Goal: Transaction & Acquisition: Purchase product/service

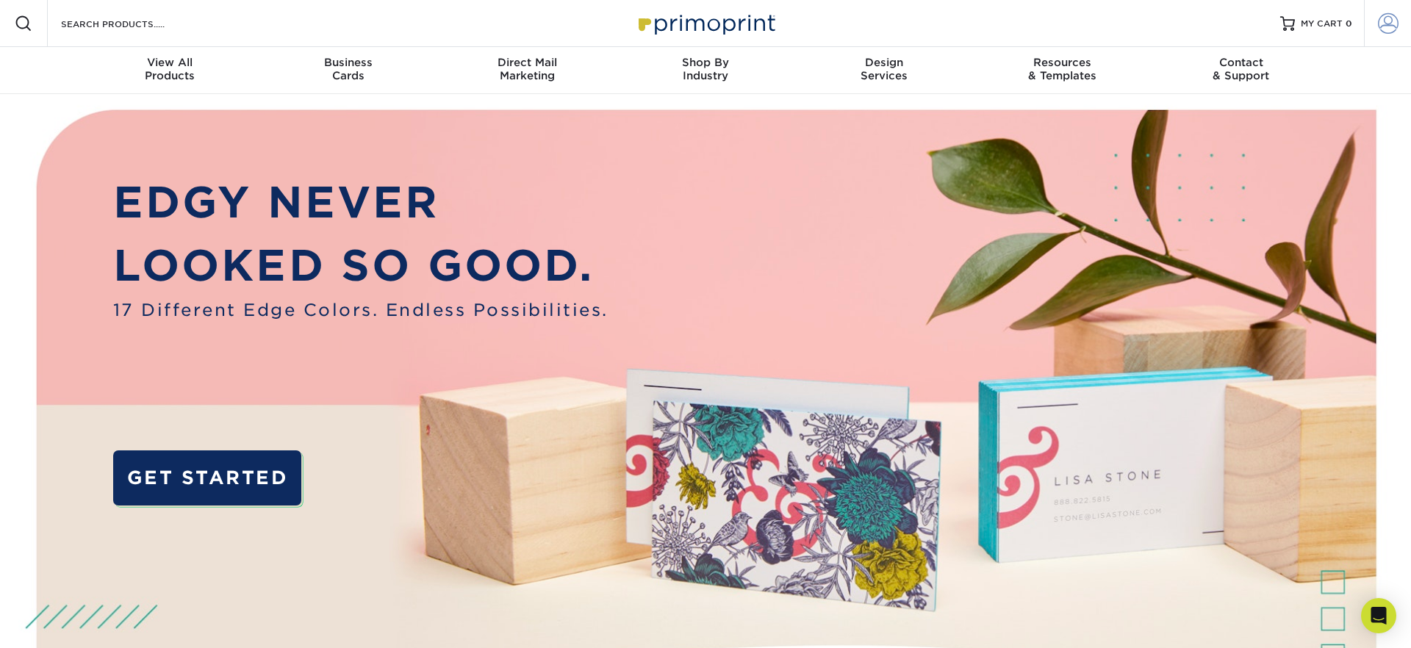
click at [1391, 34] on link "Account" at bounding box center [1387, 23] width 47 height 47
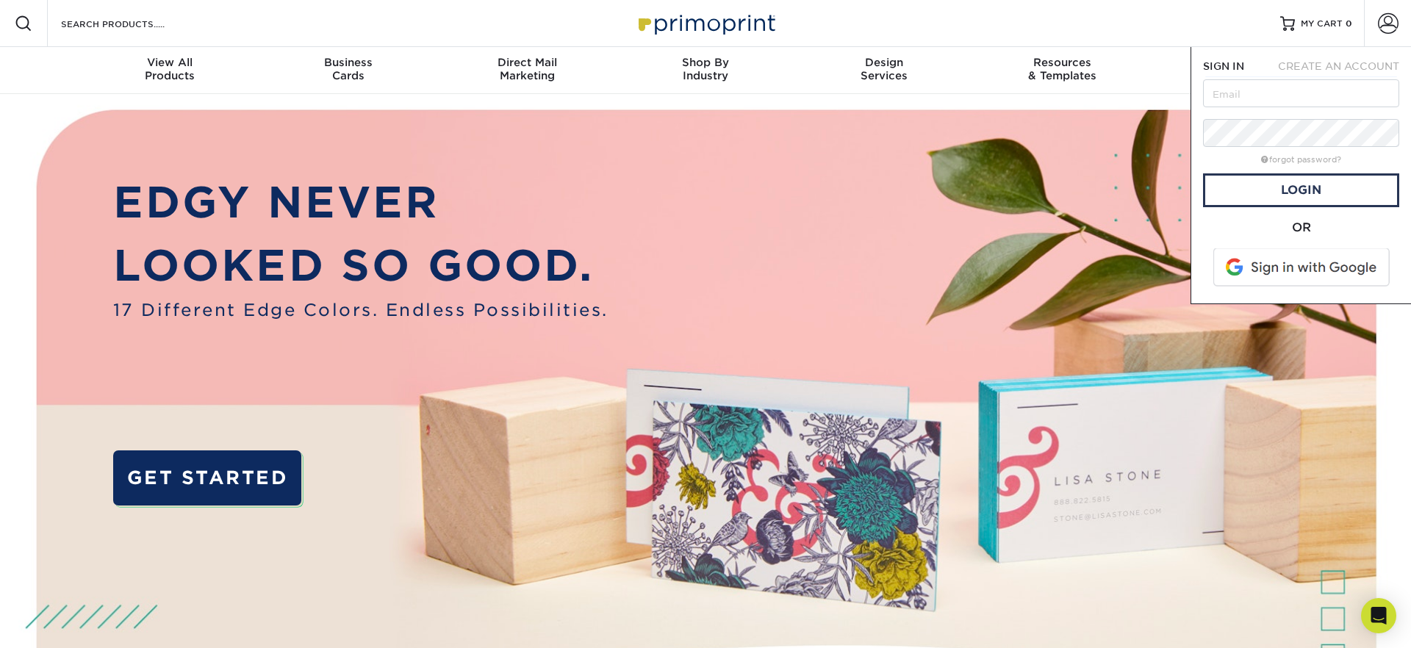
click at [1298, 266] on span at bounding box center [1302, 267] width 187 height 38
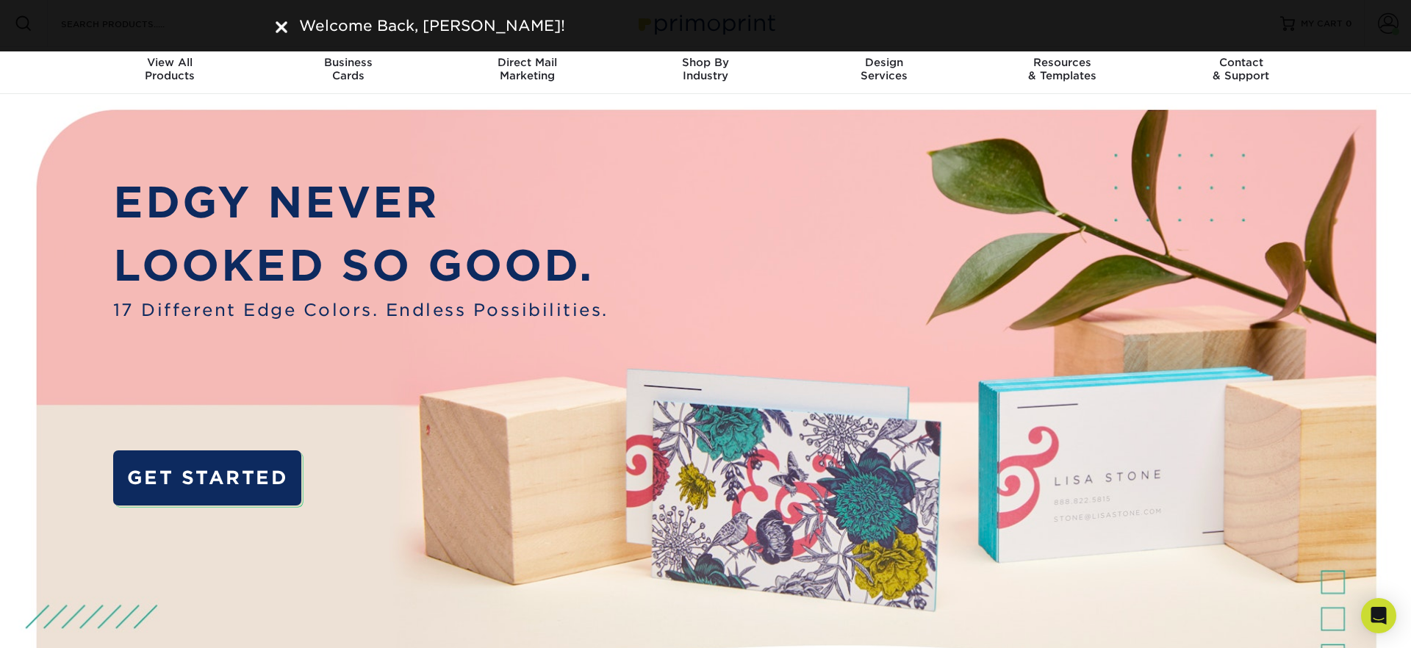
click at [267, 21] on div "Welcome Back, CRISTIAN!" at bounding box center [706, 26] width 882 height 22
click at [280, 21] on img at bounding box center [282, 27] width 12 height 12
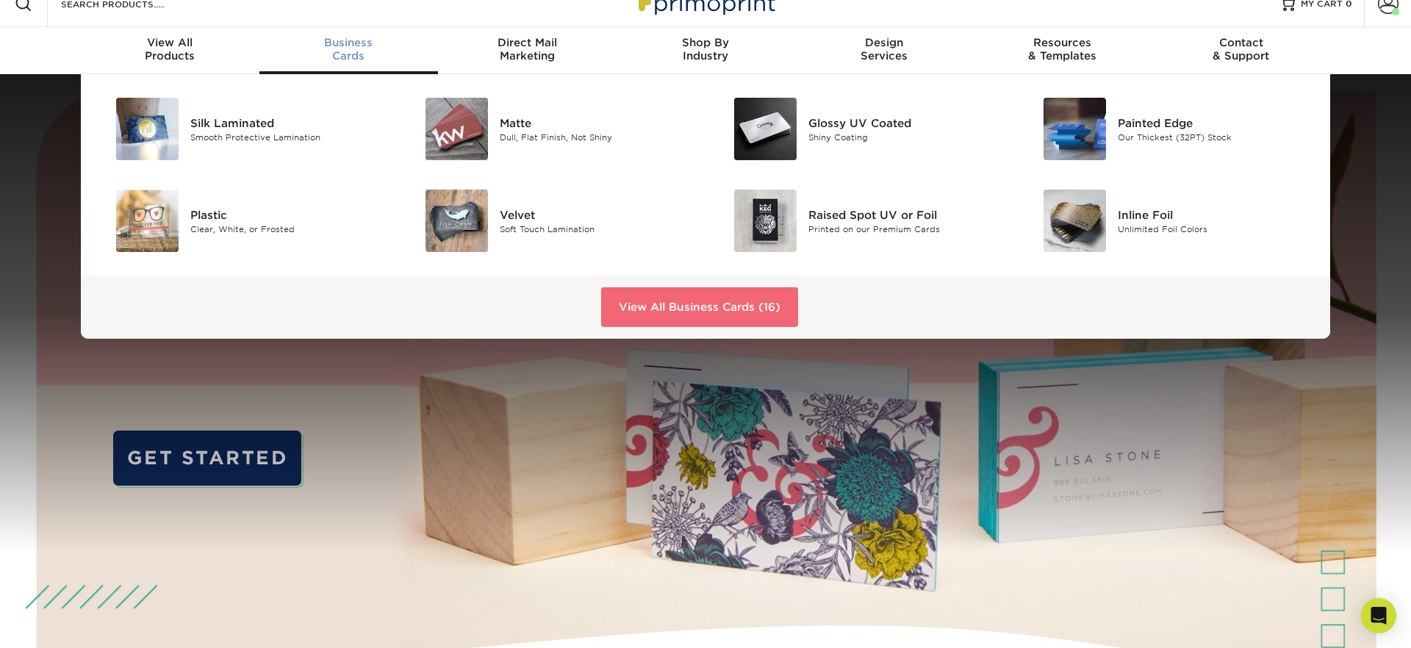
scroll to position [18, 0]
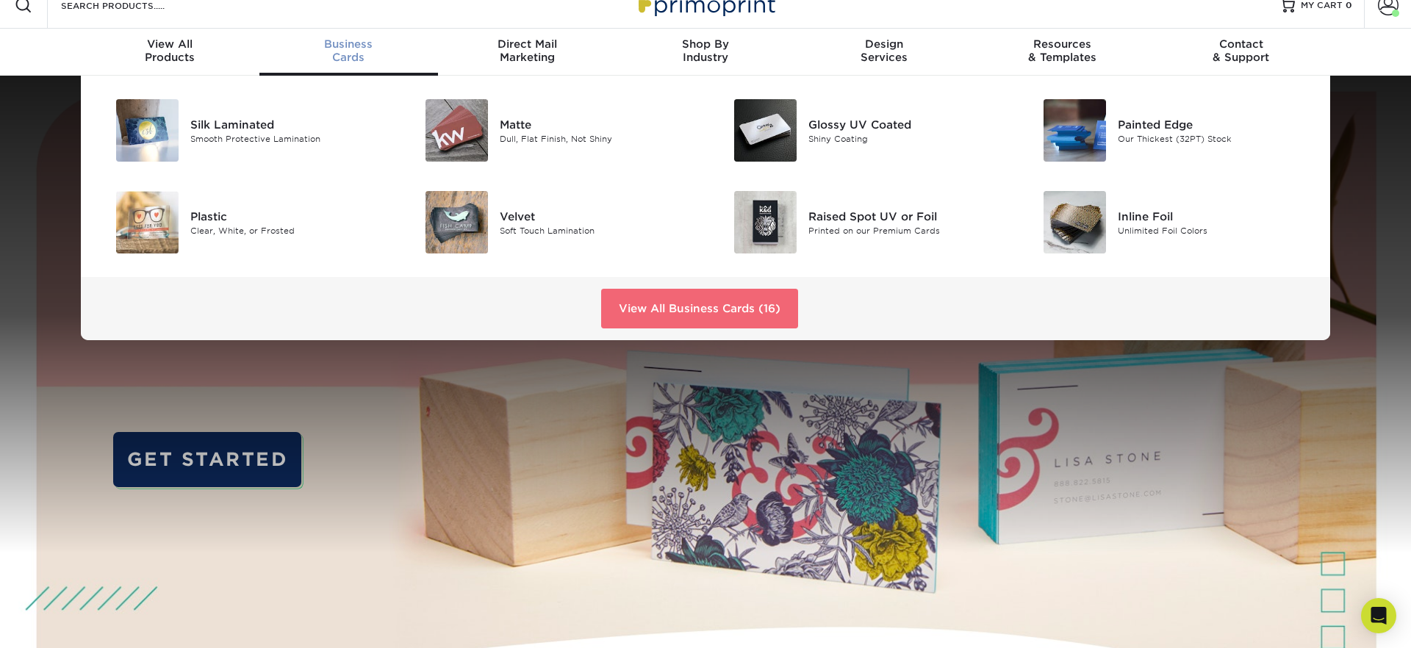
click at [692, 299] on link "View All Business Cards (16)" at bounding box center [699, 309] width 197 height 40
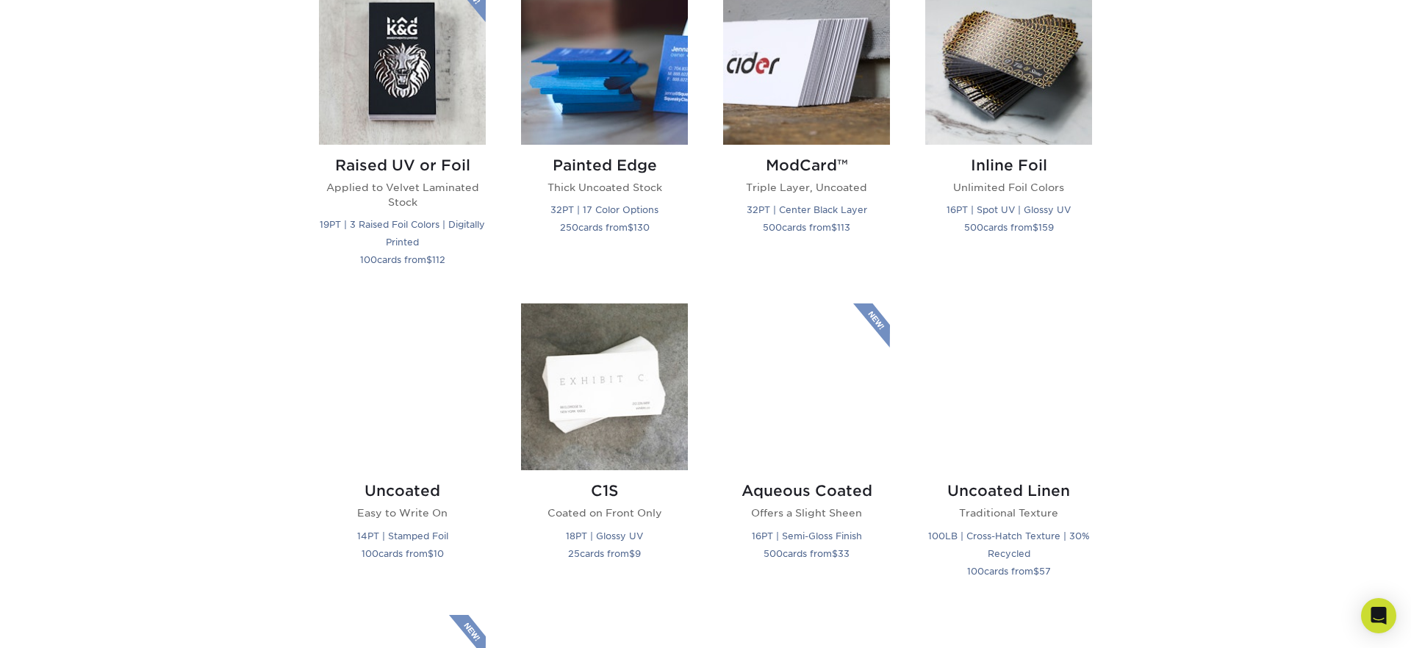
scroll to position [1063, 0]
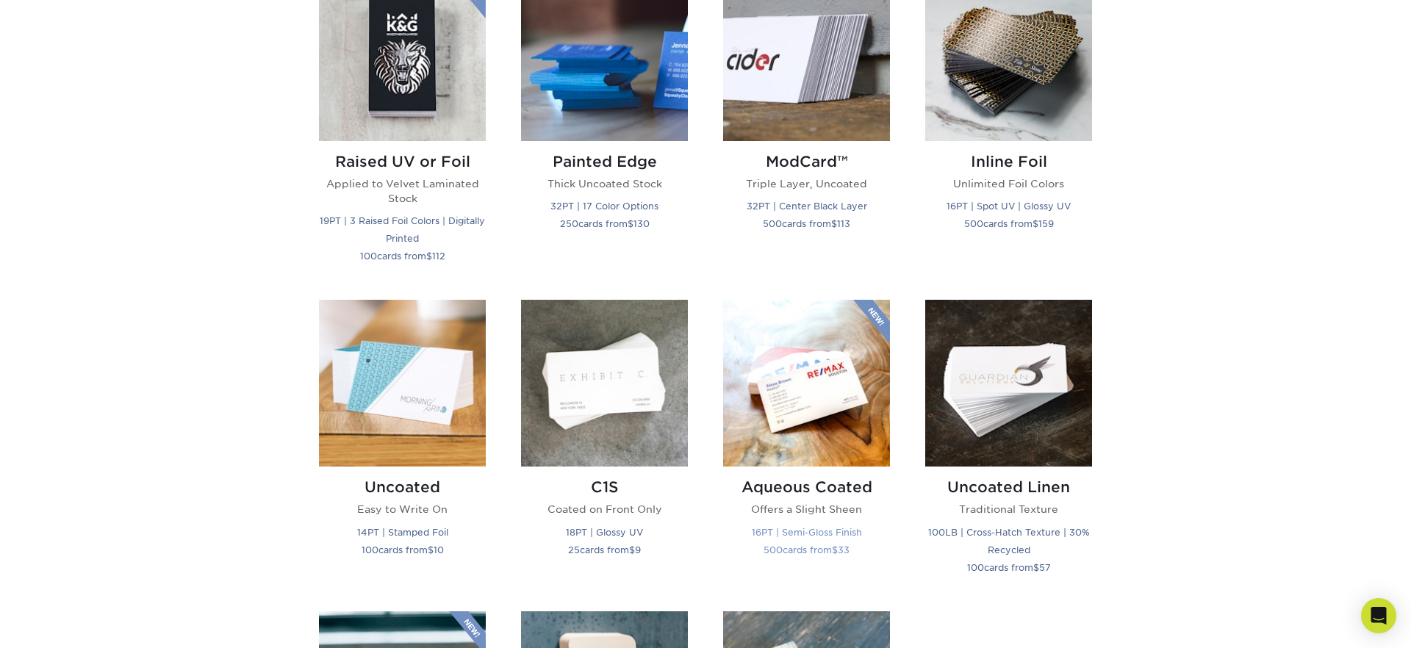
click at [824, 395] on img at bounding box center [806, 383] width 167 height 167
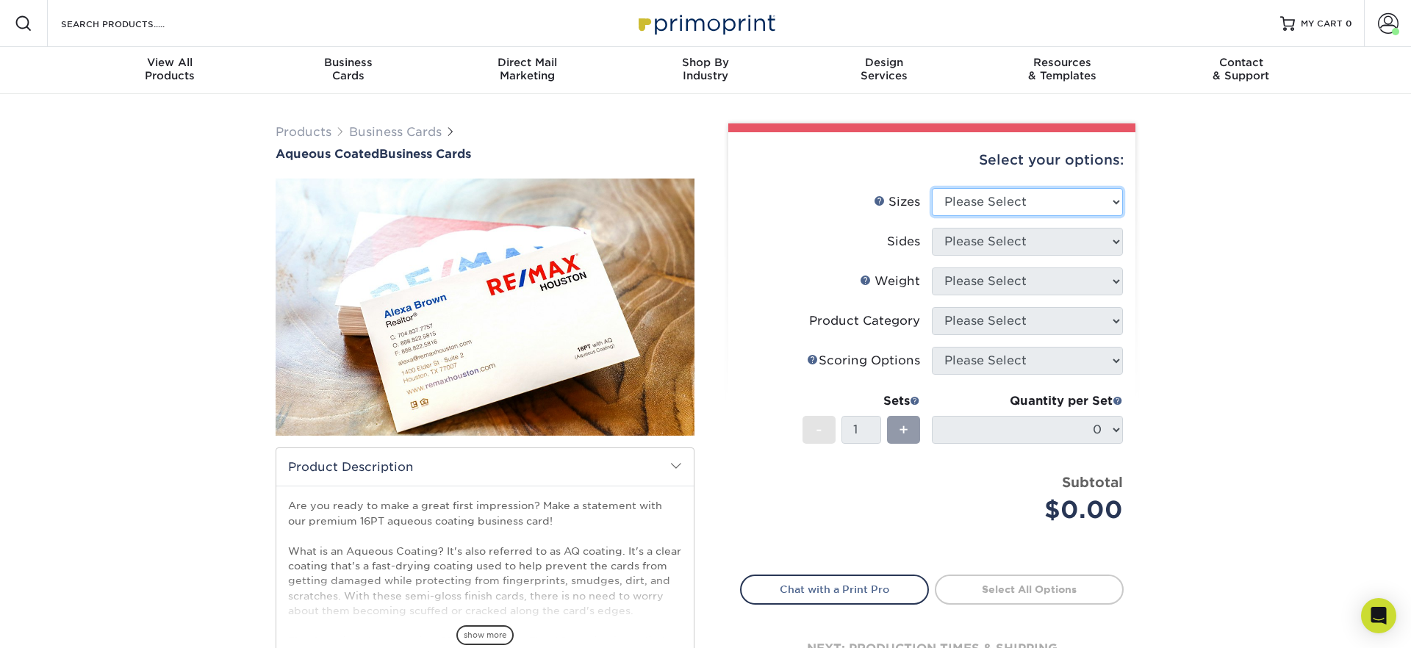
click at [985, 198] on select "Please Select 1.5" x 3.5" - Mini 1.75" x 3.5" - Mini 2" x 3" - Mini 2" x 3.5" -…" at bounding box center [1027, 202] width 191 height 28
select select "2.00x3.50"
click at [932, 188] on select "Please Select 1.5" x 3.5" - Mini 1.75" x 3.5" - Mini 2" x 3" - Mini 2" x 3.5" -…" at bounding box center [1027, 202] width 191 height 28
click at [1024, 245] on select "Please Select Print Both Sides Print Front Only" at bounding box center [1027, 242] width 191 height 28
select select "13abbda7-1d64-4f25-8bb2-c179b224825d"
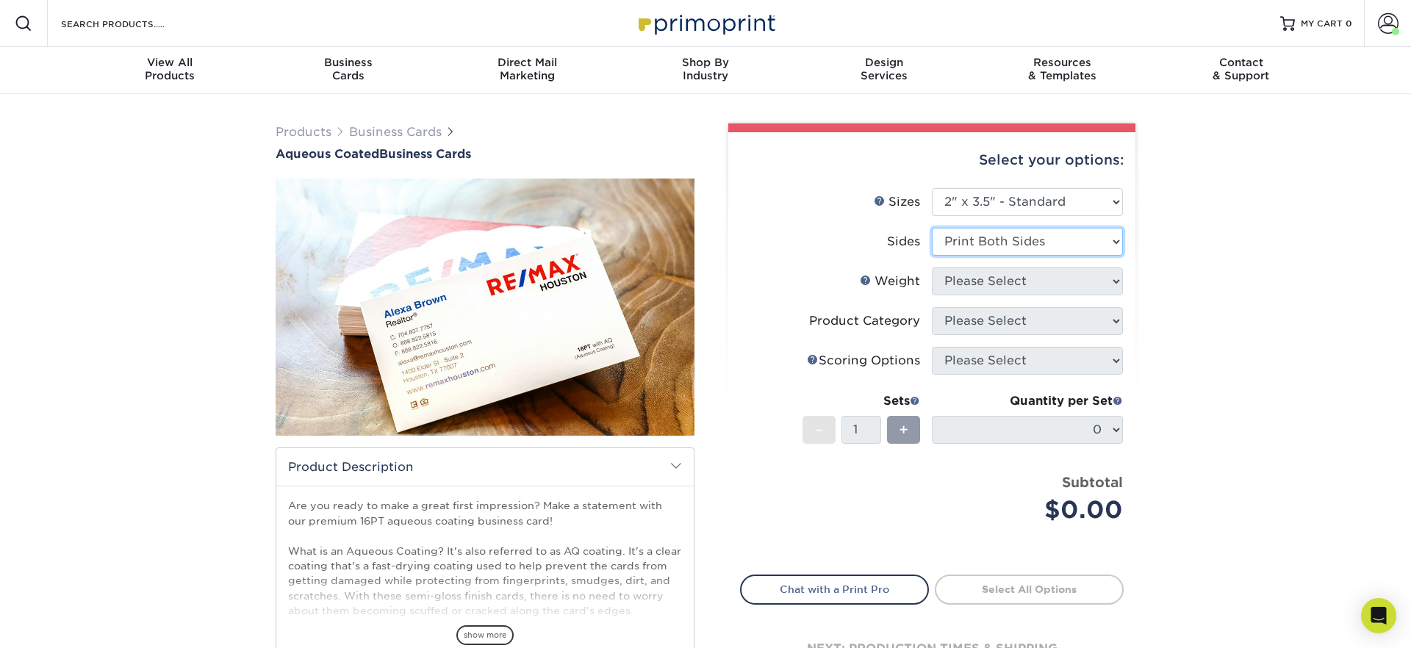
click at [932, 228] on select "Please Select Print Both Sides Print Front Only" at bounding box center [1027, 242] width 191 height 28
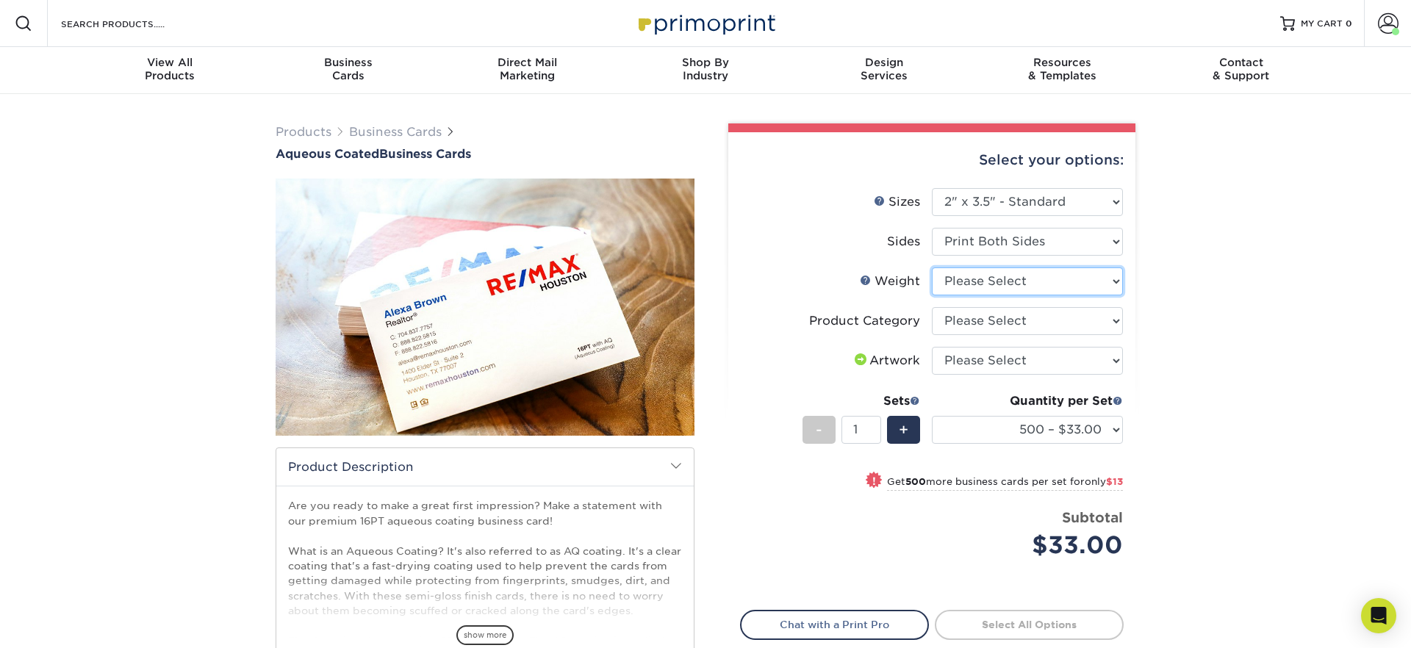
click at [1014, 284] on select "Please Select 16PT" at bounding box center [1027, 281] width 191 height 28
select select "16PT"
click at [932, 267] on select "Please Select 16PT" at bounding box center [1027, 281] width 191 height 28
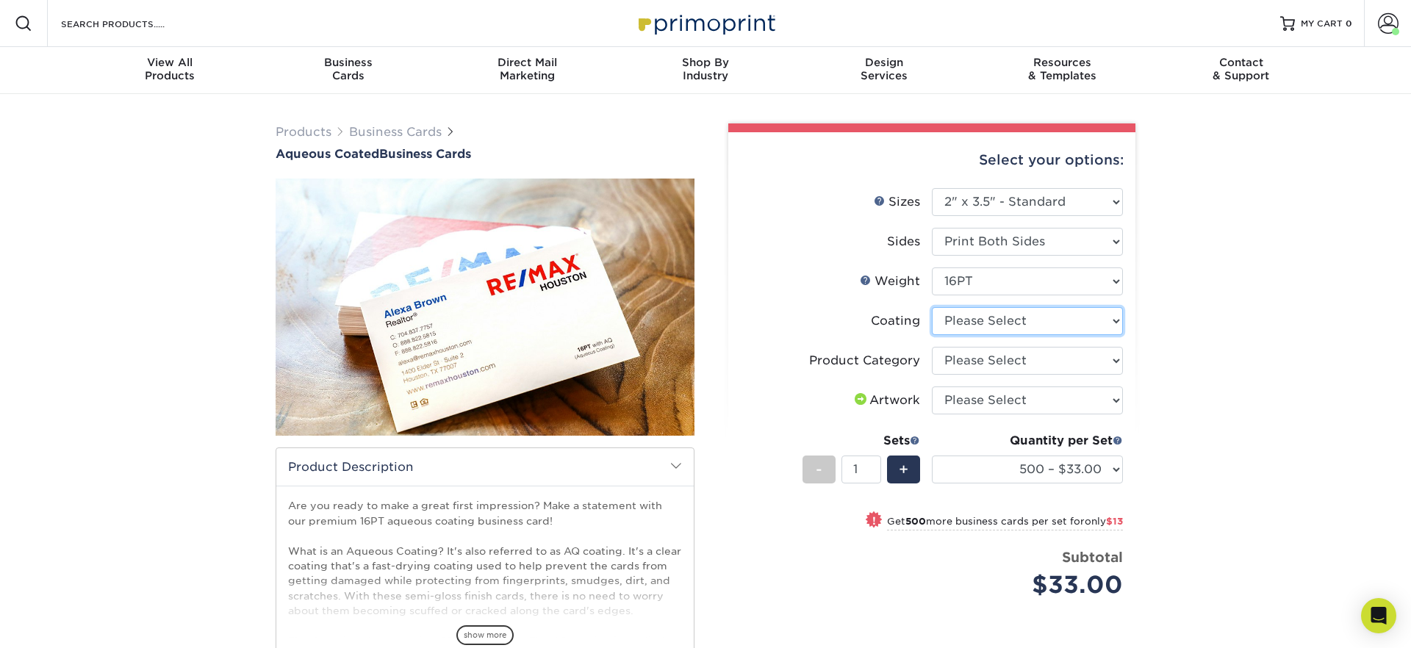
click at [991, 326] on select at bounding box center [1027, 321] width 191 height 28
select select "d41dab50-ff65-4f4f-bb17-2afe4d36ae33"
click at [932, 307] on select at bounding box center [1027, 321] width 191 height 28
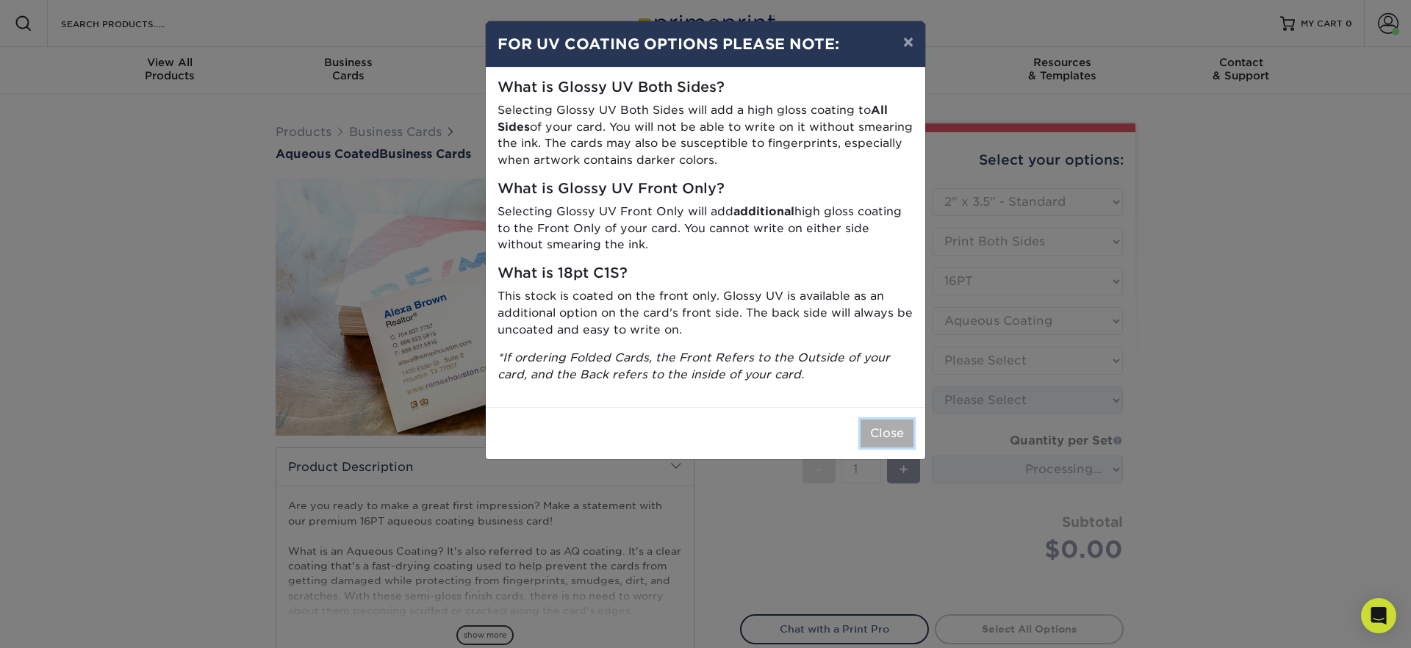
drag, startPoint x: 883, startPoint y: 425, endPoint x: 958, endPoint y: 399, distance: 79.5
click at [888, 423] on button "Close" at bounding box center [886, 434] width 53 height 28
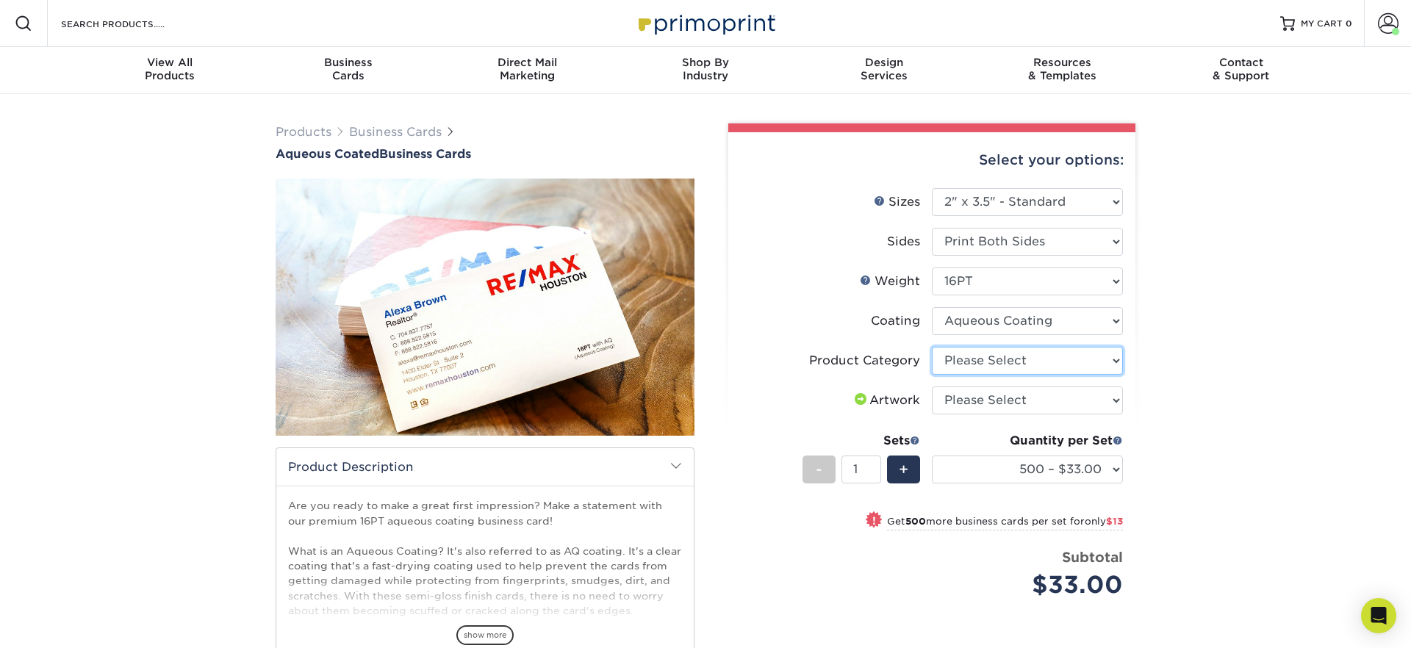
click at [1015, 364] on select "Please Select Business Cards" at bounding box center [1027, 361] width 191 height 28
select select "3b5148f1-0588-4f88-a218-97bcfdce65c1"
click at [932, 347] on select "Please Select Business Cards" at bounding box center [1027, 361] width 191 height 28
click at [1003, 408] on select "Please Select I will upload files I need a design - $100" at bounding box center [1027, 401] width 191 height 28
select select "upload"
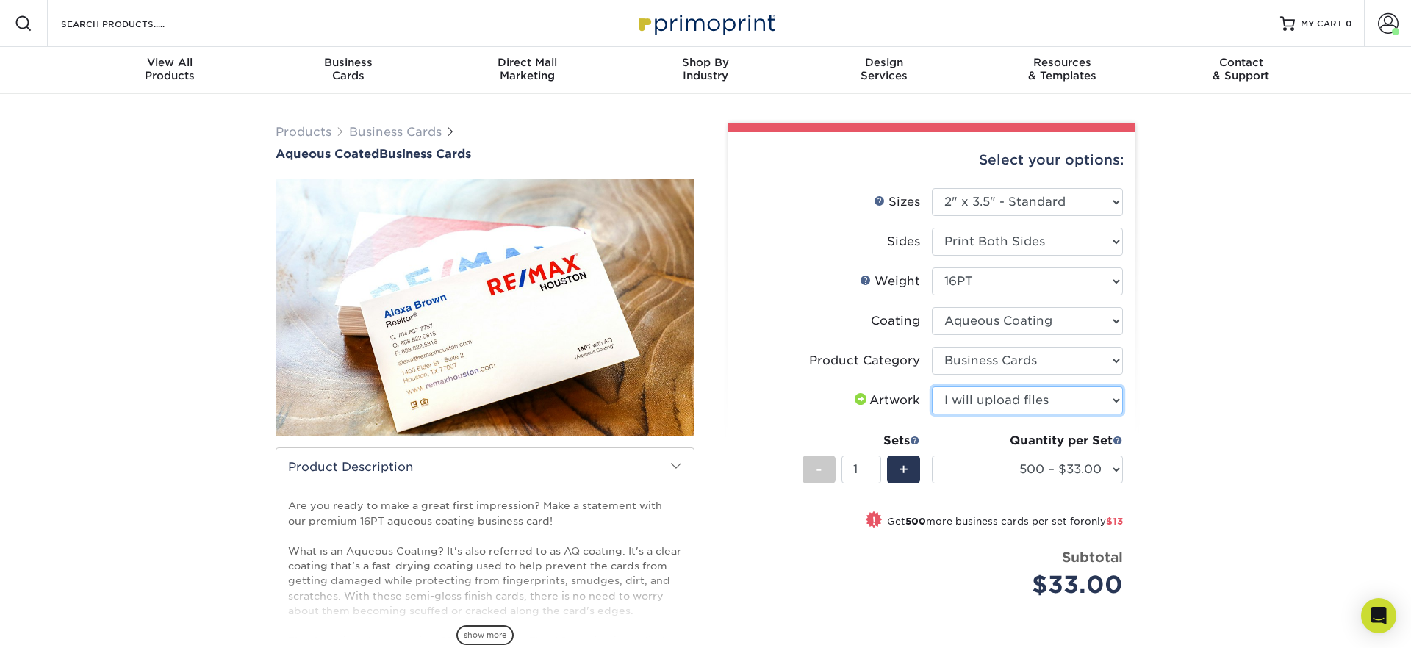
click at [932, 387] on select "Please Select I will upload files I need a design - $100" at bounding box center [1027, 401] width 191 height 28
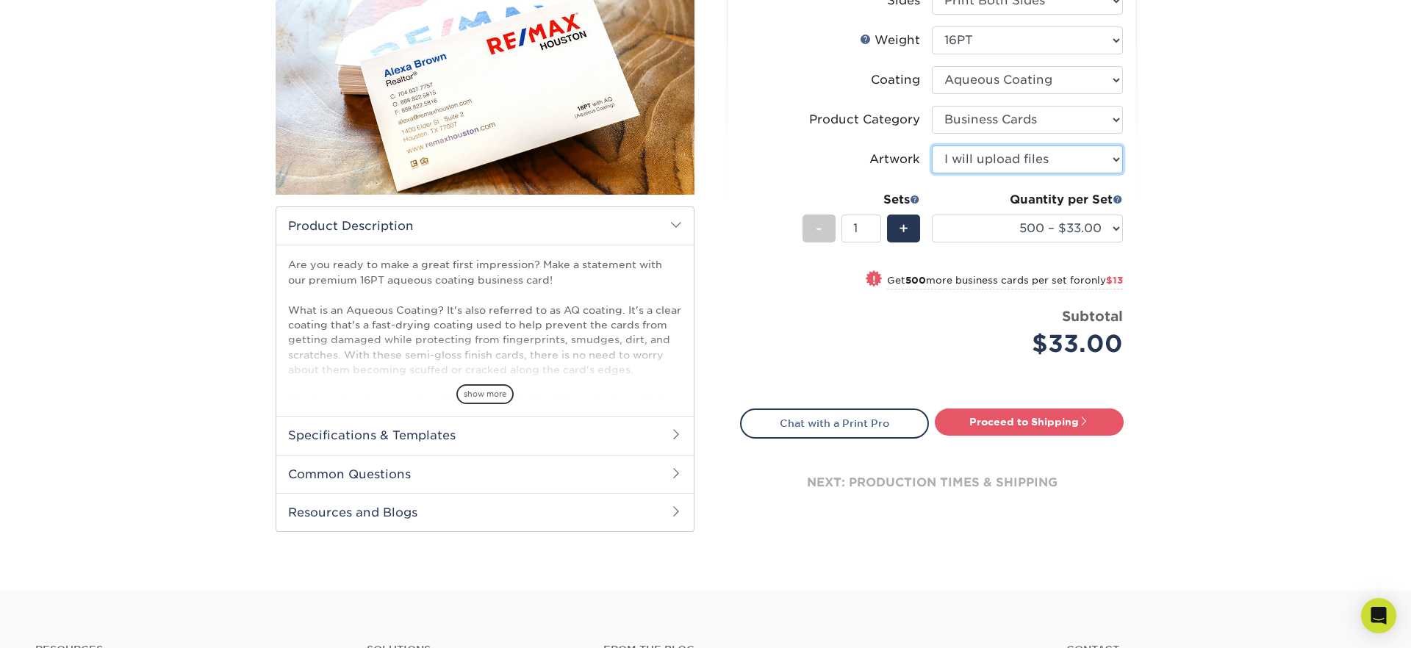
scroll to position [238, 0]
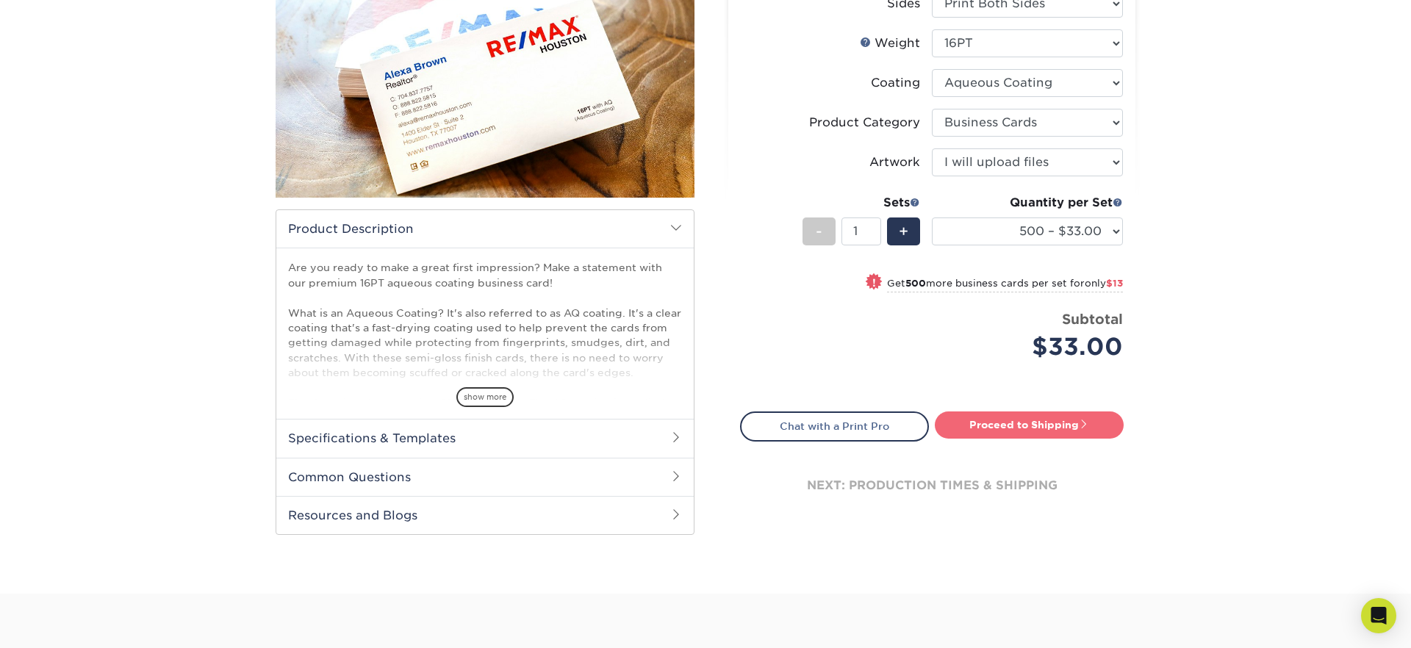
click at [1046, 433] on link "Proceed to Shipping" at bounding box center [1029, 424] width 189 height 26
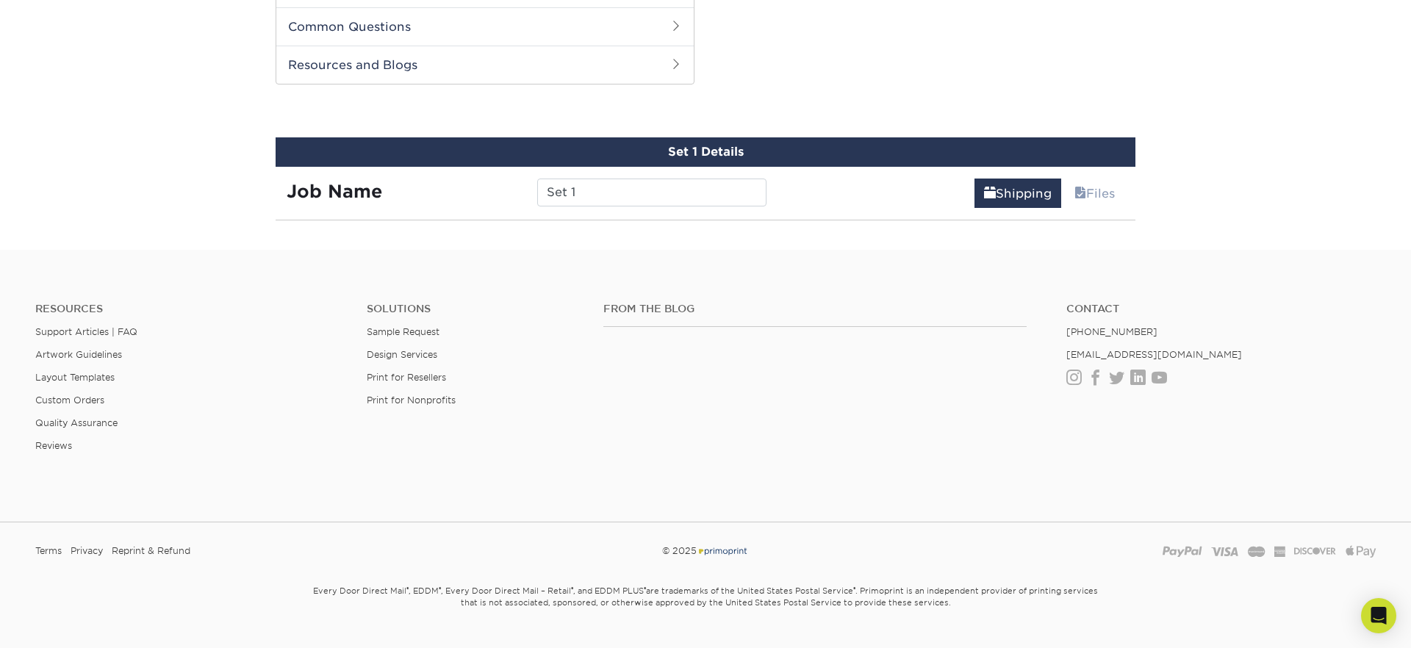
scroll to position [701, 0]
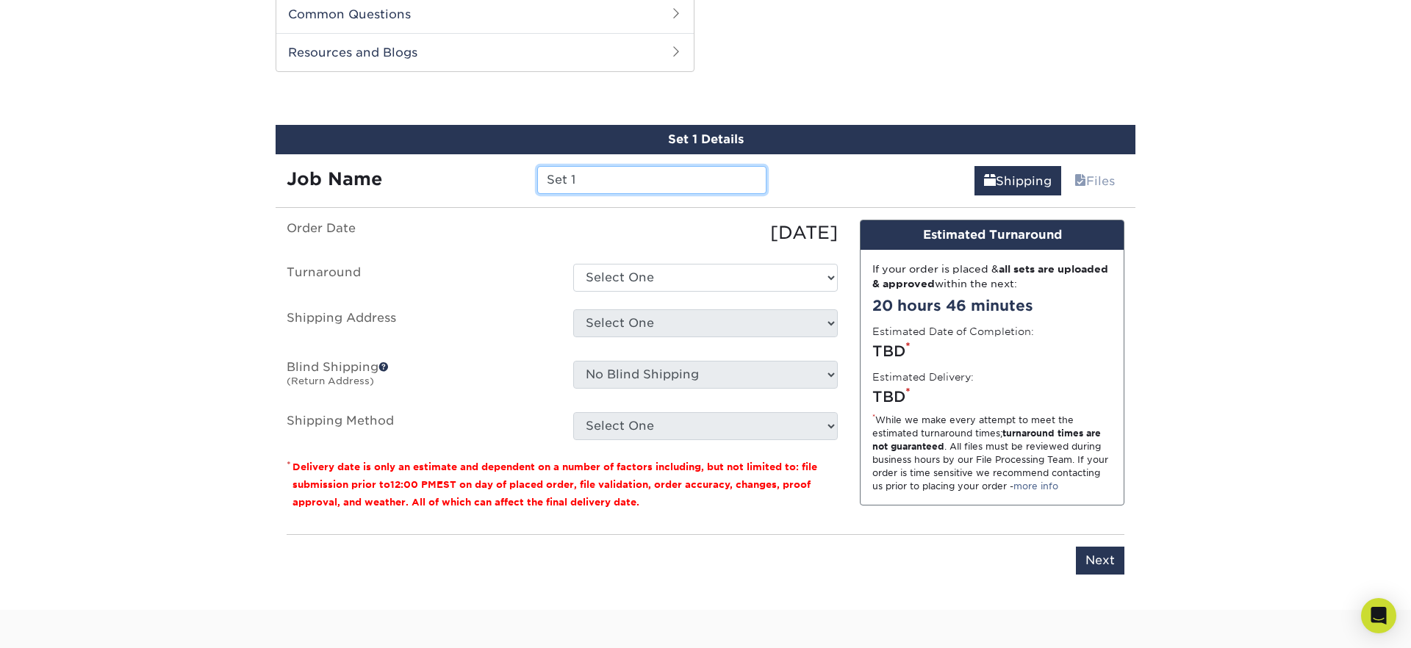
drag, startPoint x: 541, startPoint y: 175, endPoint x: 378, endPoint y: 165, distance: 162.7
click at [378, 166] on div "Job Name Set 1" at bounding box center [527, 180] width 502 height 28
type input "Sergio Ramirez"
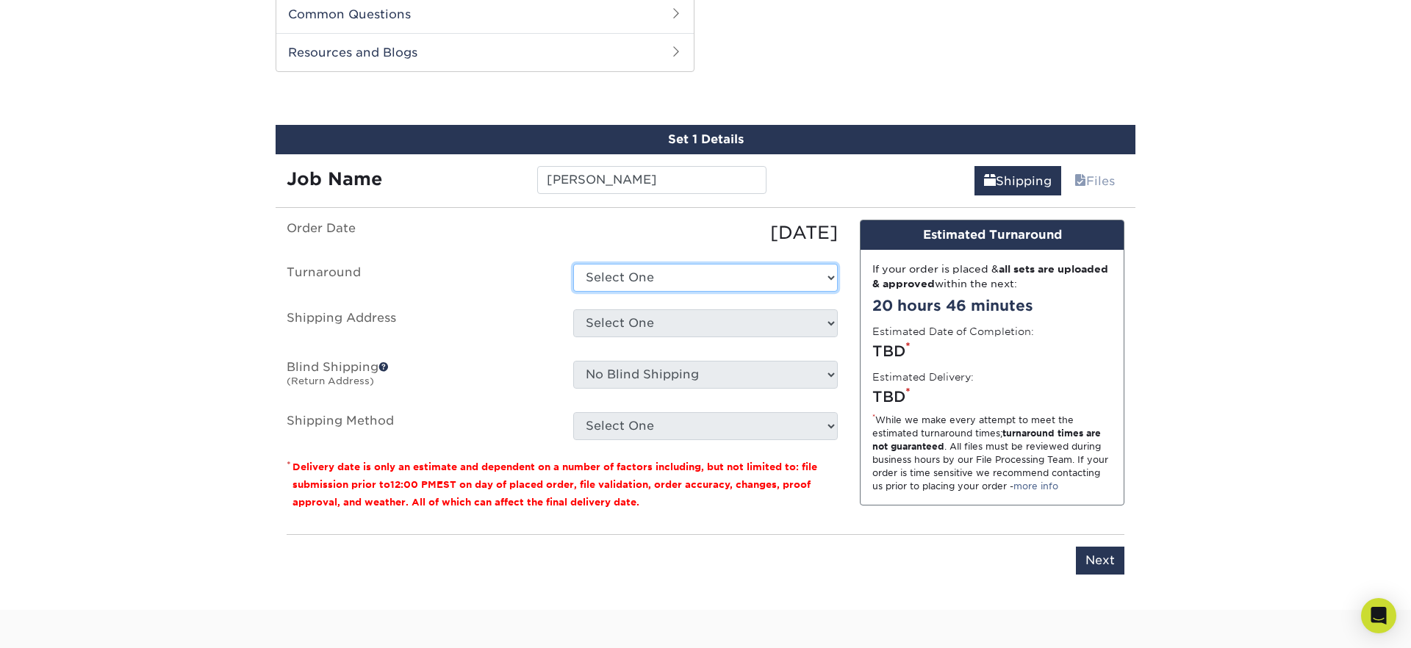
click at [655, 279] on select "Select One 2-4 Business Days 2 Day Next Business Day" at bounding box center [705, 278] width 265 height 28
select select "6247fa13-6ec4-4bd5-81ce-27fae4b5d043"
click at [573, 264] on select "Select One 2-4 Business Days 2 Day Next Business Day" at bounding box center [705, 278] width 265 height 28
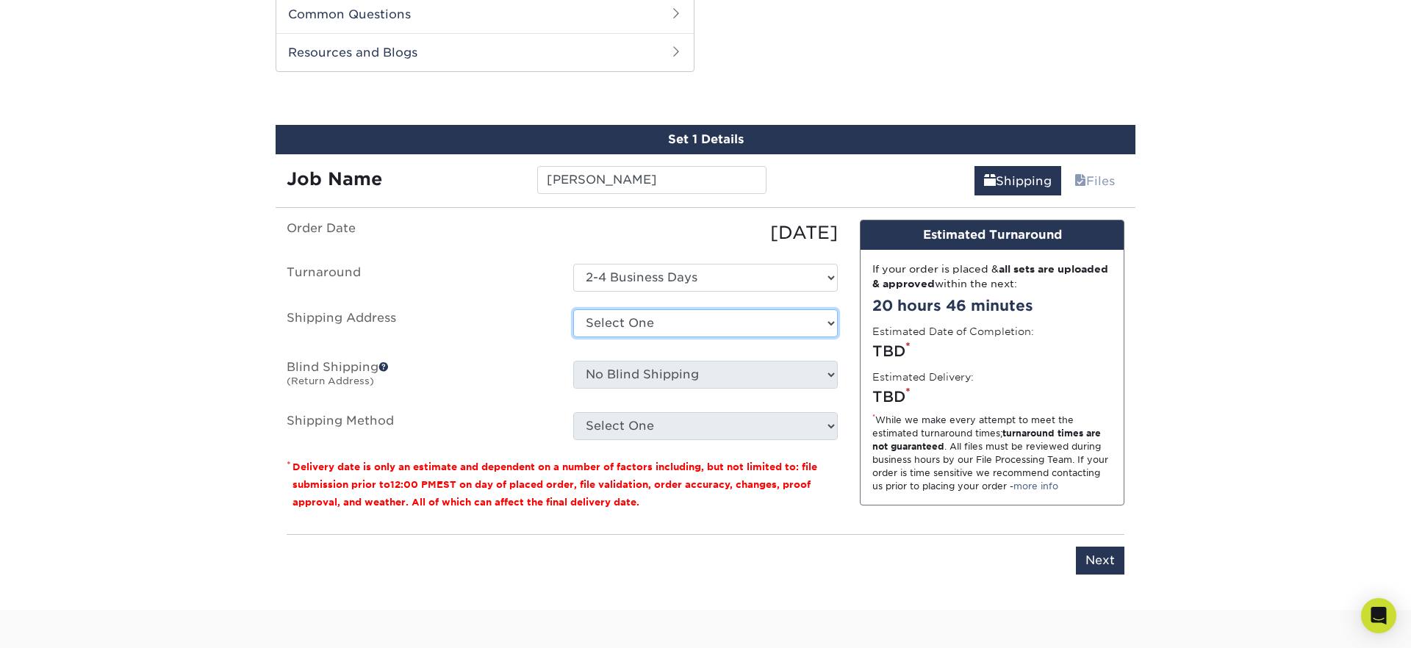
click at [642, 331] on select "Select One 176 S Mountain View Abraham Romero ACO GENERAL CONSTRUCTION Adrian M…" at bounding box center [705, 323] width 265 height 28
select select "277634"
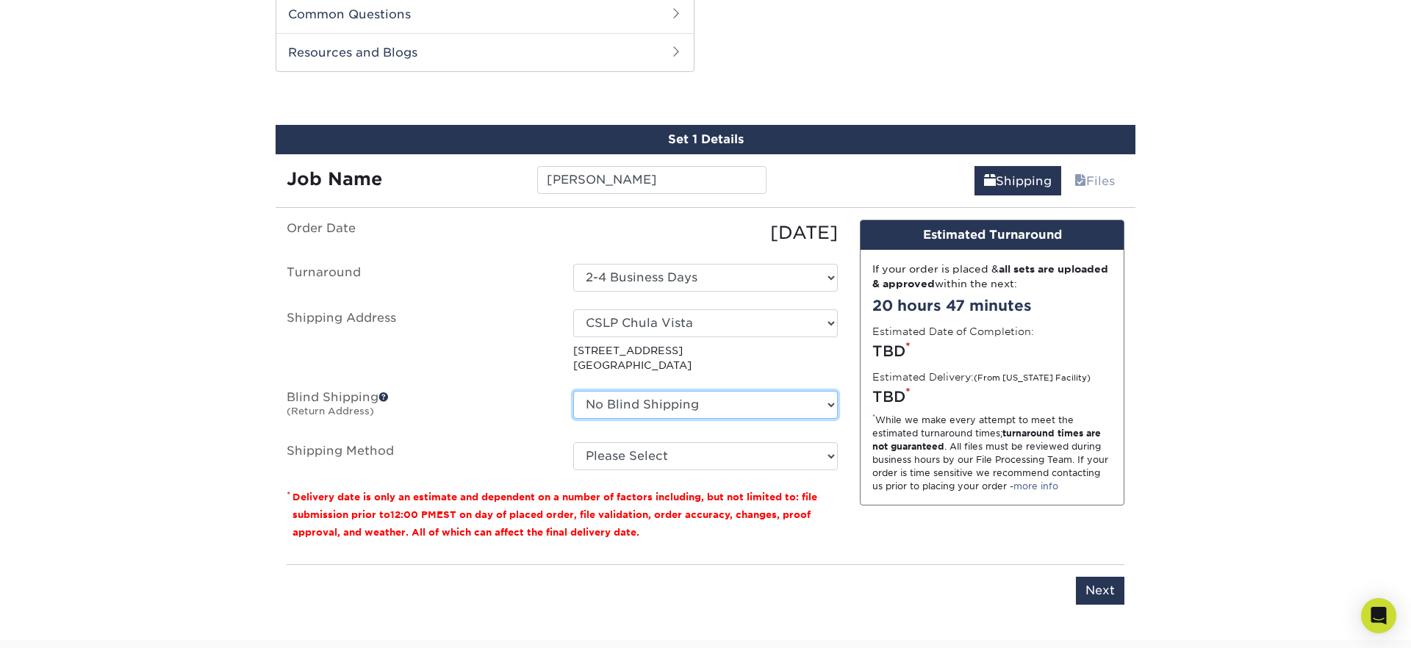
click at [664, 400] on select "No Blind Shipping 176 S Mountain View Abraham Romero ACO GENERAL CONSTRUCTION A…" at bounding box center [705, 405] width 265 height 28
click at [640, 457] on select "Please Select Ground Shipping (+$8.96) 3 Day Shipping Service (+$15.34) 2 Day A…" at bounding box center [705, 456] width 265 height 28
select select "03"
click at [573, 442] on select "Please Select Ground Shipping (+$8.96) 3 Day Shipping Service (+$15.34) 2 Day A…" at bounding box center [705, 456] width 265 height 28
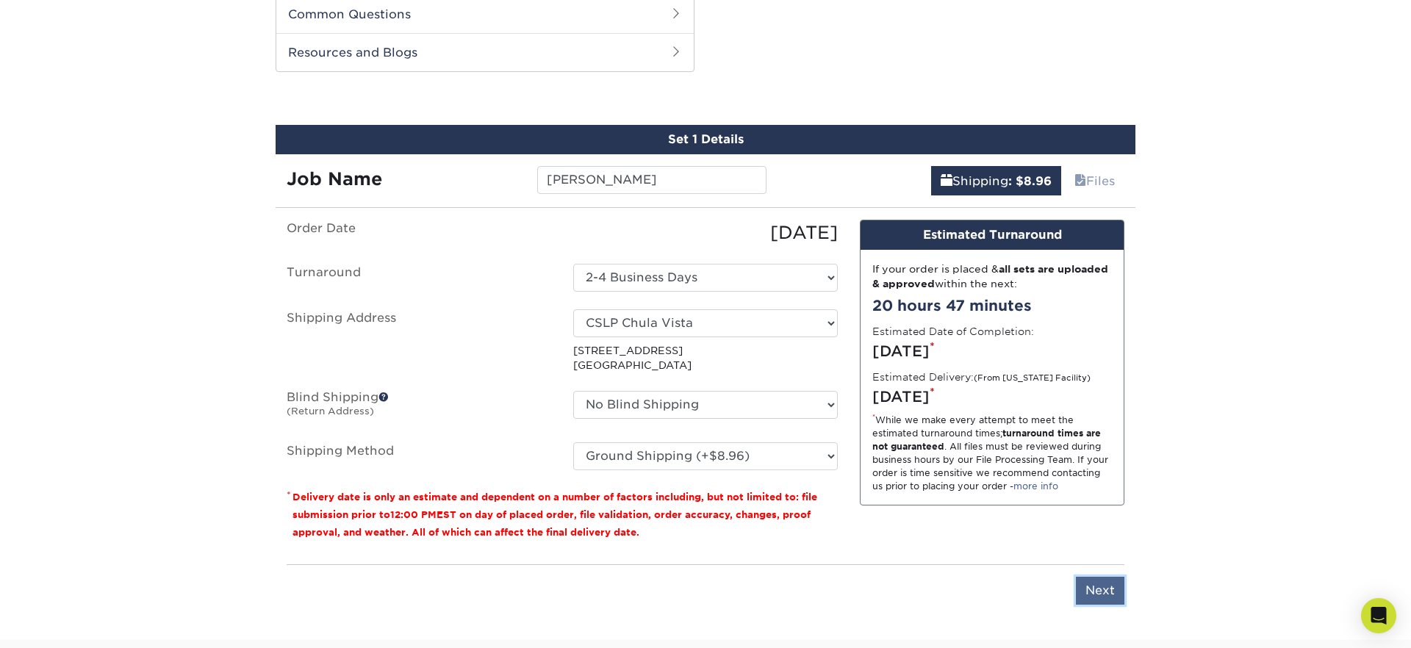
click at [1091, 587] on input "Next" at bounding box center [1100, 591] width 48 height 28
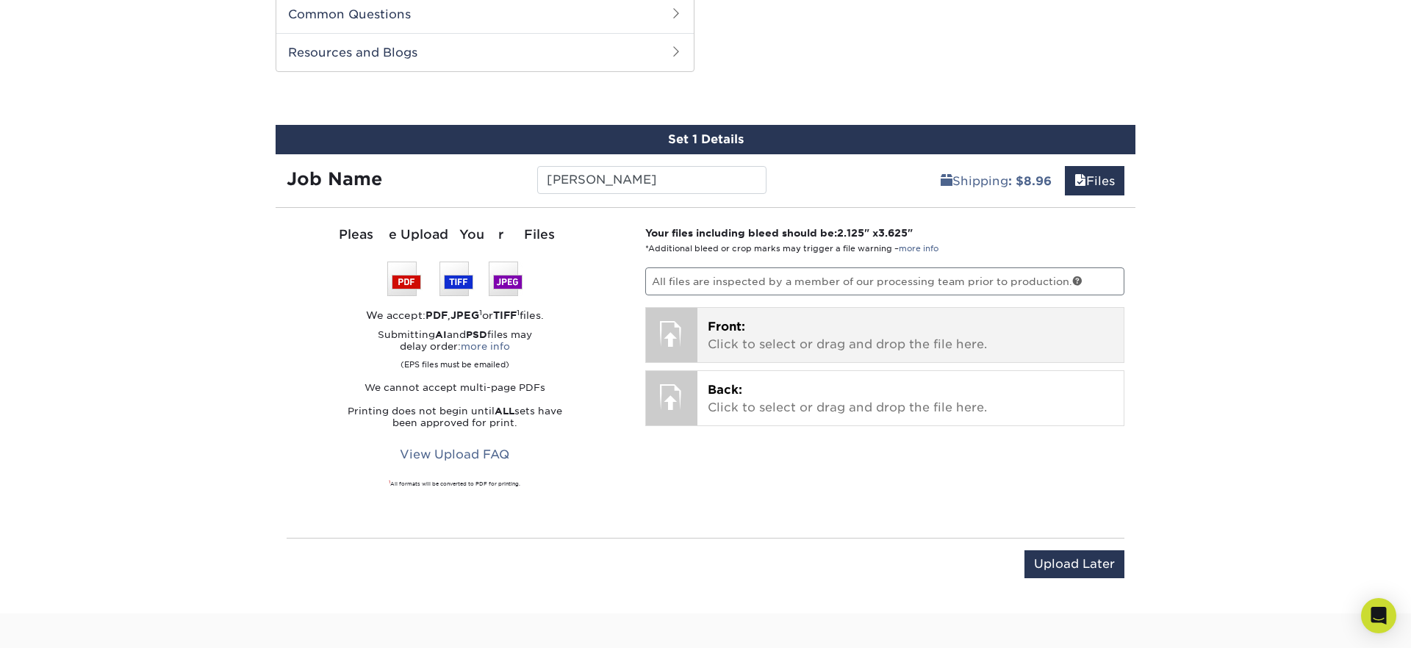
click at [724, 323] on span "Front:" at bounding box center [726, 327] width 37 height 14
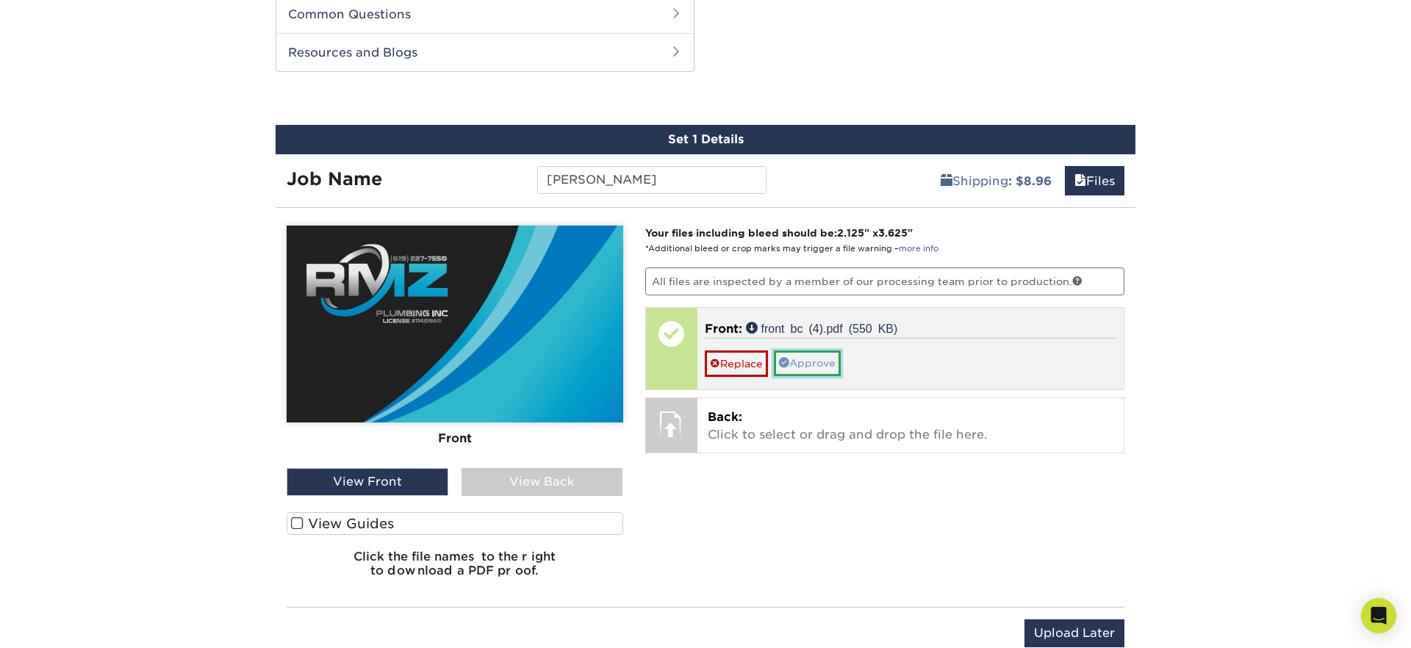
click at [813, 369] on link "Approve" at bounding box center [807, 363] width 67 height 25
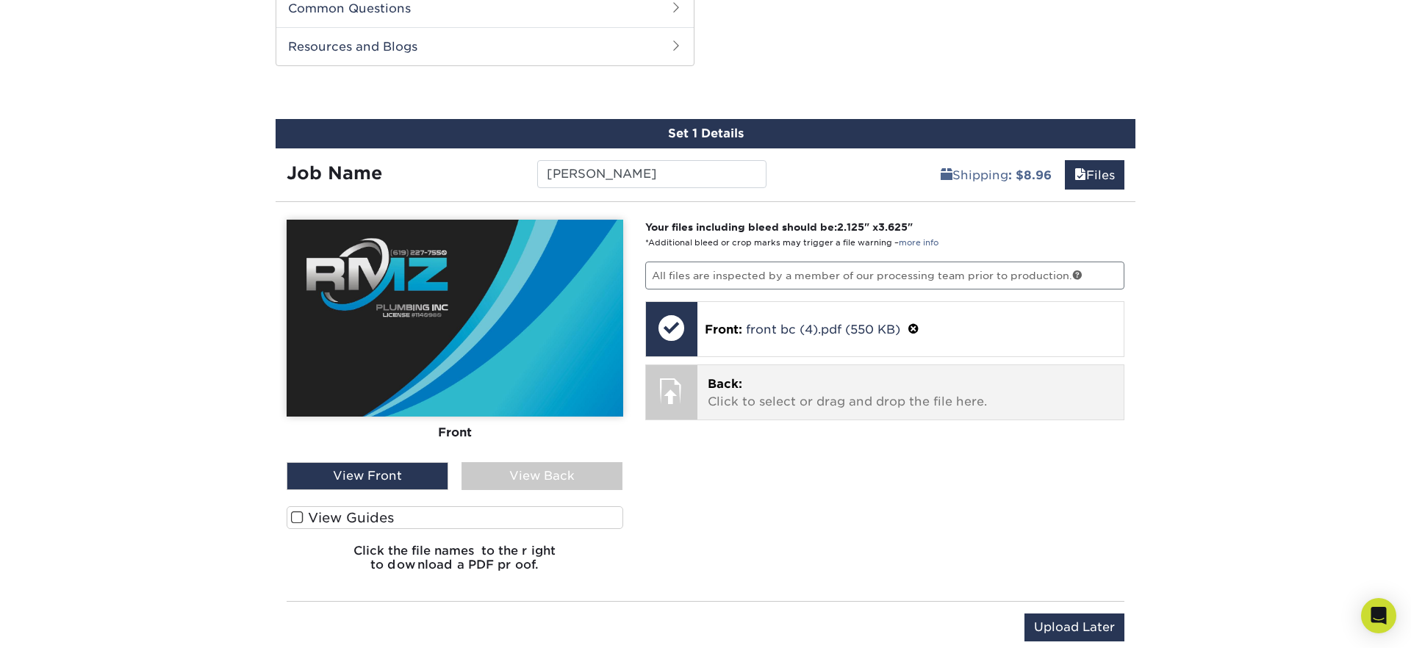
click at [876, 386] on p "Back: Click to select or drag and drop the file here." at bounding box center [911, 392] width 406 height 35
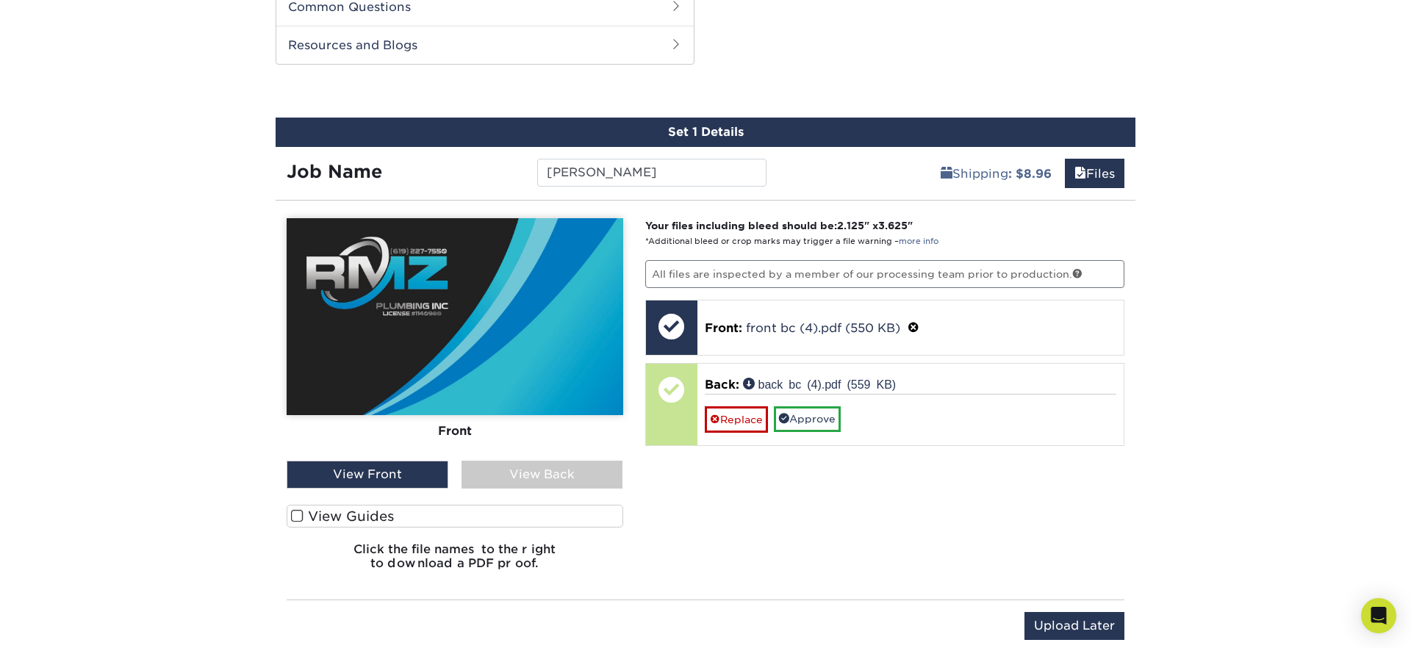
drag, startPoint x: 781, startPoint y: 542, endPoint x: 530, endPoint y: 505, distance: 254.0
click at [704, 535] on div "Your files including bleed should be: 2.125 " x 3.625 " *Additional bleed or cr…" at bounding box center [885, 400] width 502 height 364
drag, startPoint x: 298, startPoint y: 516, endPoint x: 384, endPoint y: 514, distance: 85.3
click at [301, 515] on span at bounding box center [297, 516] width 12 height 14
click at [0, 0] on input "View Guides" at bounding box center [0, 0] width 0 height 0
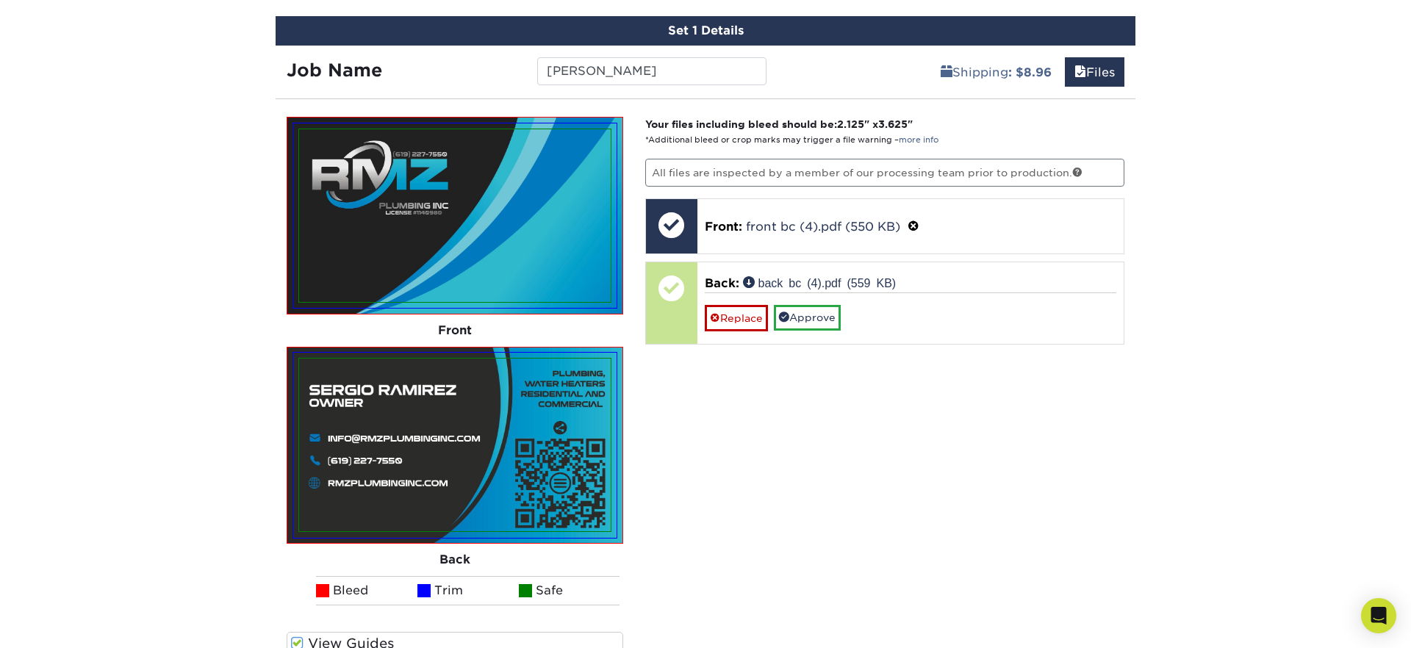
scroll to position [862, 0]
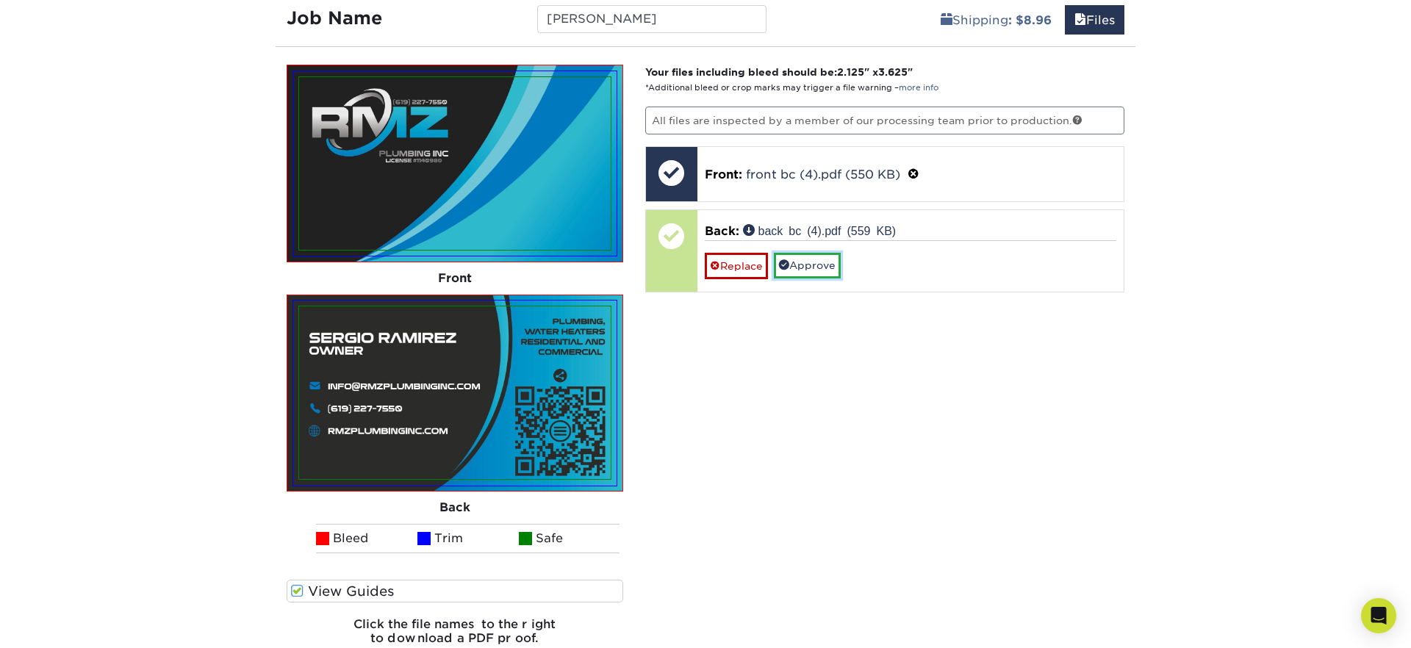
click at [800, 271] on link "Approve" at bounding box center [807, 265] width 67 height 25
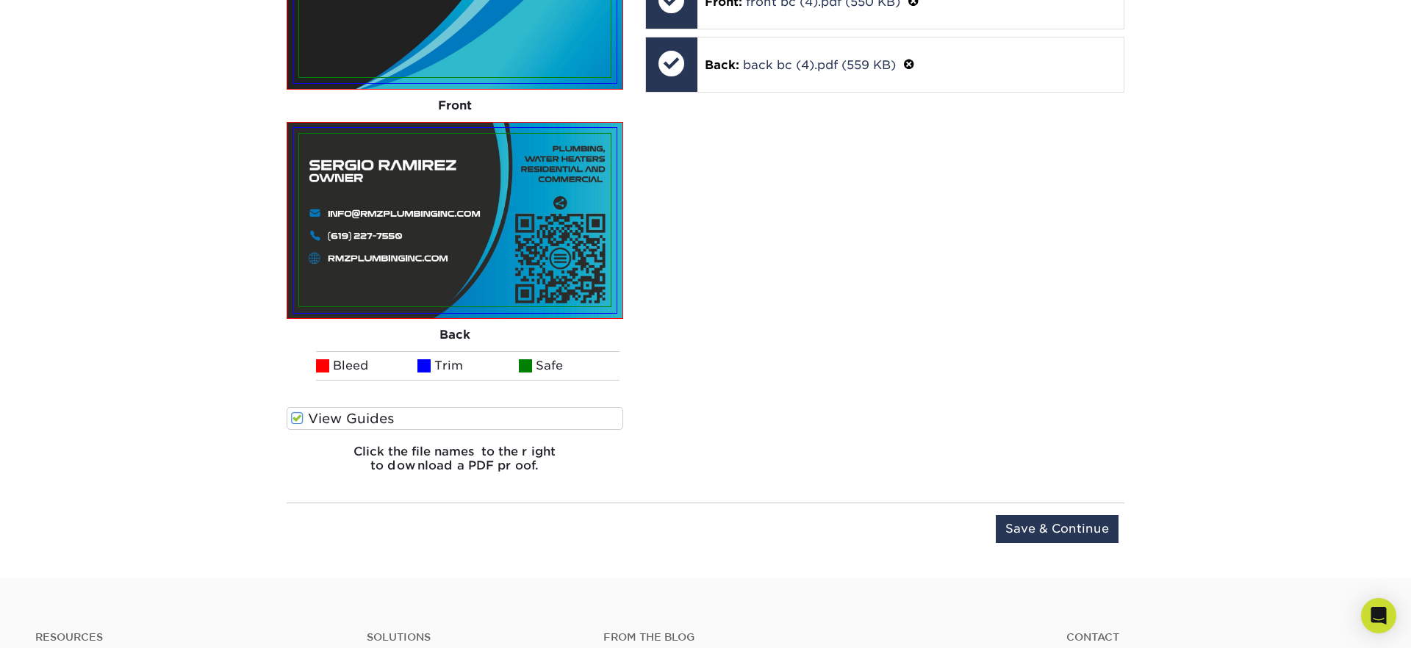
scroll to position [1073, 0]
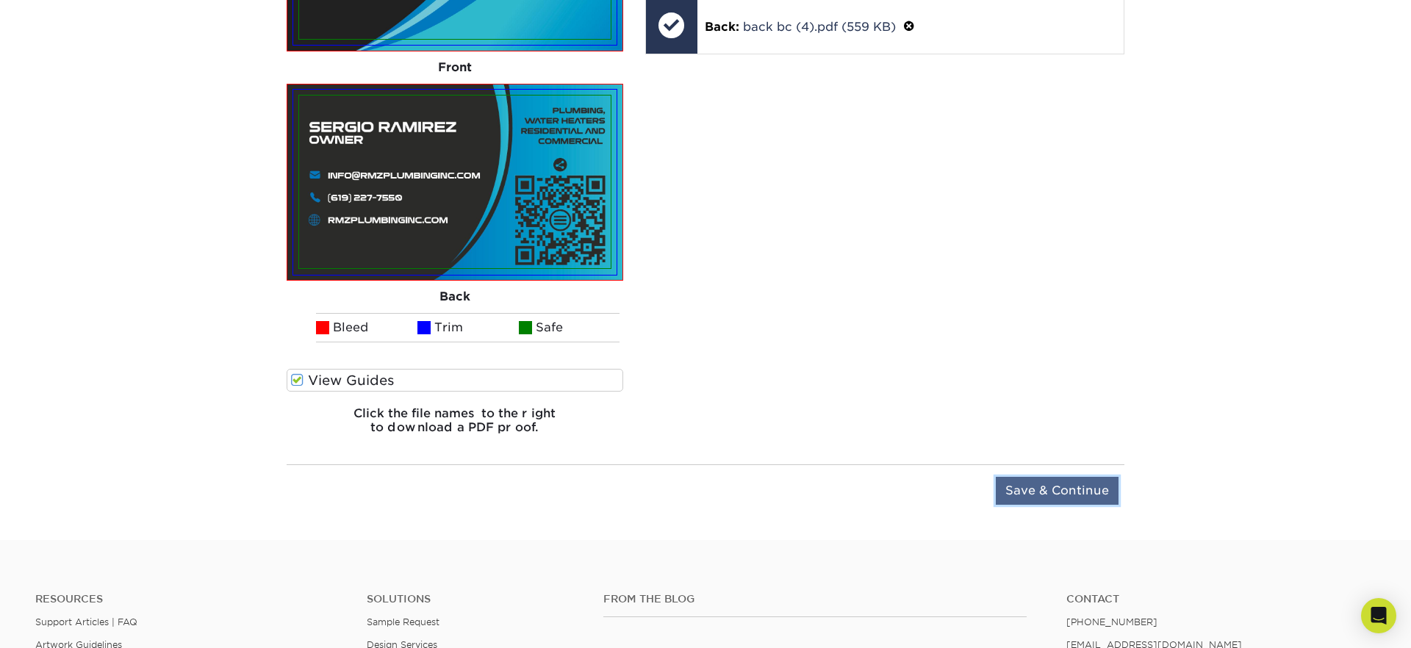
click at [1078, 484] on input "Save & Continue" at bounding box center [1057, 491] width 123 height 28
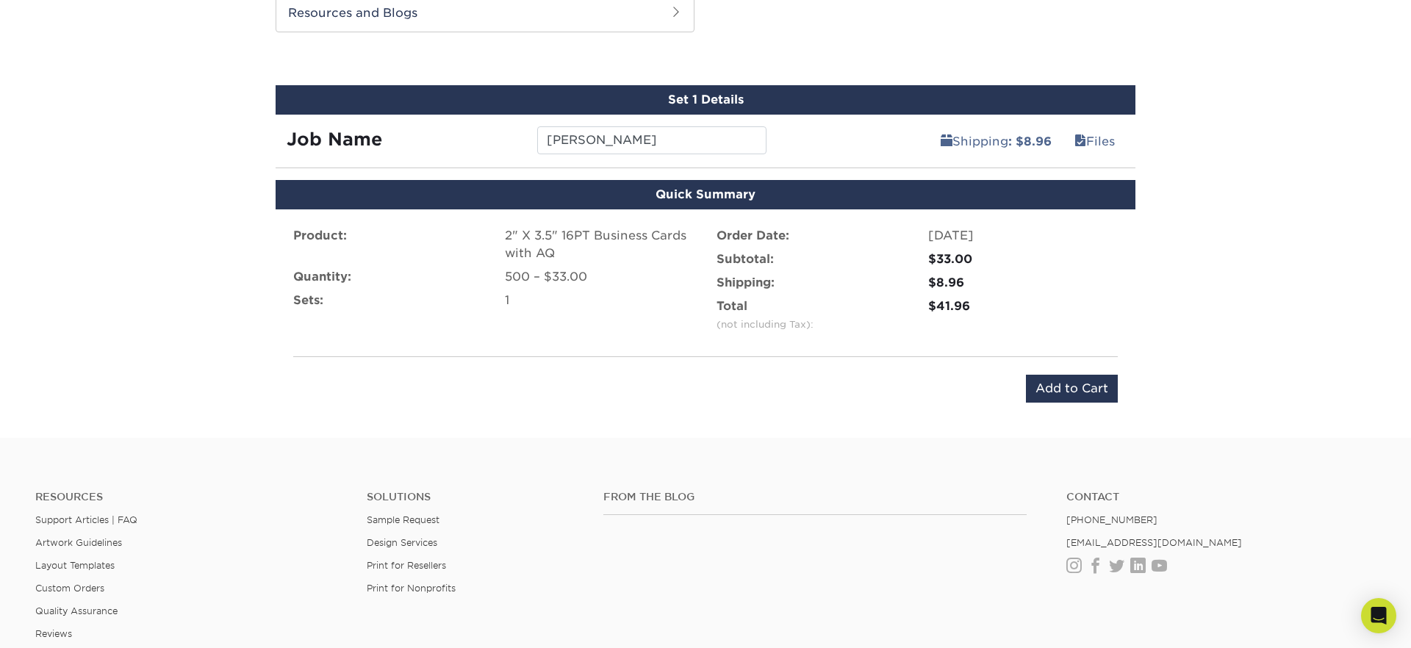
scroll to position [740, 0]
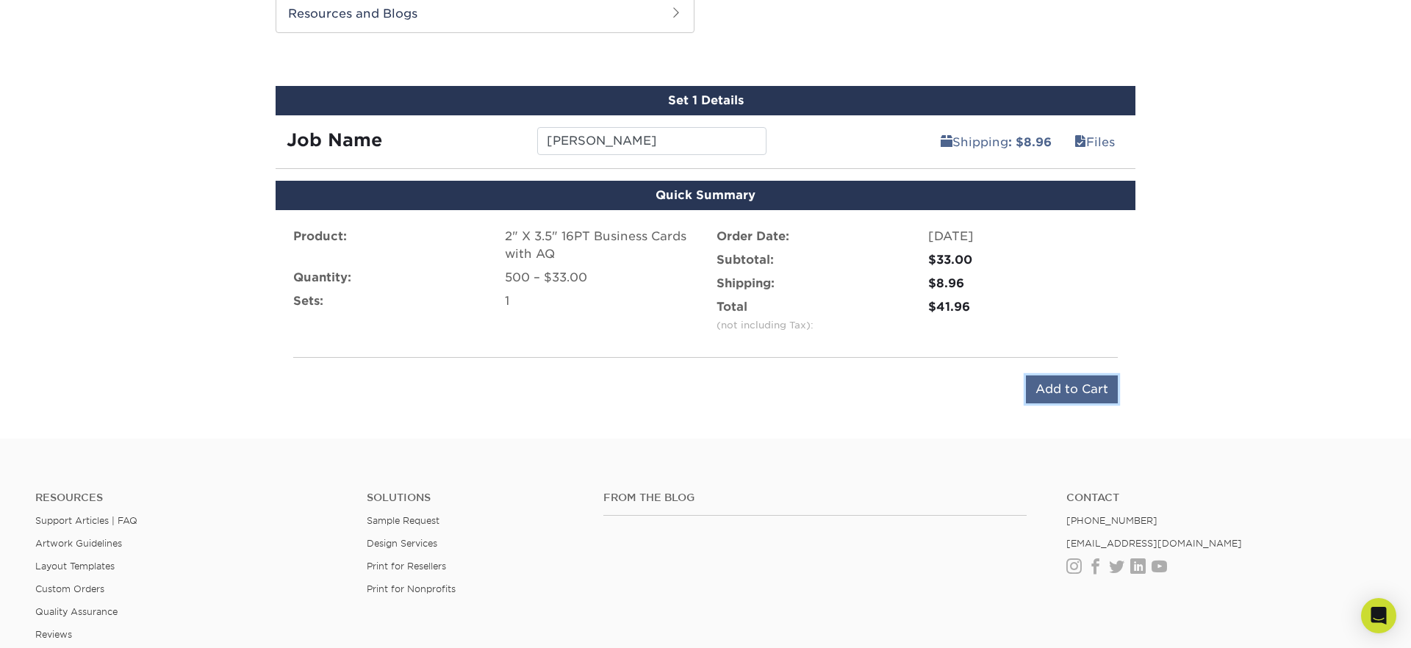
click at [1094, 392] on input "Add to Cart" at bounding box center [1072, 389] width 92 height 28
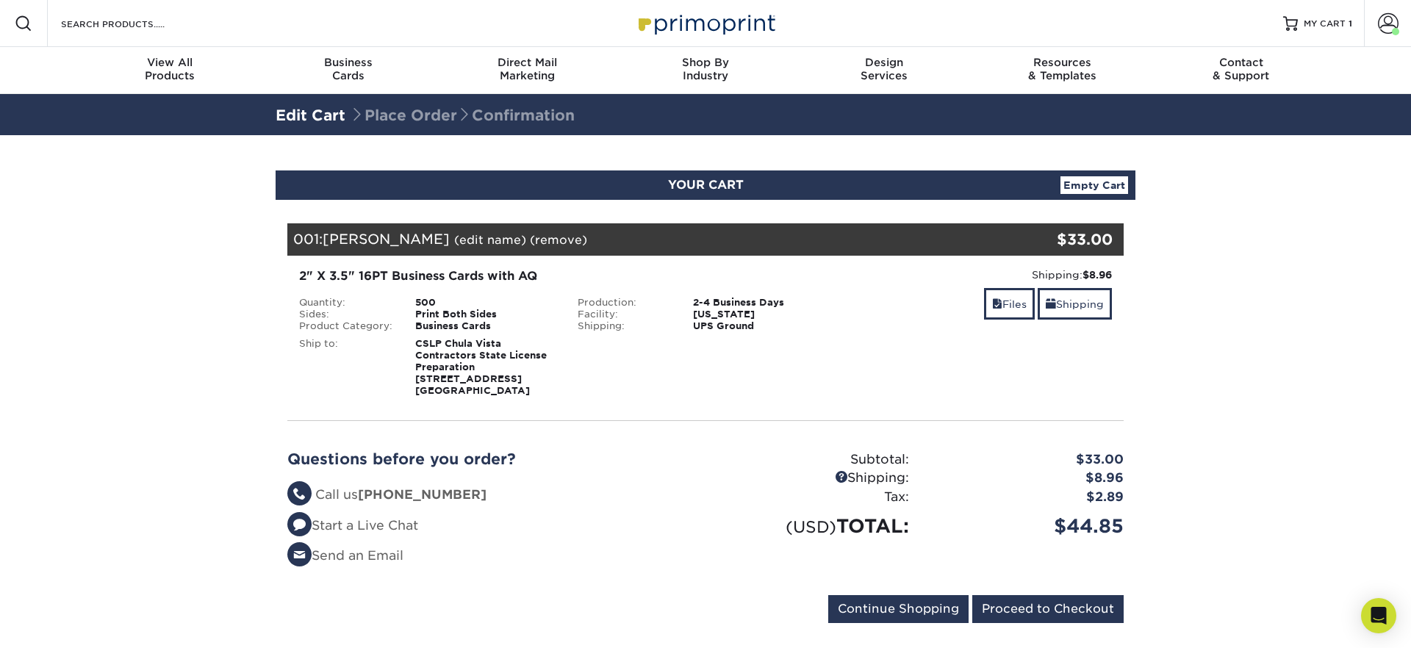
drag, startPoint x: 1249, startPoint y: 487, endPoint x: 1238, endPoint y: 484, distance: 11.6
click at [1249, 487] on section "YOUR CART Empty Cart Your Cart is Empty View Account Active Orders Order Histor…" at bounding box center [705, 405] width 1411 height 541
click at [1006, 308] on link "Files" at bounding box center [1009, 304] width 51 height 32
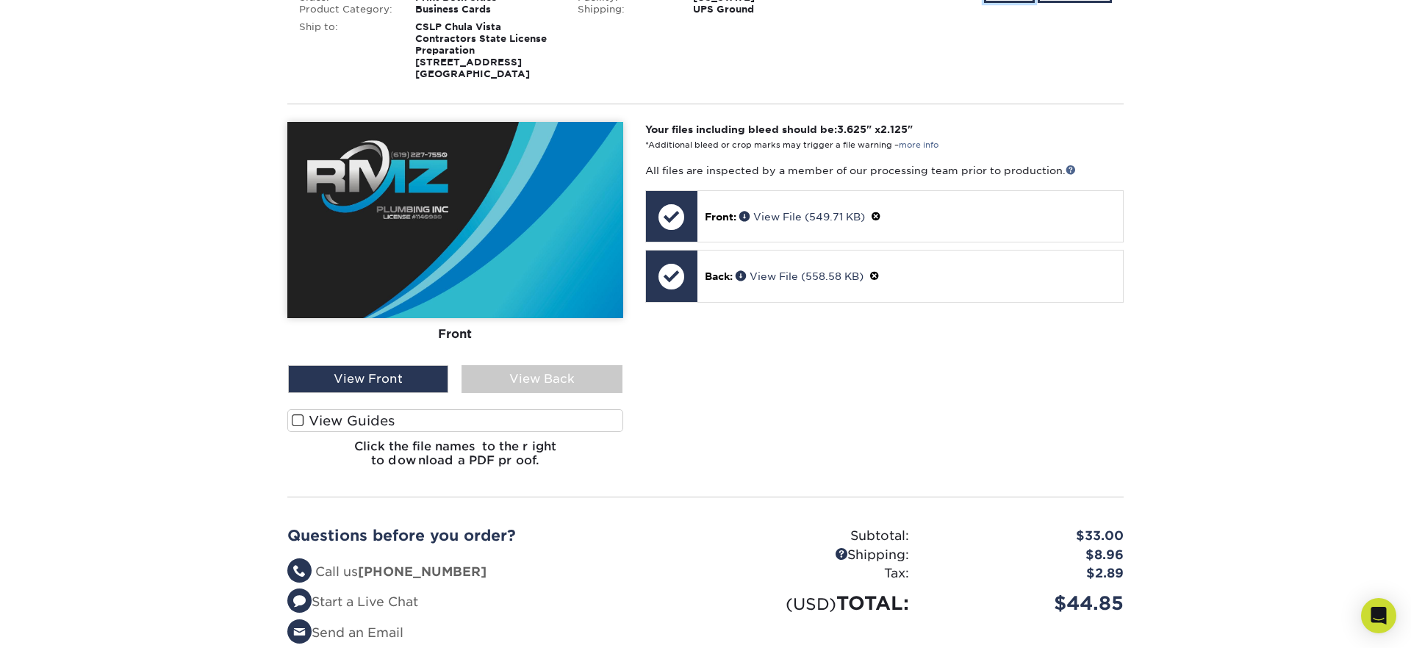
scroll to position [324, 0]
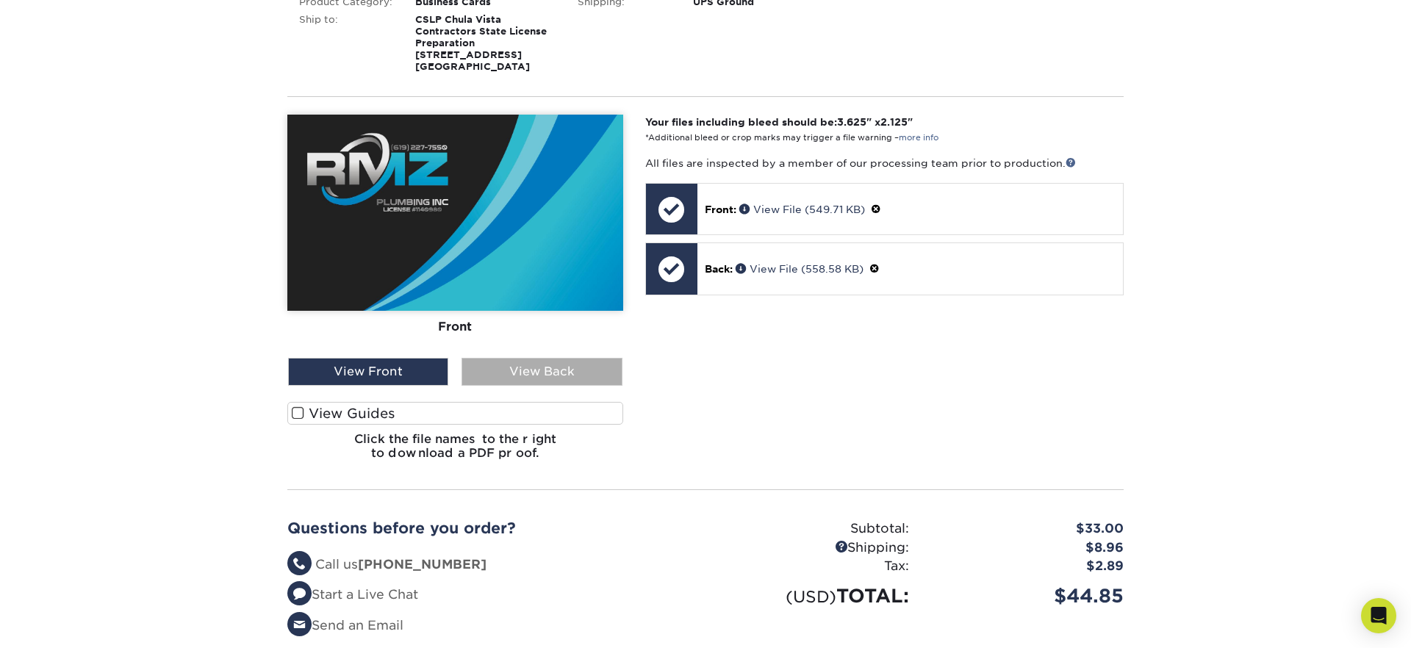
click at [520, 369] on div "View Back" at bounding box center [541, 372] width 160 height 28
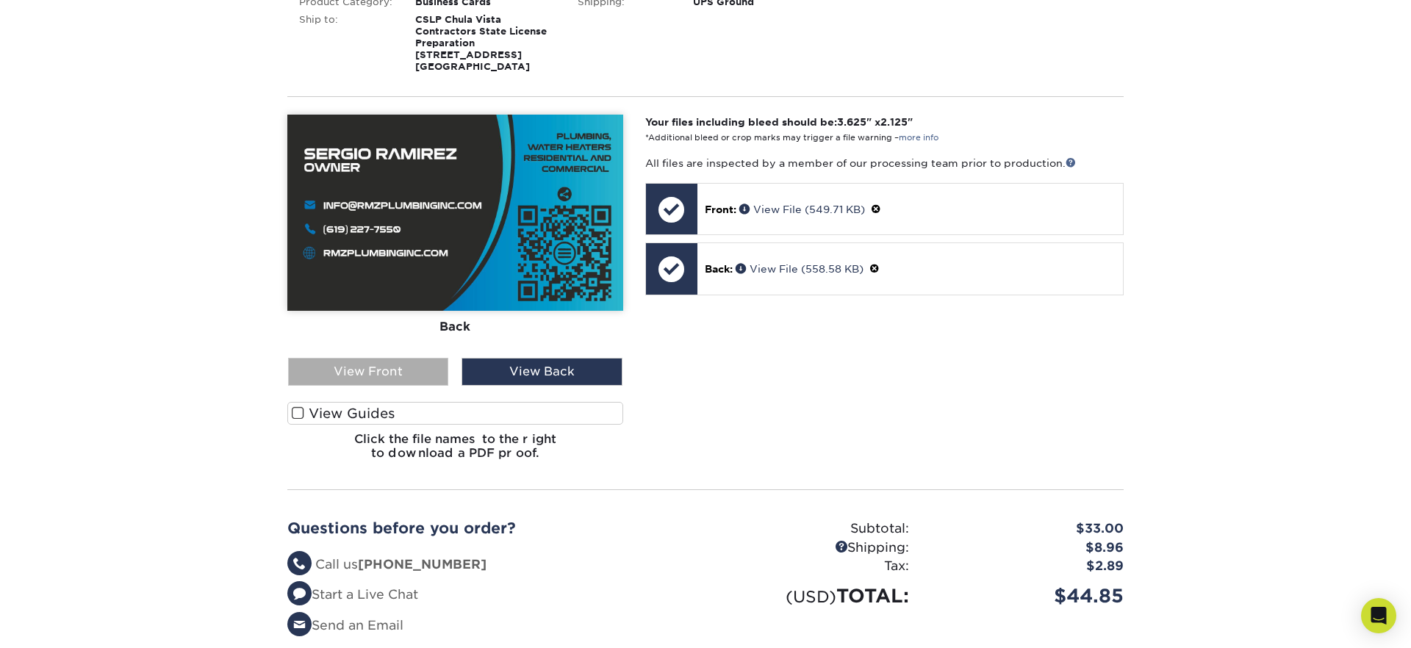
click at [390, 367] on div "View Front" at bounding box center [368, 372] width 160 height 28
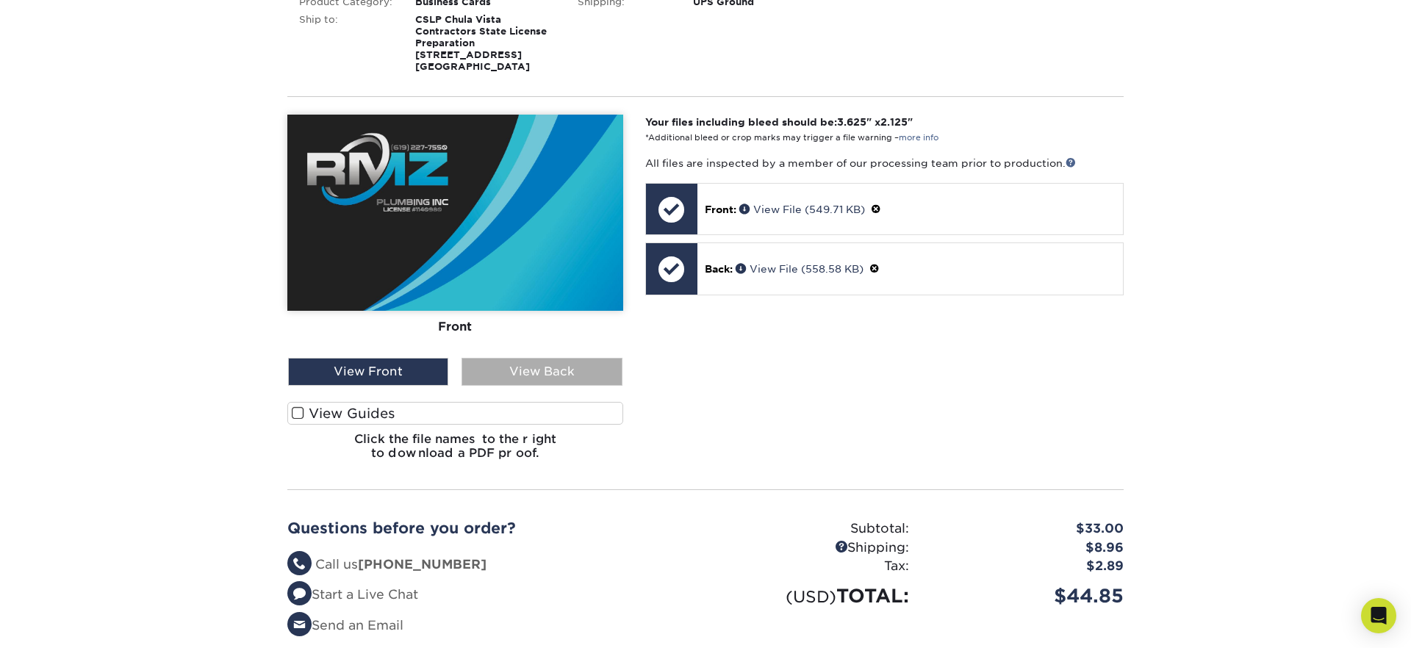
click at [557, 366] on div "View Back" at bounding box center [541, 372] width 160 height 28
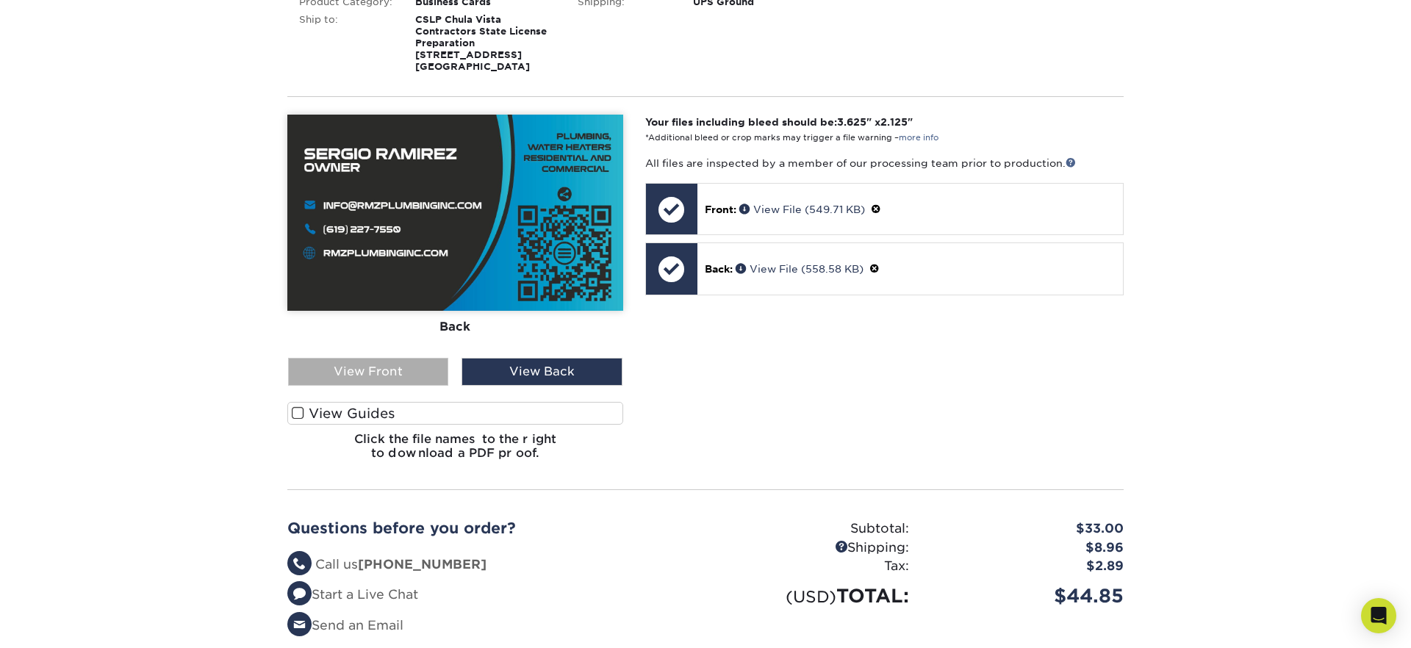
click at [436, 368] on div "View Front" at bounding box center [368, 372] width 160 height 28
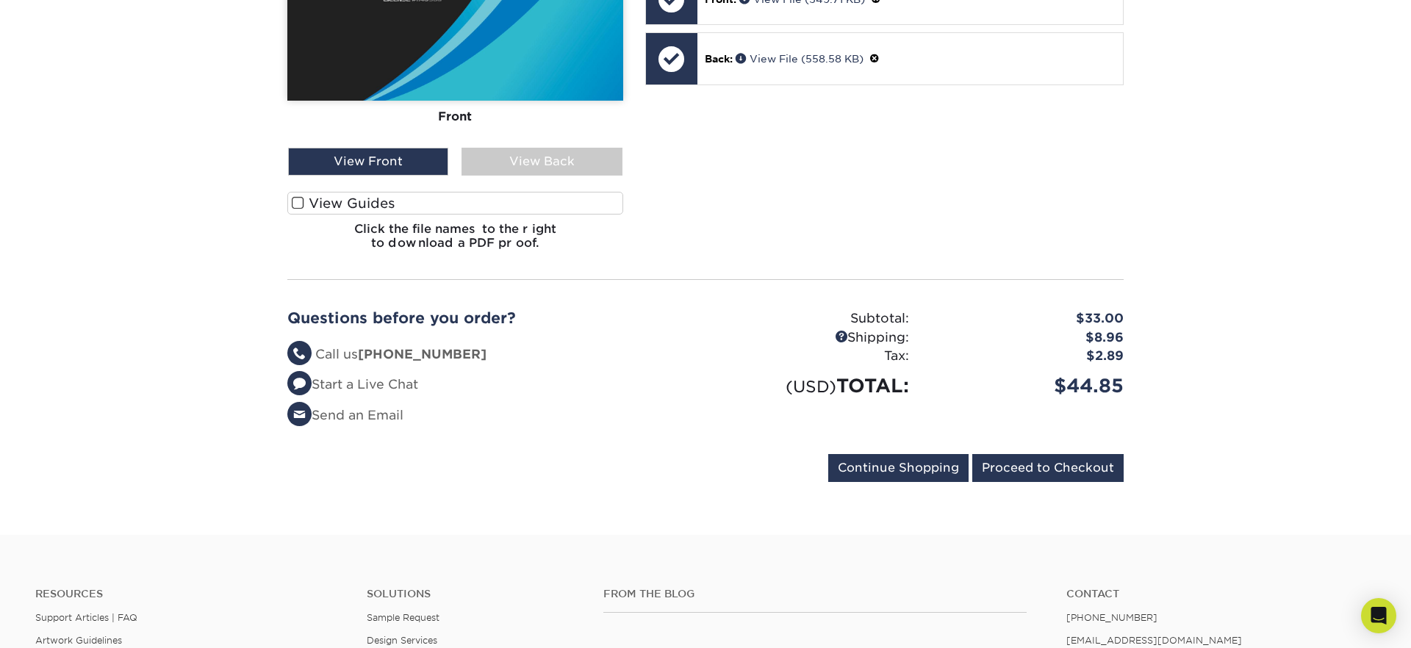
scroll to position [700, 0]
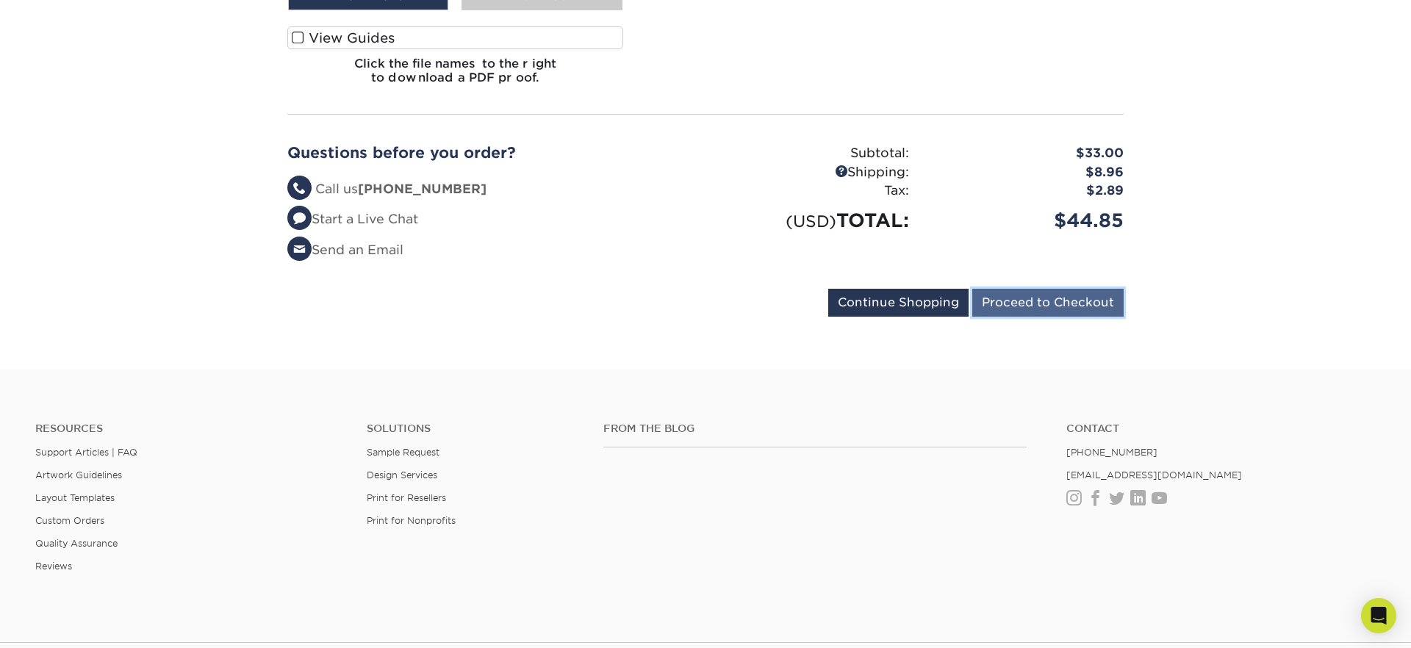
click at [1046, 309] on input "Proceed to Checkout" at bounding box center [1047, 303] width 151 height 28
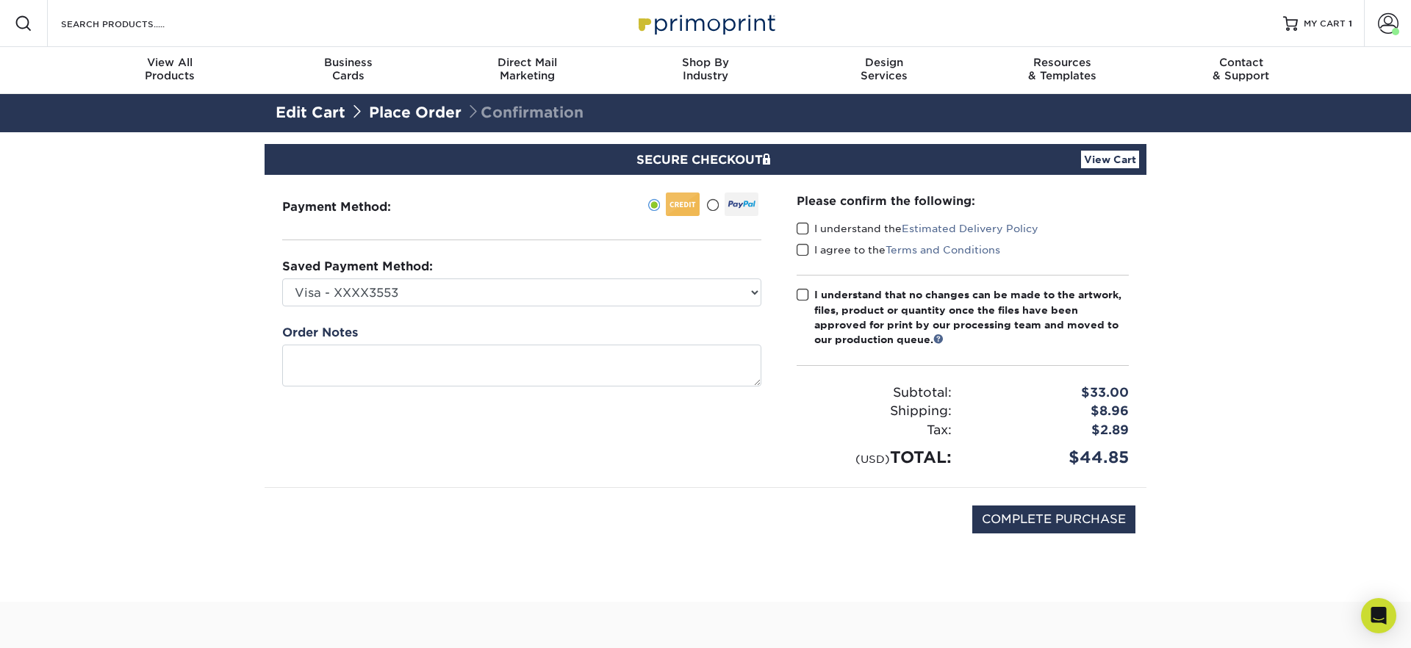
click at [803, 225] on span at bounding box center [803, 229] width 12 height 14
click at [0, 0] on input "I understand the Estimated Delivery Policy" at bounding box center [0, 0] width 0 height 0
drag, startPoint x: 801, startPoint y: 248, endPoint x: 800, endPoint y: 259, distance: 11.0
click at [801, 249] on span at bounding box center [803, 250] width 12 height 14
click at [0, 0] on input "I agree to the Terms and Conditions" at bounding box center [0, 0] width 0 height 0
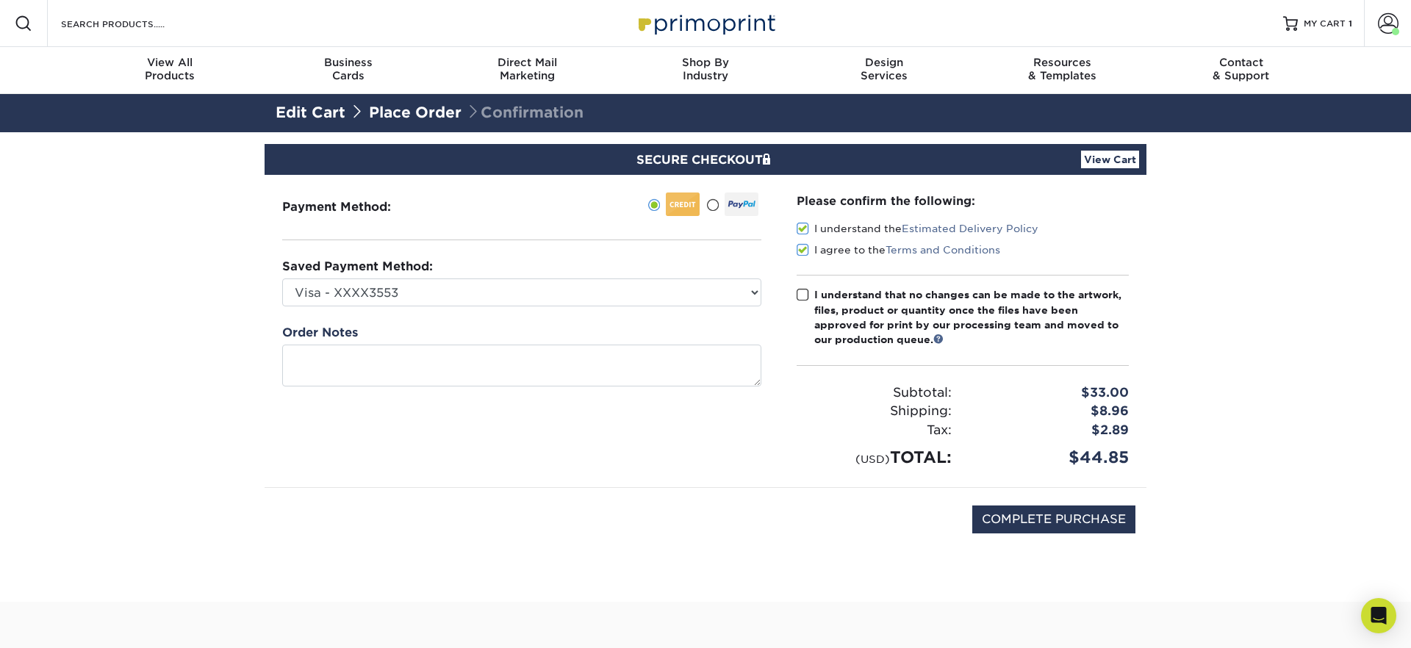
click at [803, 294] on span at bounding box center [803, 295] width 12 height 14
click at [0, 0] on input "I understand that no changes can be made to the artwork, files, product or quan…" at bounding box center [0, 0] width 0 height 0
click at [1037, 522] on input "COMPLETE PURCHASE" at bounding box center [1053, 520] width 163 height 28
type input "PROCESSING, PLEASE WAIT..."
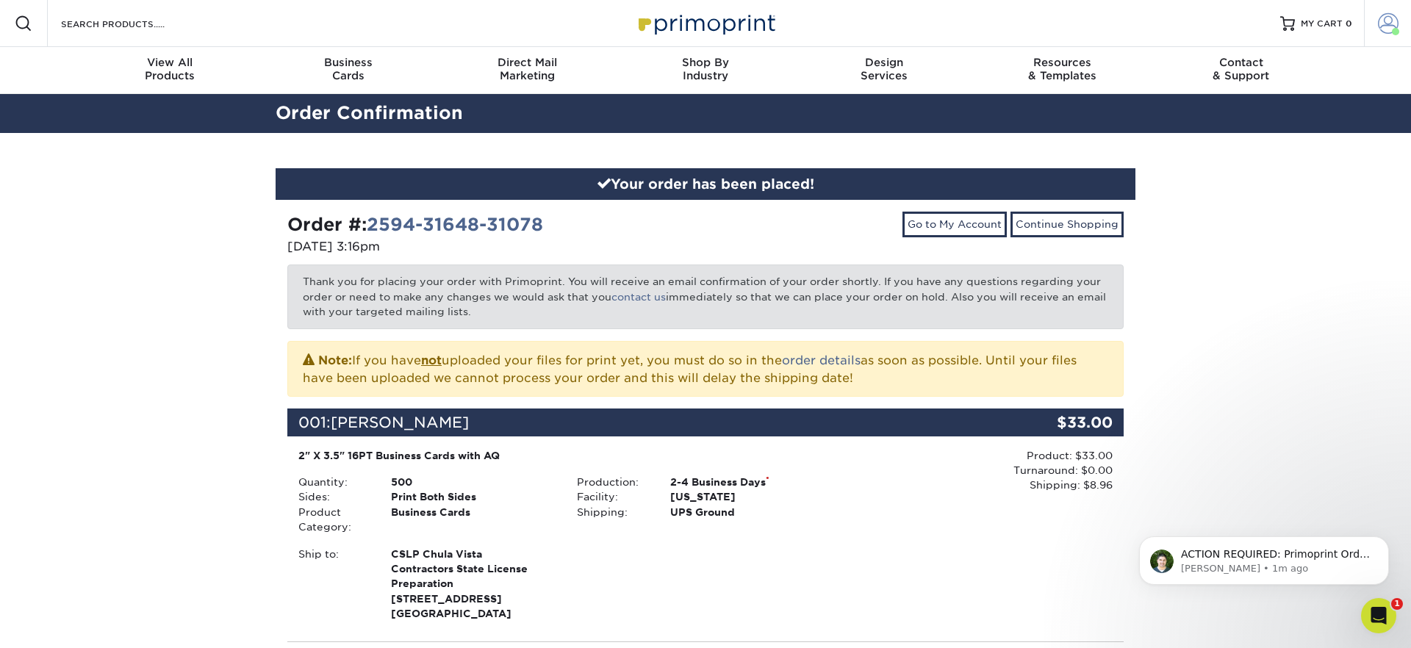
click at [1374, 28] on link "Account" at bounding box center [1387, 23] width 47 height 47
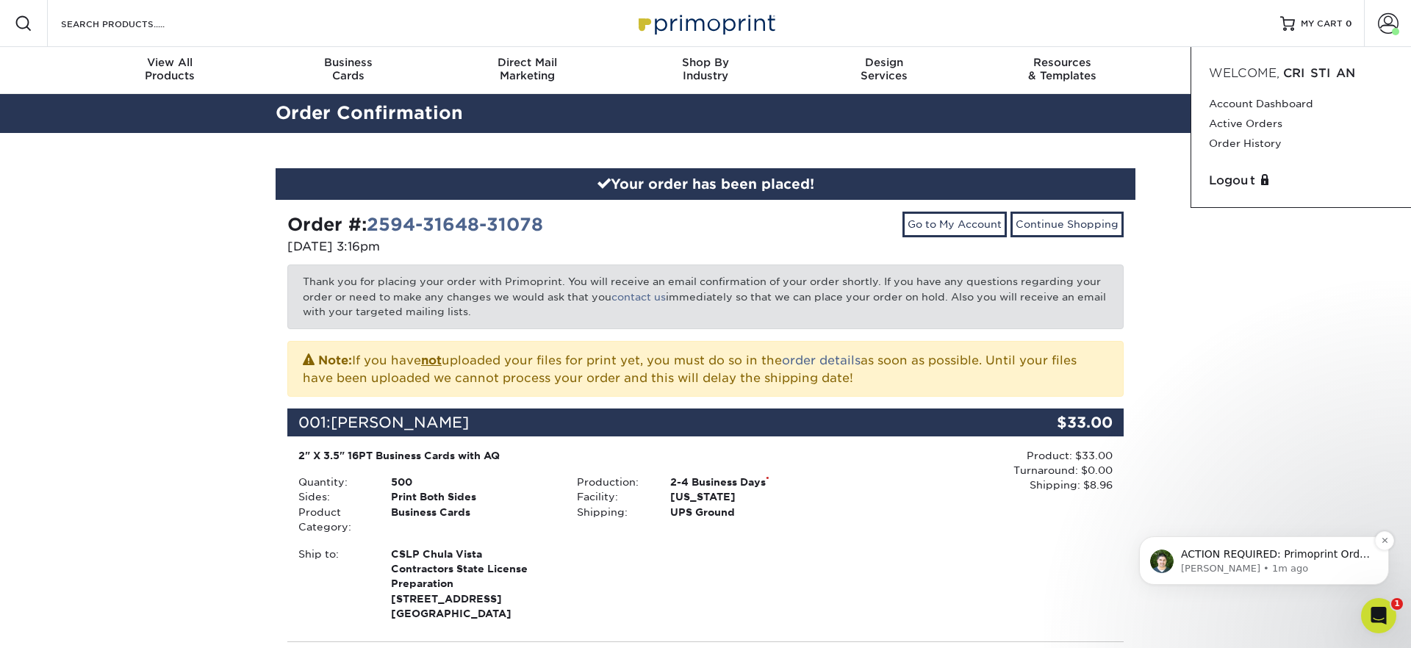
click at [1289, 564] on p "Matthew • 1m ago" at bounding box center [1276, 568] width 190 height 13
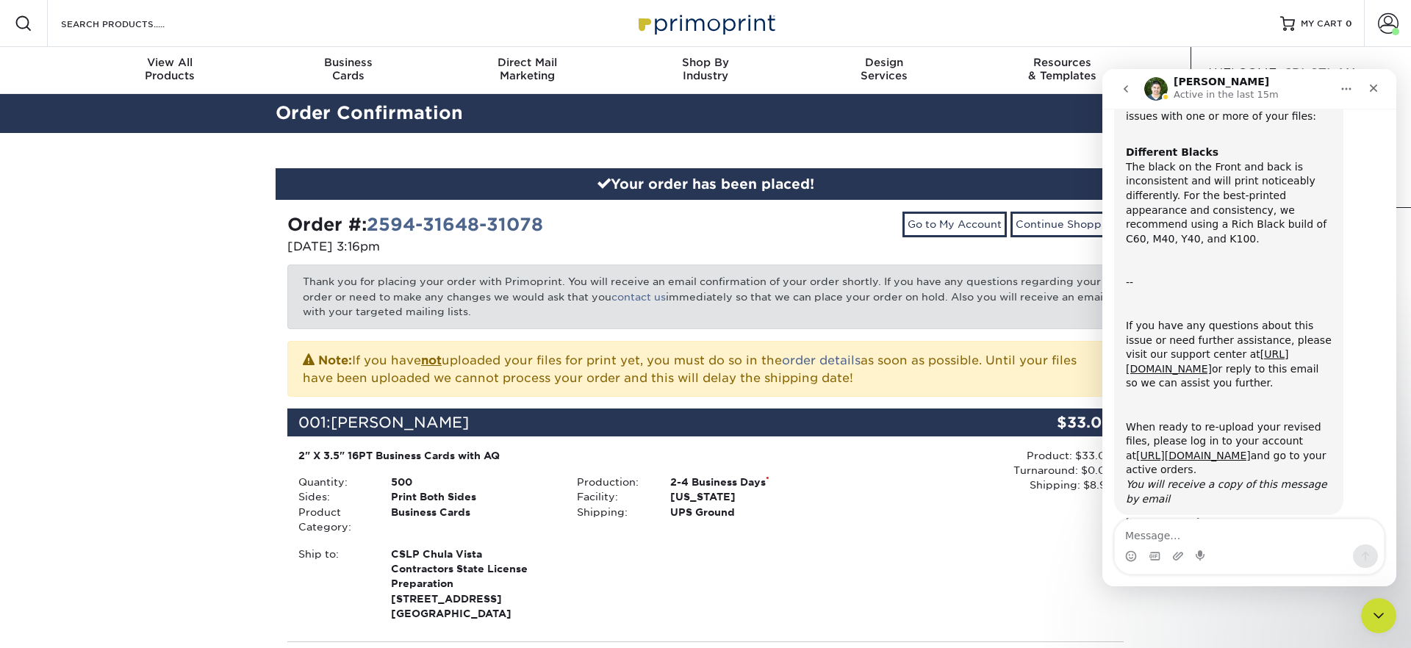
scroll to position [134, 0]
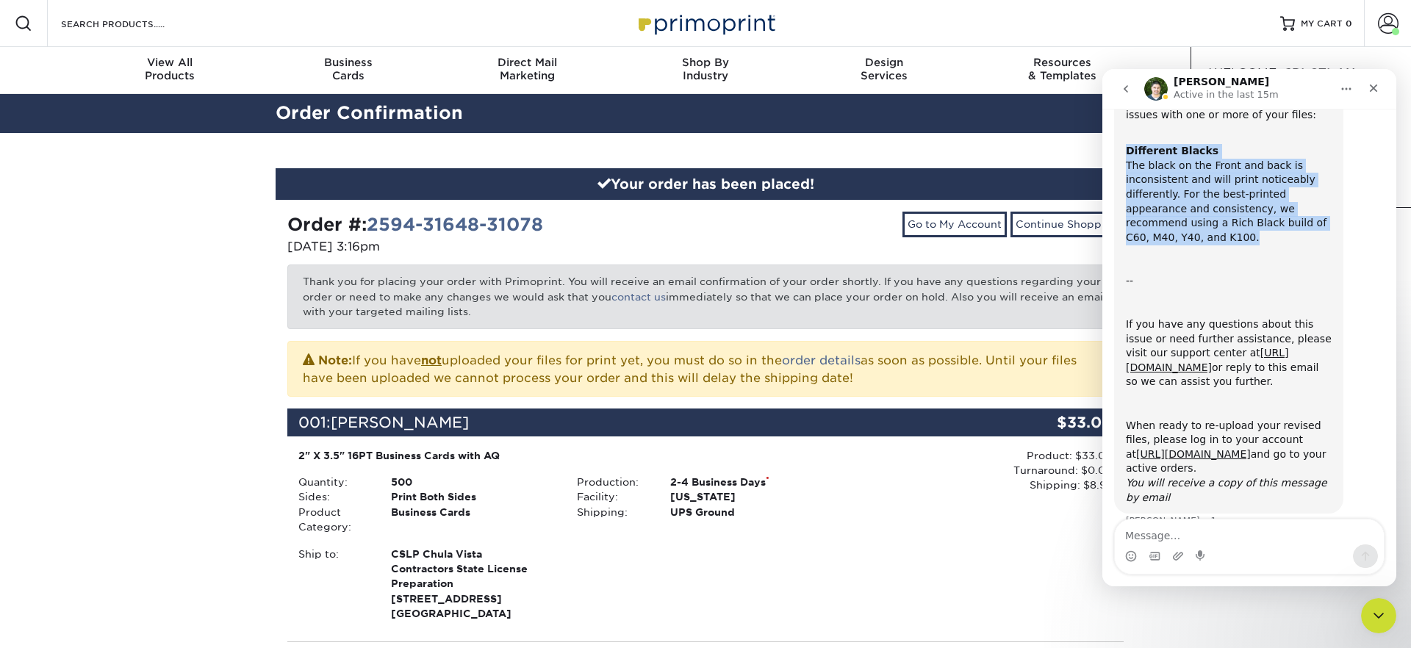
drag, startPoint x: 1124, startPoint y: 149, endPoint x: 1251, endPoint y: 237, distance: 154.7
click at [1251, 237] on div "ACTION REQUIRED: Primoprint Order 2594-31648-31078 Thank you for placing your o…" at bounding box center [1228, 267] width 229 height 494
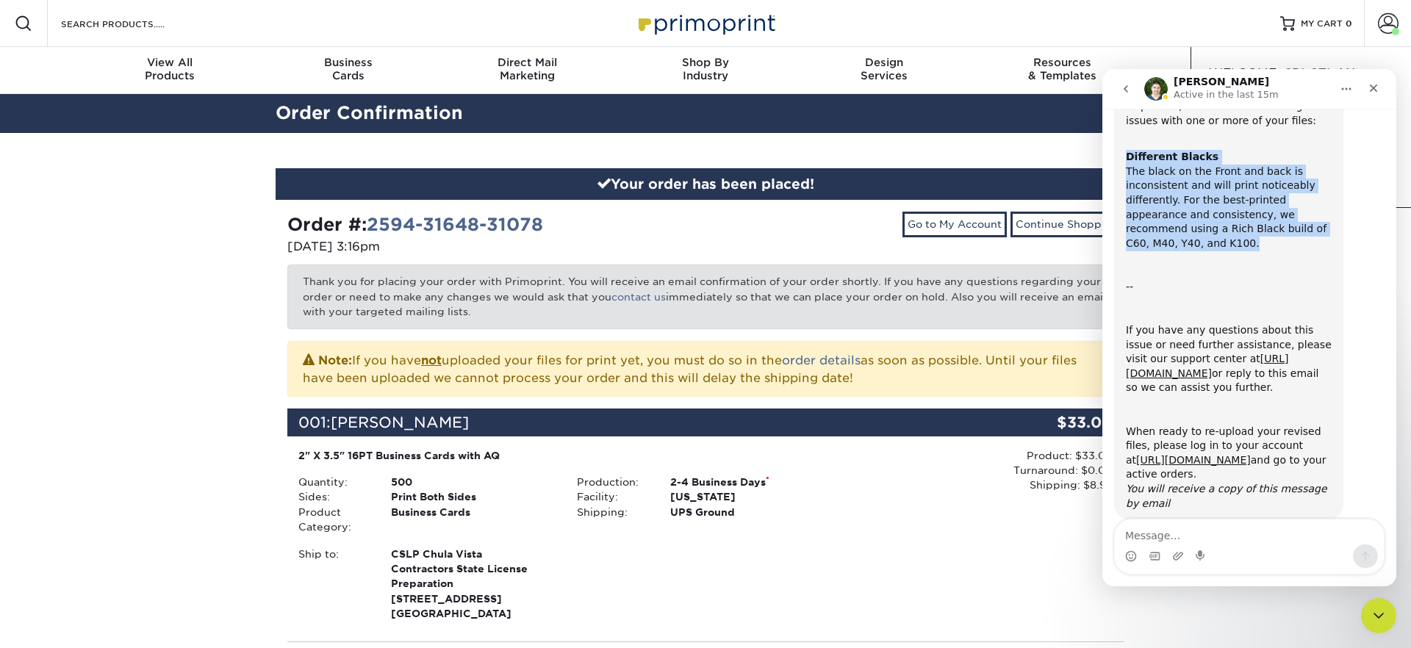
copy div "Different Blacks The black on the Front and back is inconsistent and will print…"
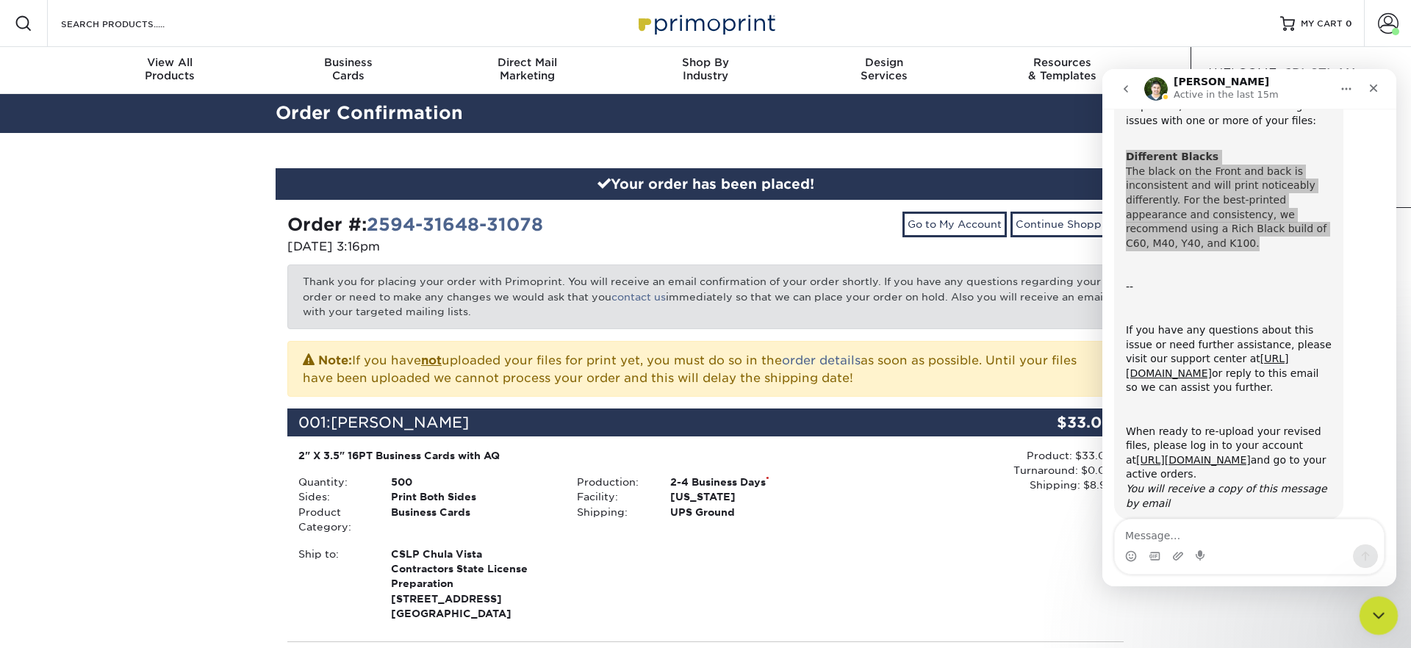
click at [1373, 603] on div "Close Intercom Messenger" at bounding box center [1376, 613] width 35 height 35
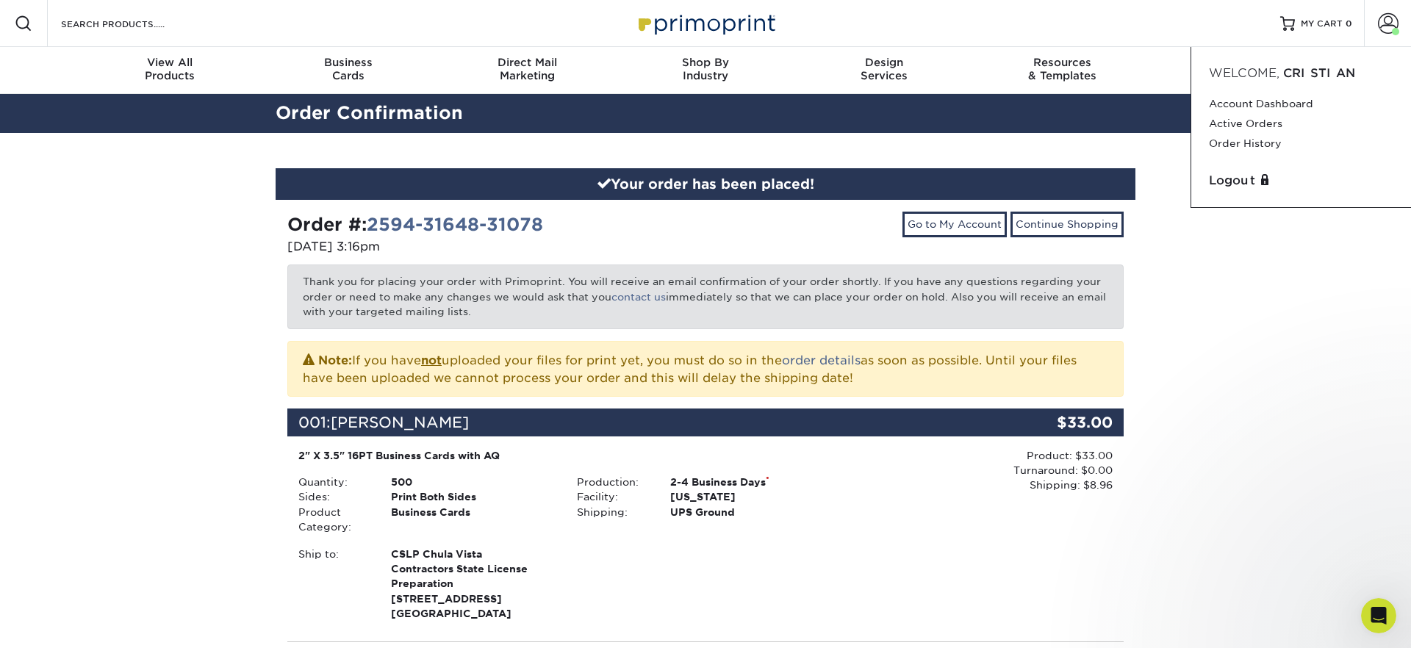
scroll to position [159, 0]
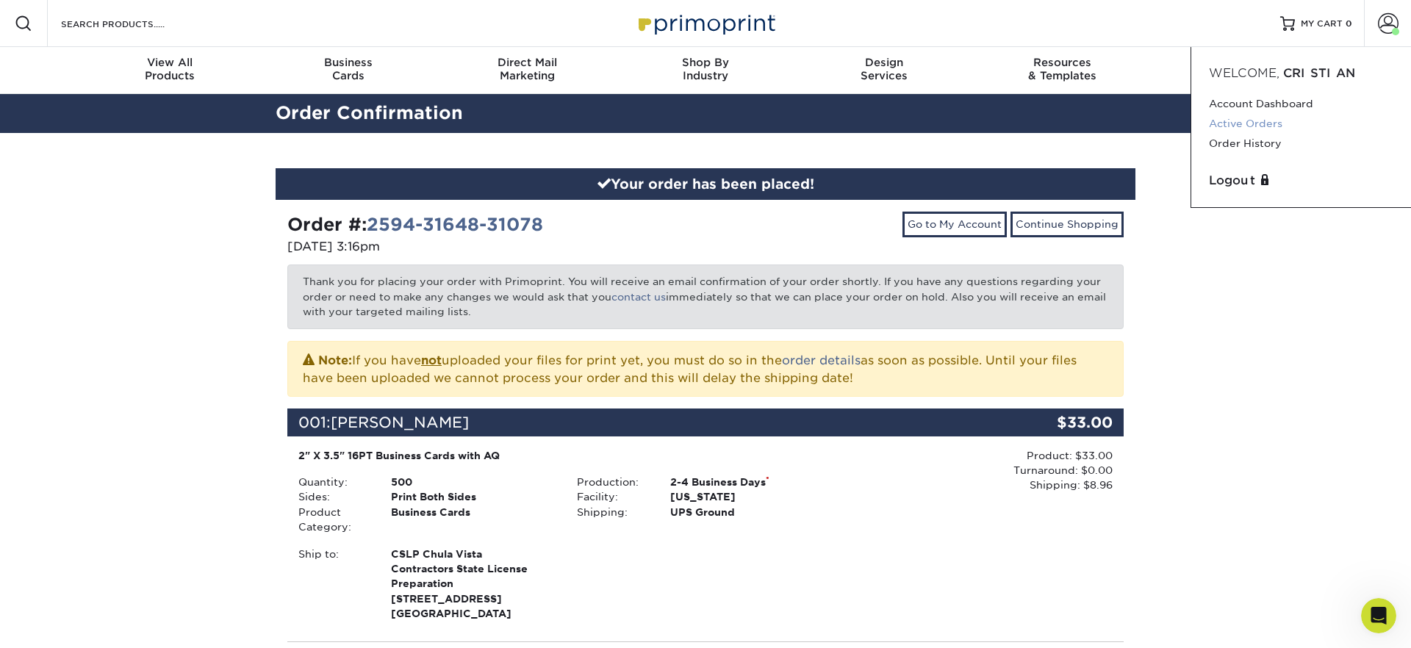
click at [1246, 129] on link "Active Orders" at bounding box center [1301, 124] width 184 height 20
click at [1246, 124] on link "Active Orders" at bounding box center [1301, 124] width 184 height 20
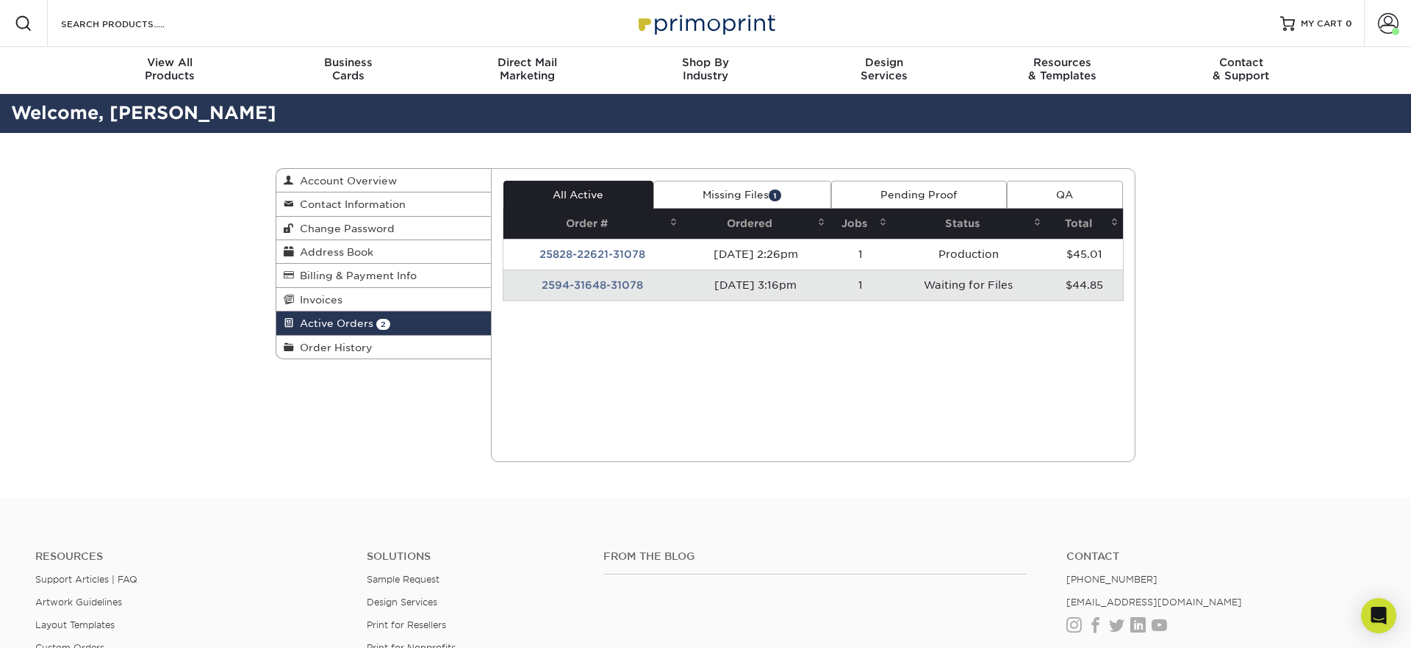
click at [706, 184] on link "Missing Files 1" at bounding box center [742, 195] width 178 height 28
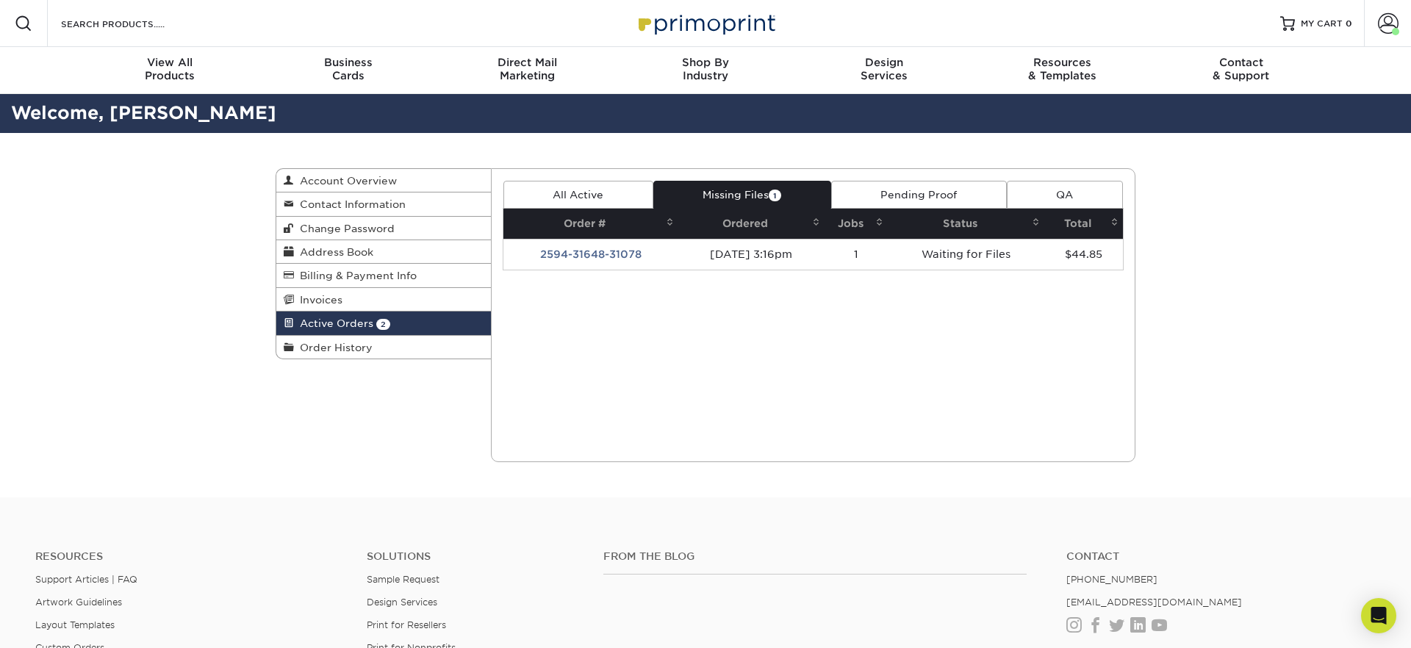
click at [946, 199] on link "Pending Proof" at bounding box center [919, 195] width 176 height 28
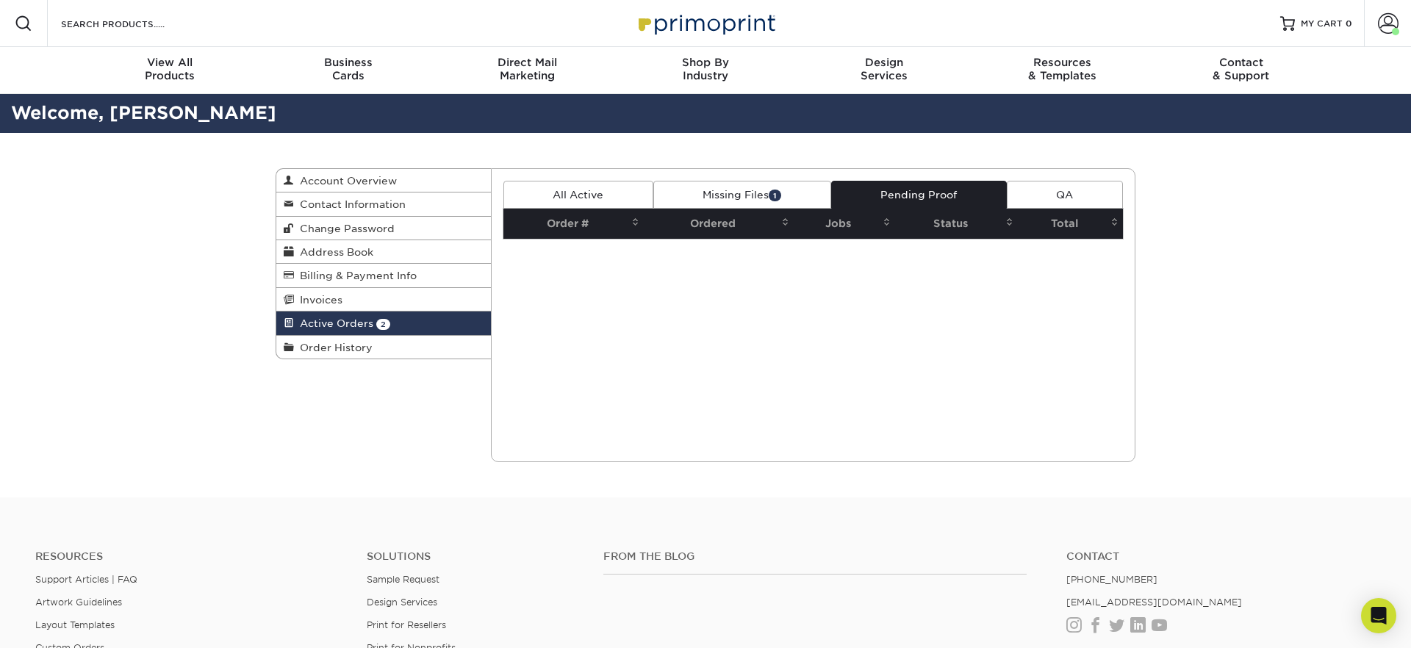
click at [740, 194] on link "Missing Files 1" at bounding box center [742, 195] width 178 height 28
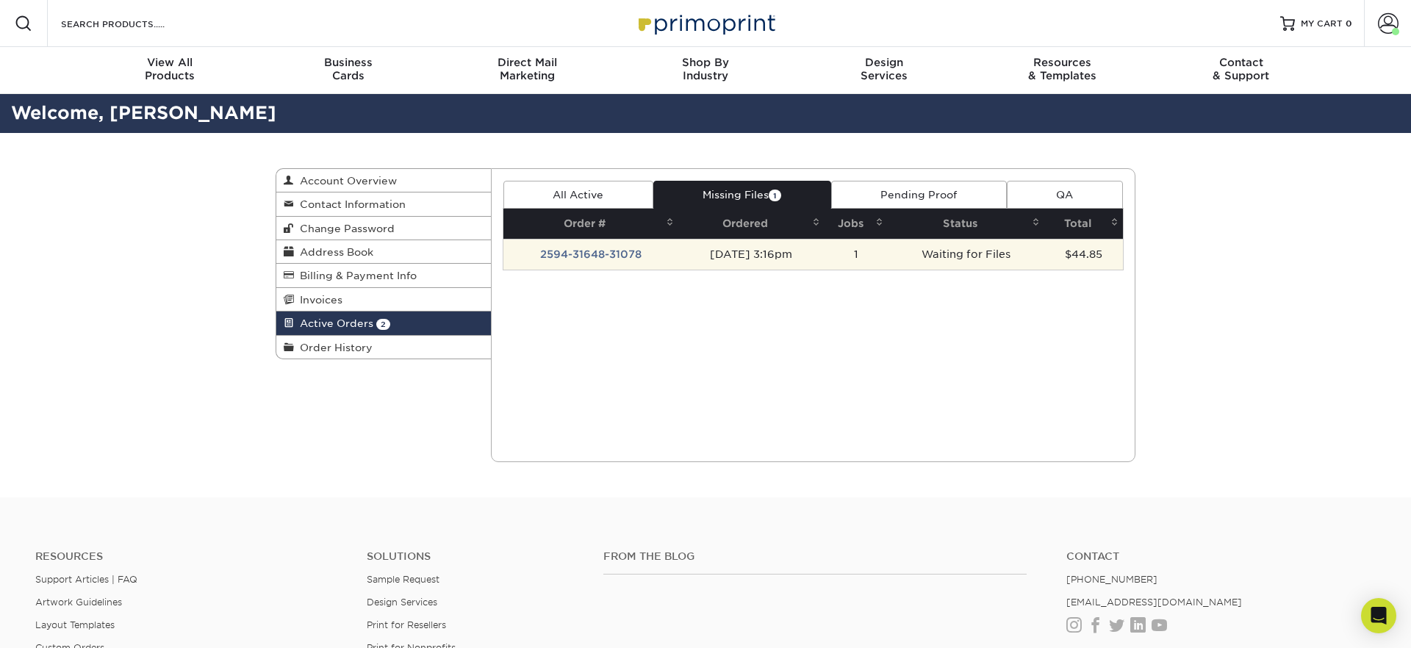
click at [595, 260] on td "2594-31648-31078" at bounding box center [590, 254] width 175 height 31
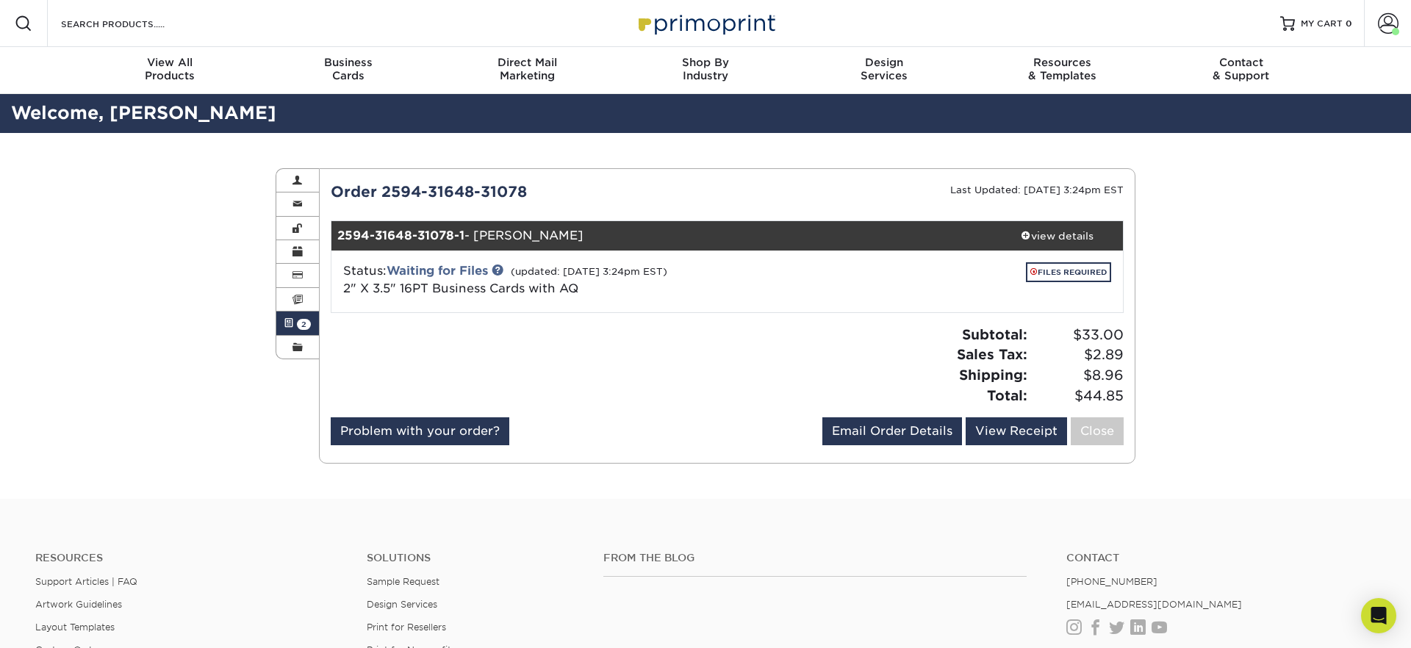
click at [1113, 282] on div "FILES REQUIRED" at bounding box center [991, 281] width 264 height 38
click at [1056, 266] on link "FILES REQUIRED" at bounding box center [1068, 272] width 85 height 20
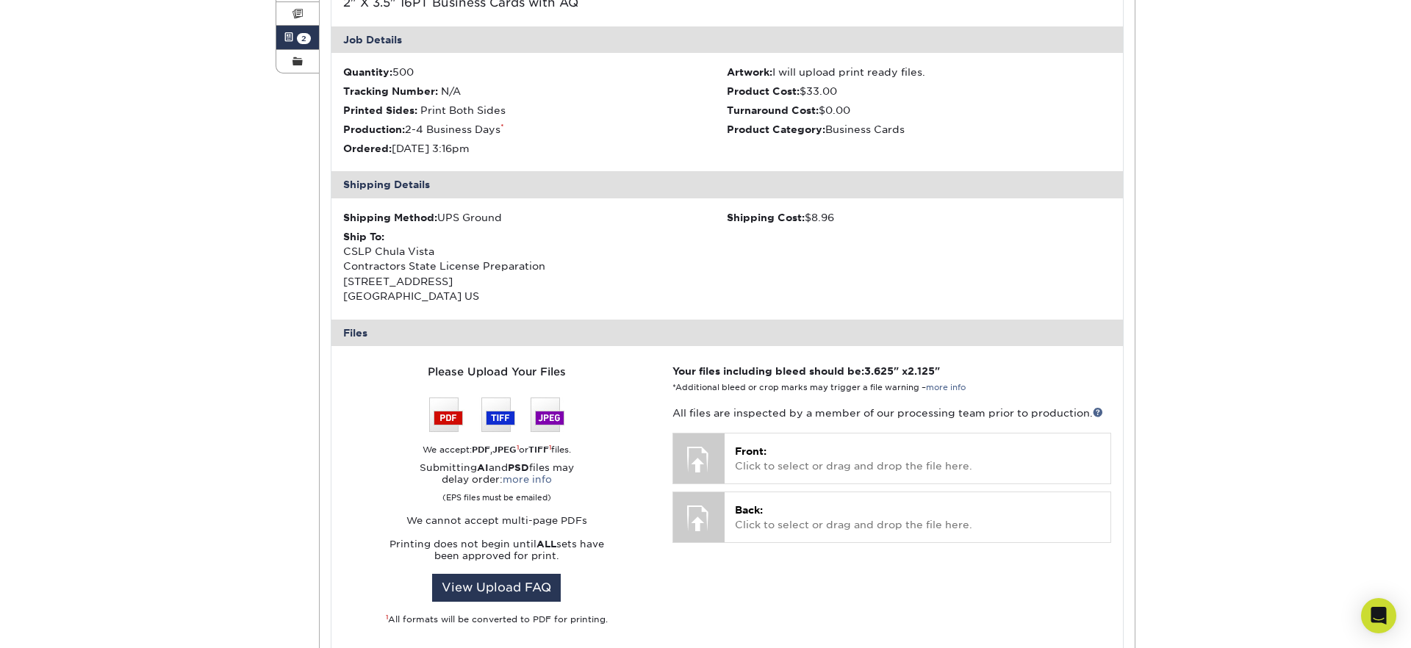
scroll to position [310, 0]
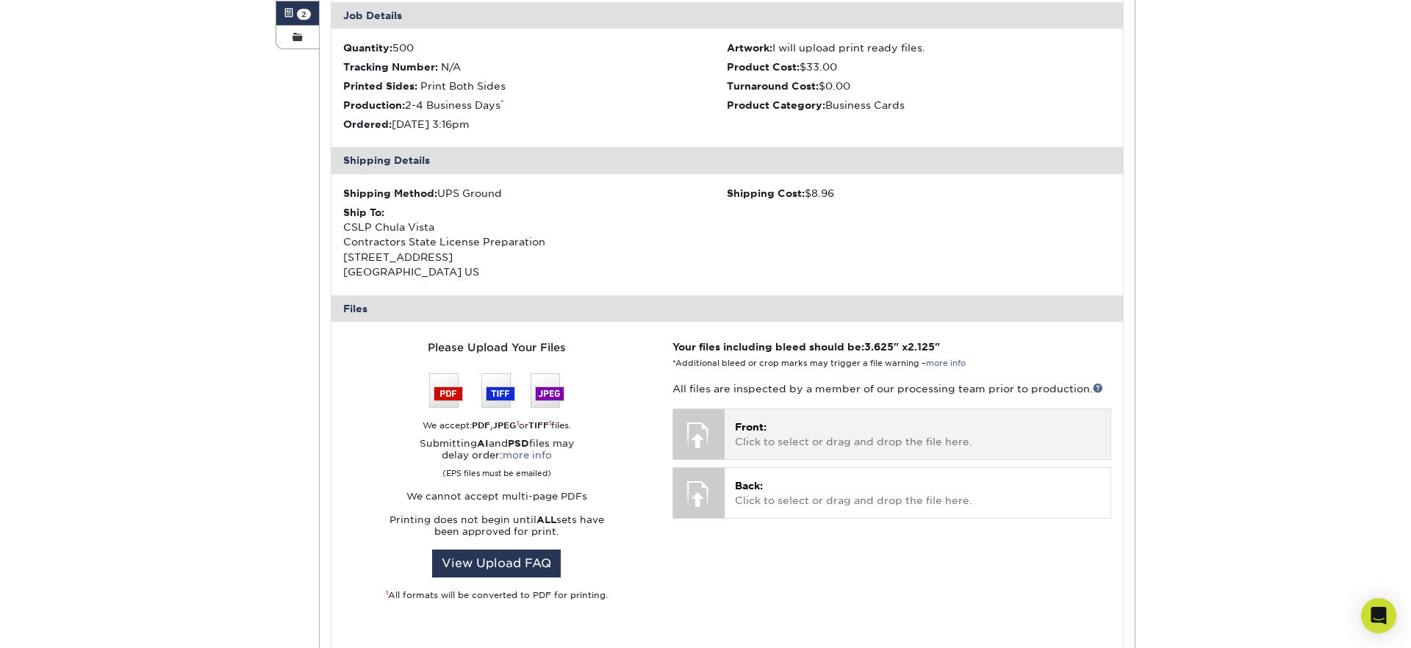
click at [749, 412] on div "Front: Click to select or drag and drop the file here. Choose file" at bounding box center [918, 433] width 386 height 49
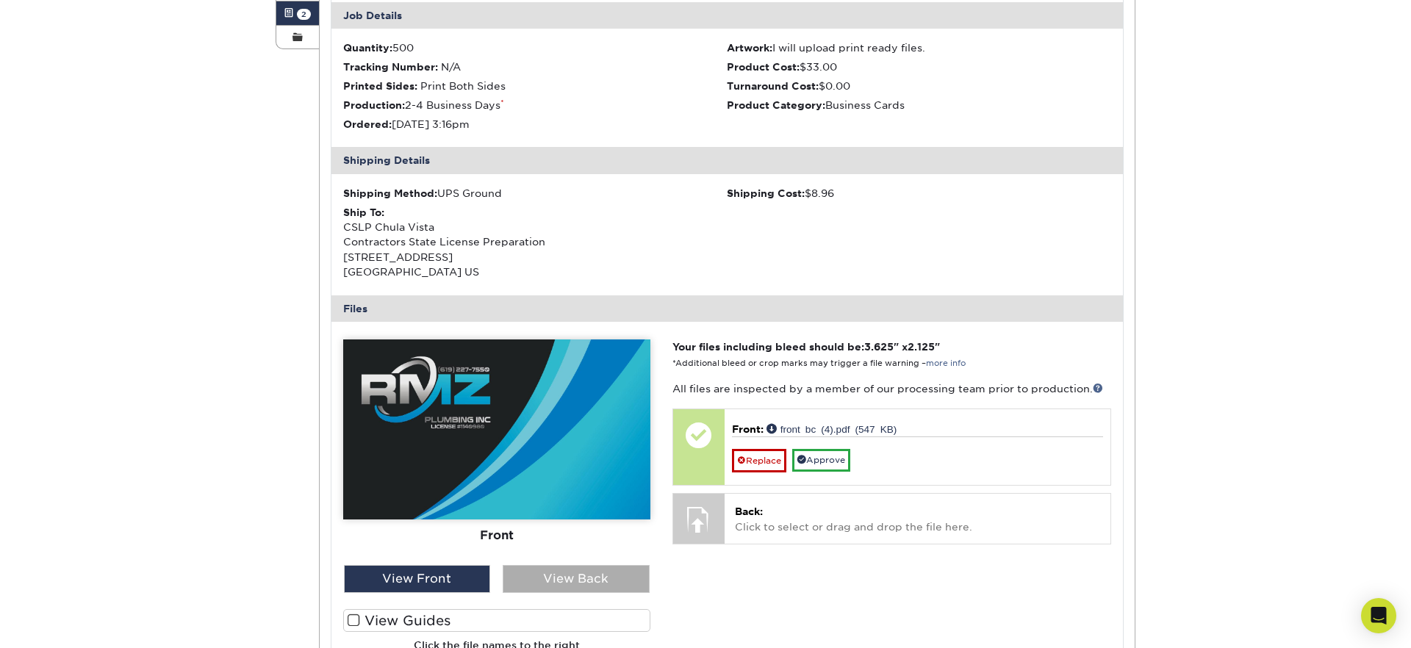
click at [586, 587] on div "View Back" at bounding box center [576, 579] width 147 height 28
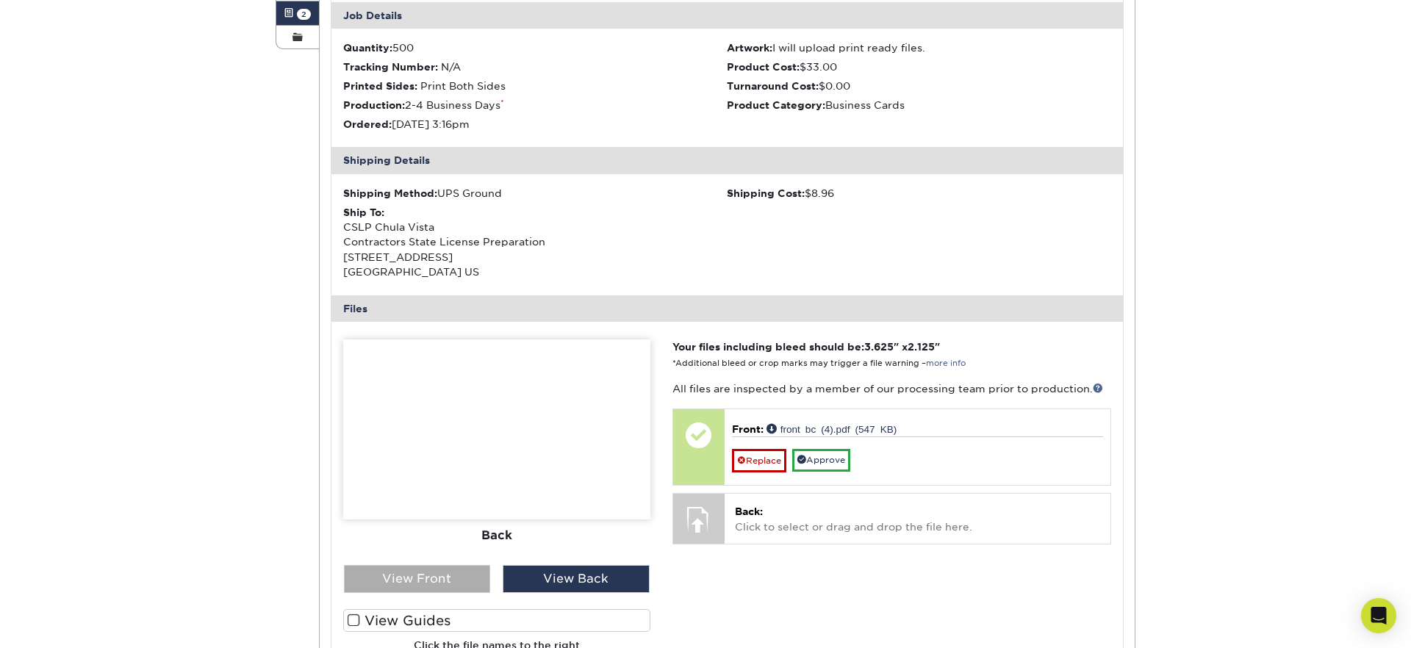
click at [429, 578] on div "View Front" at bounding box center [417, 579] width 147 height 28
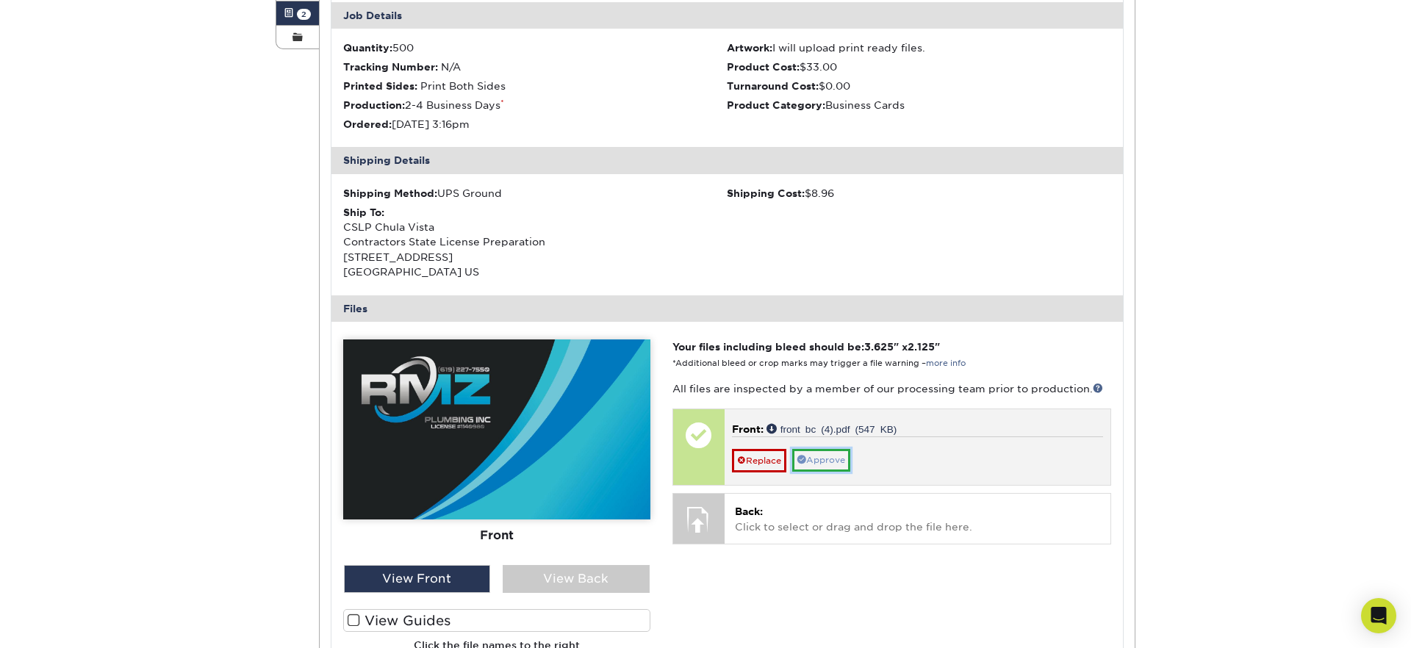
click at [813, 466] on link "Approve" at bounding box center [821, 460] width 58 height 23
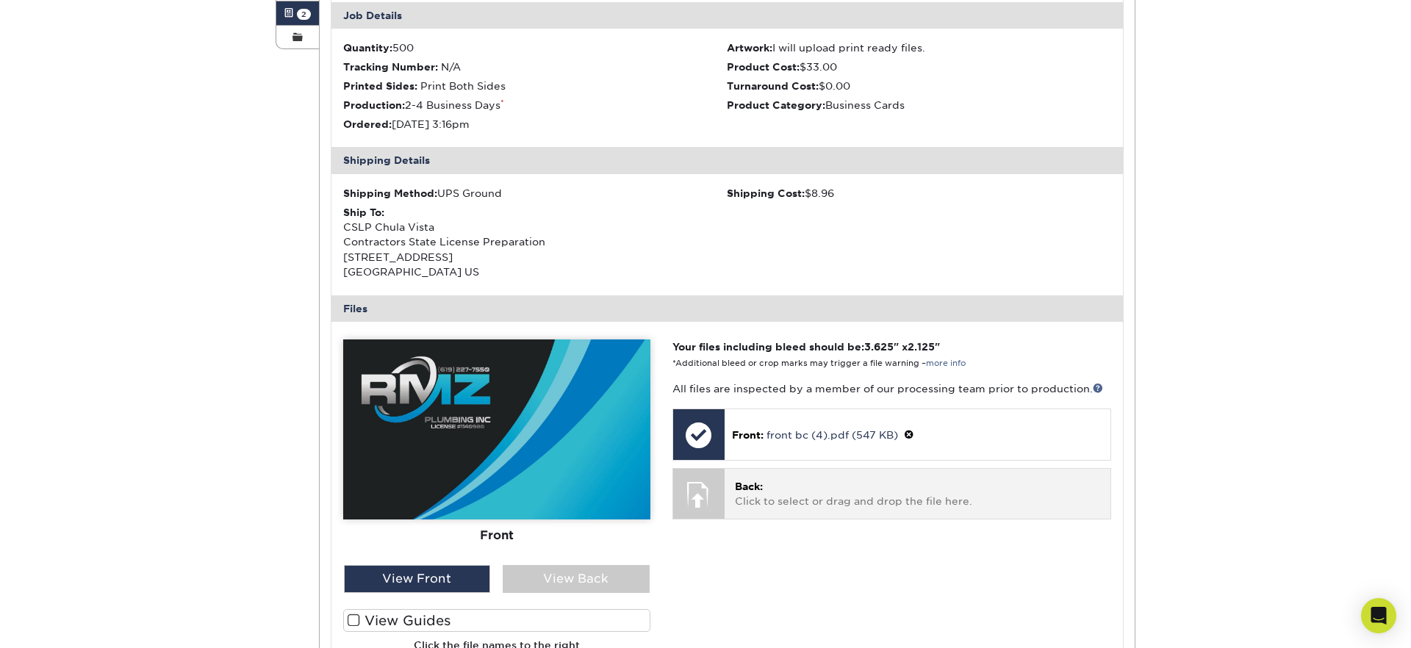
click at [771, 495] on p "Back: Click to select or drag and drop the file here." at bounding box center [917, 494] width 365 height 30
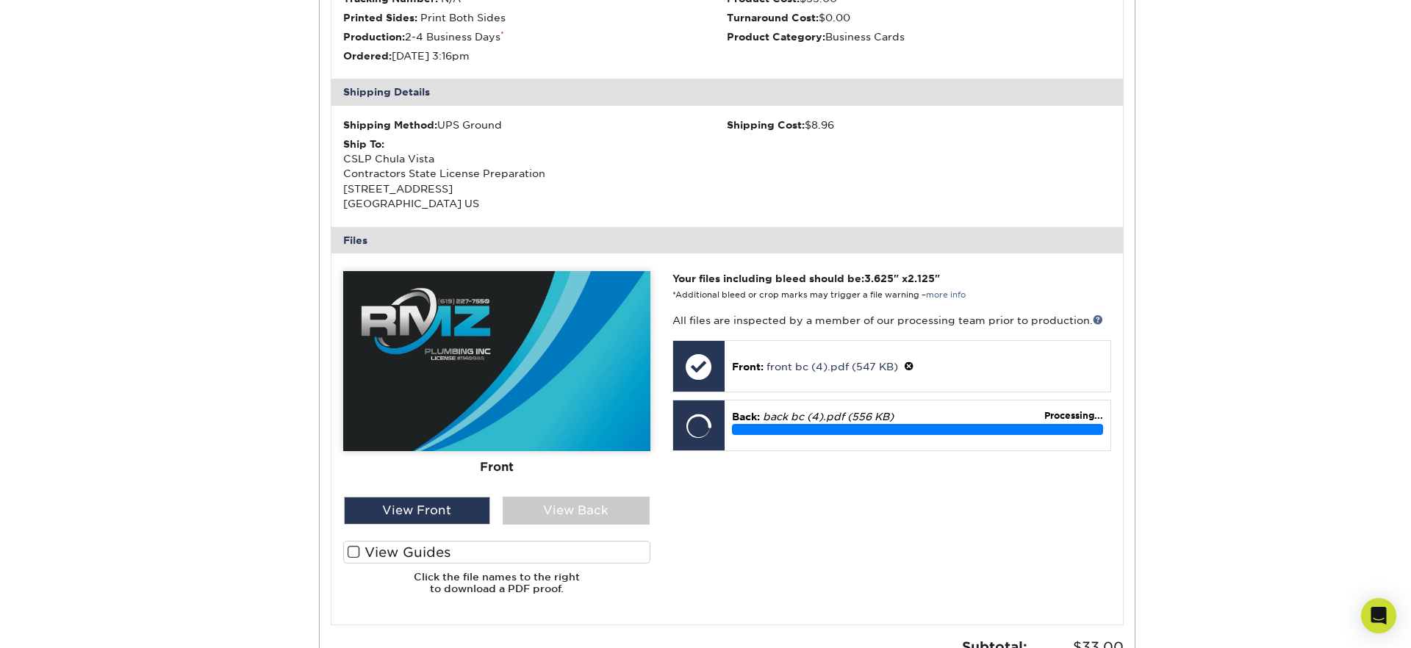
scroll to position [389, 0]
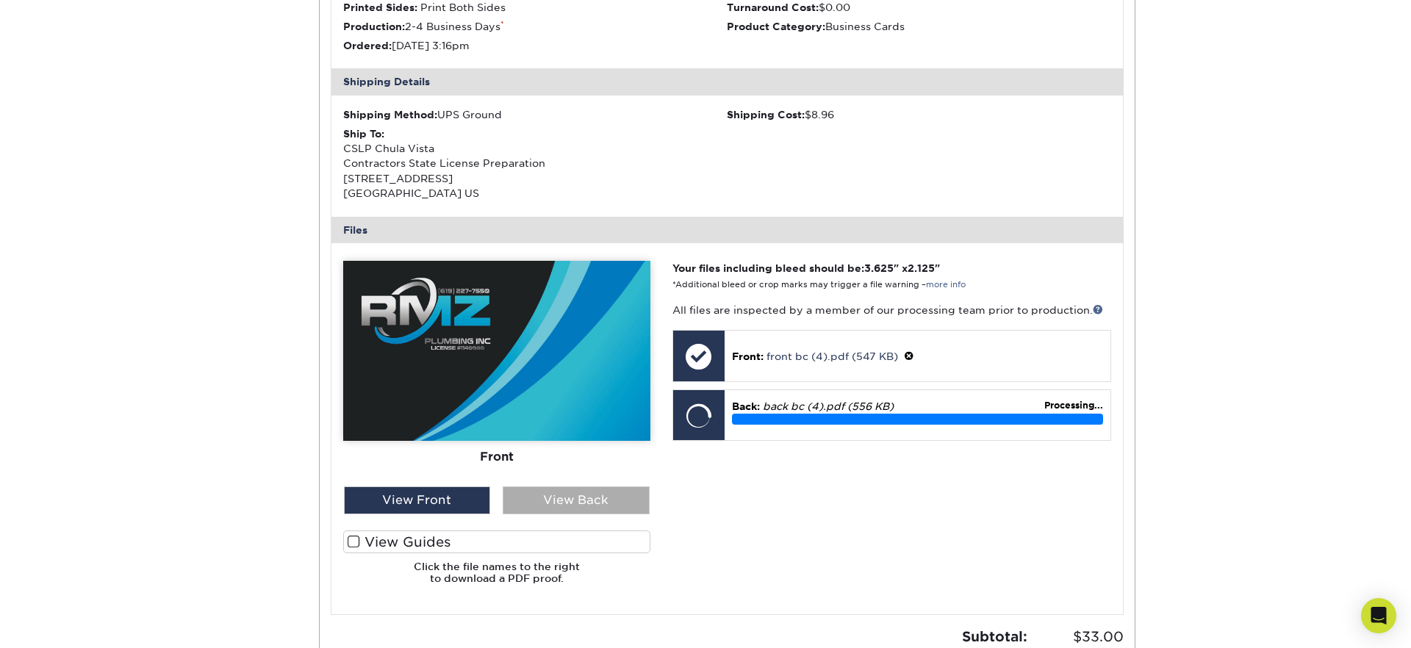
click at [584, 502] on div "View Back" at bounding box center [576, 500] width 147 height 28
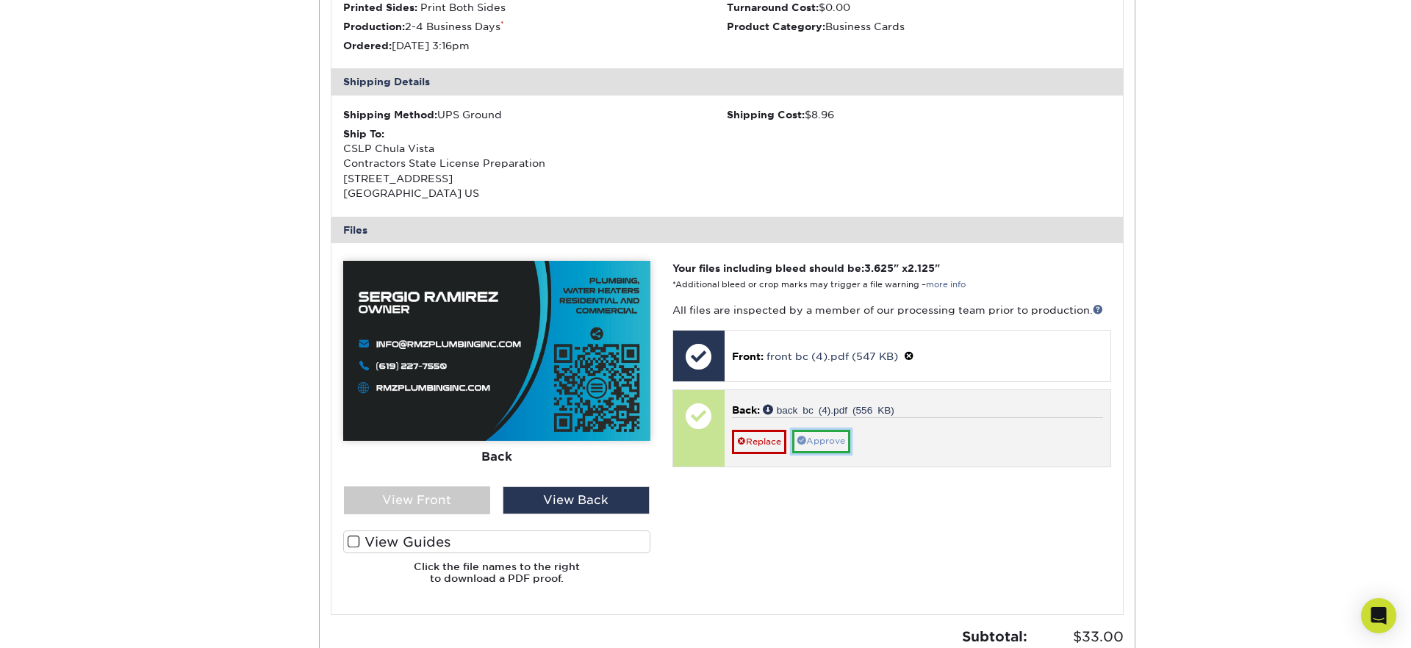
click at [809, 439] on link "Approve" at bounding box center [821, 441] width 58 height 23
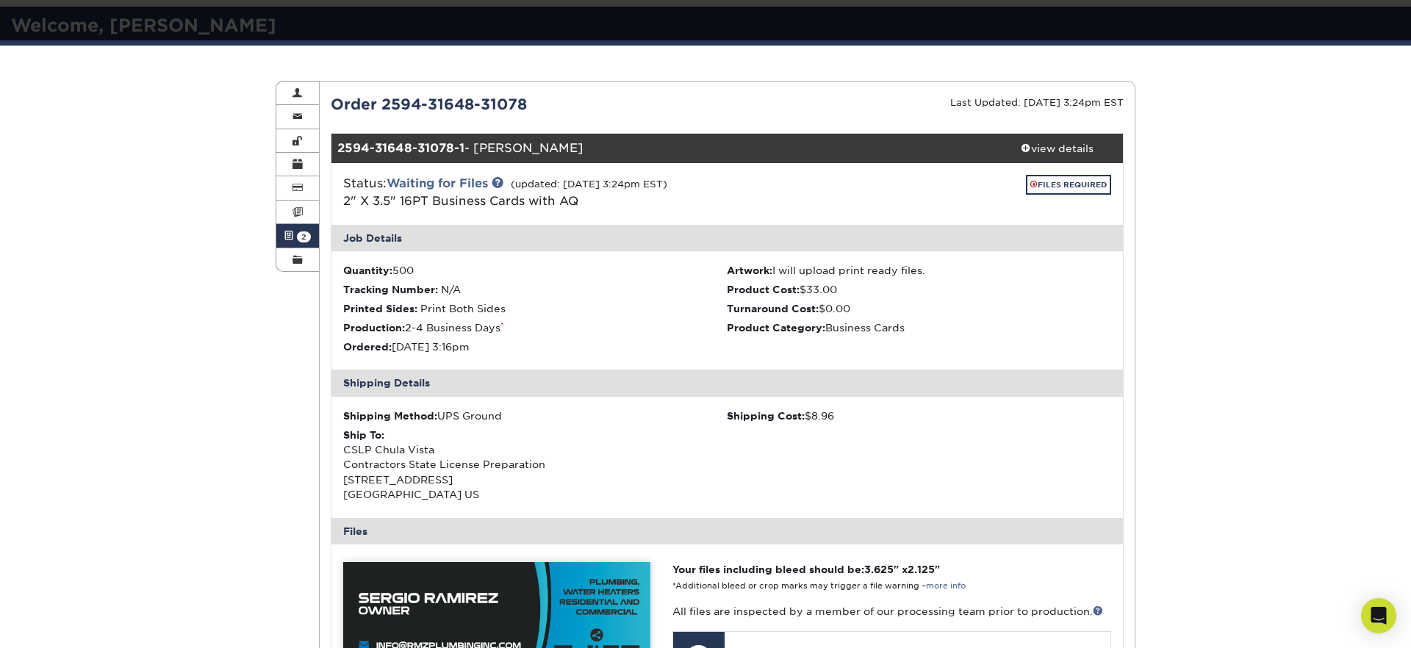
scroll to position [0, 0]
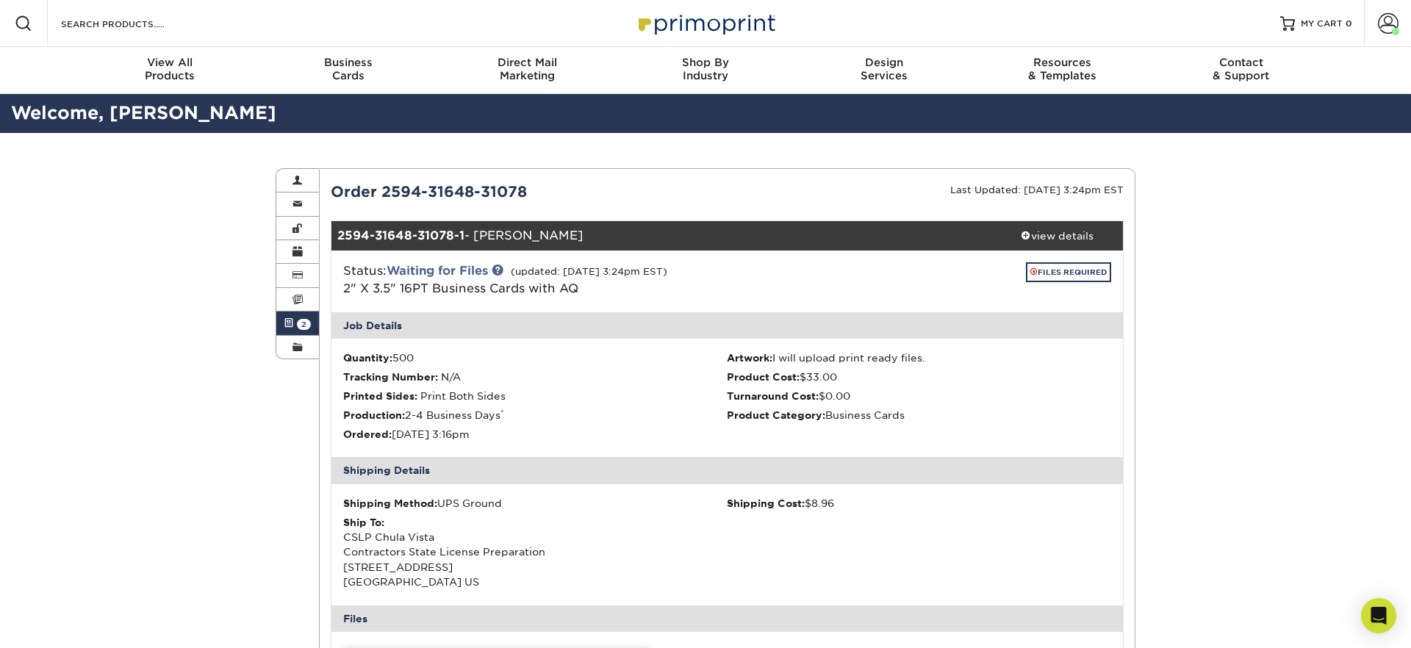
click at [301, 326] on span "2" at bounding box center [304, 324] width 14 height 11
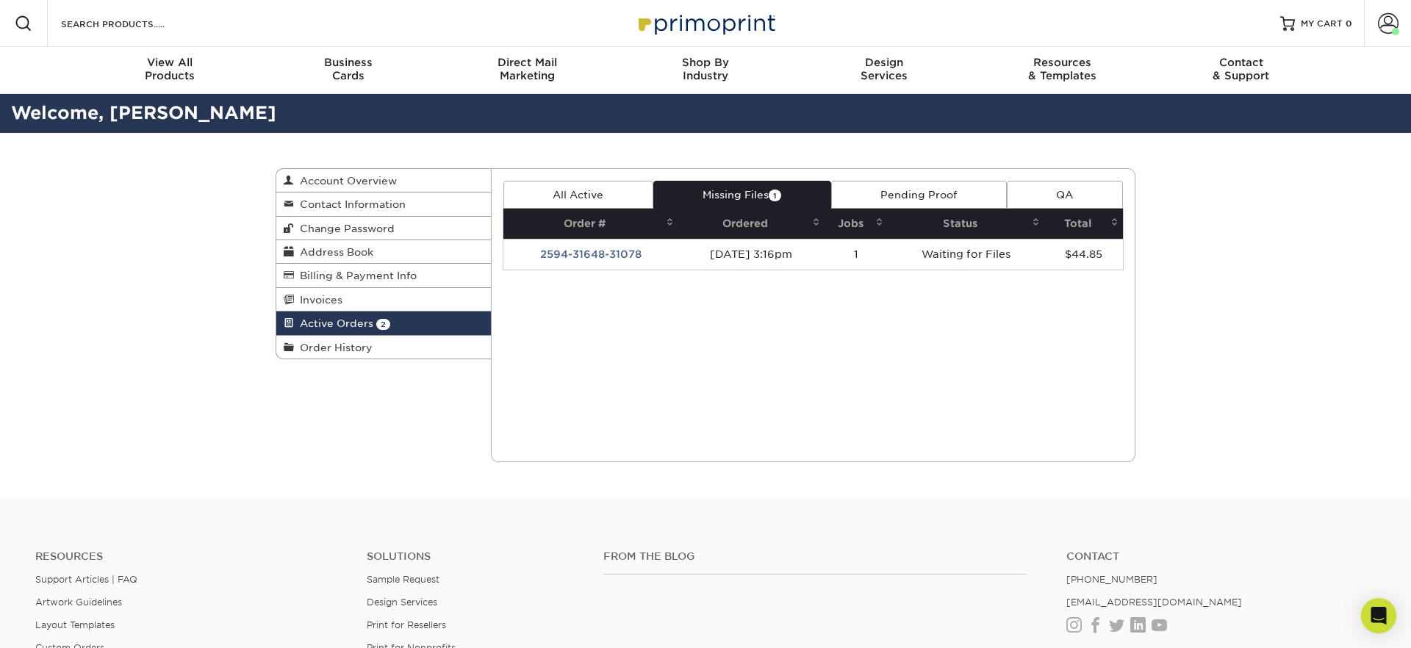
click at [725, 31] on img at bounding box center [705, 23] width 147 height 32
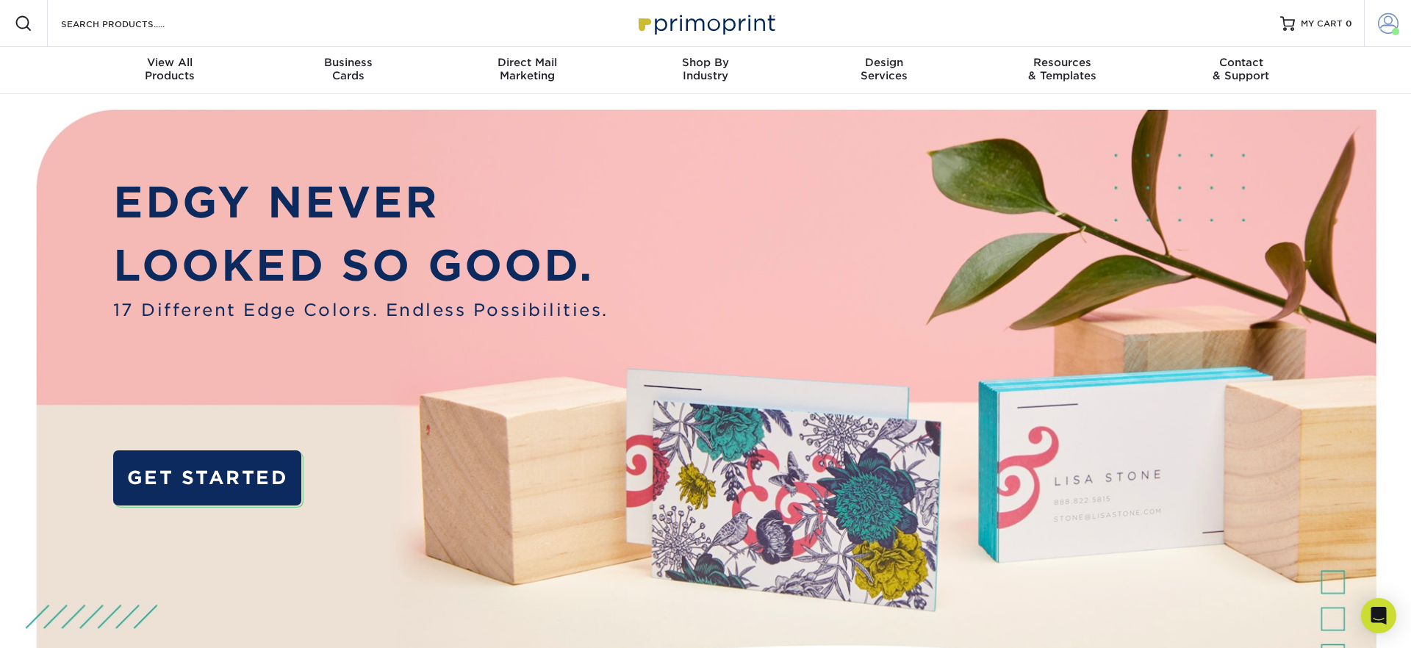
click at [1371, 35] on link "Account" at bounding box center [1387, 23] width 47 height 47
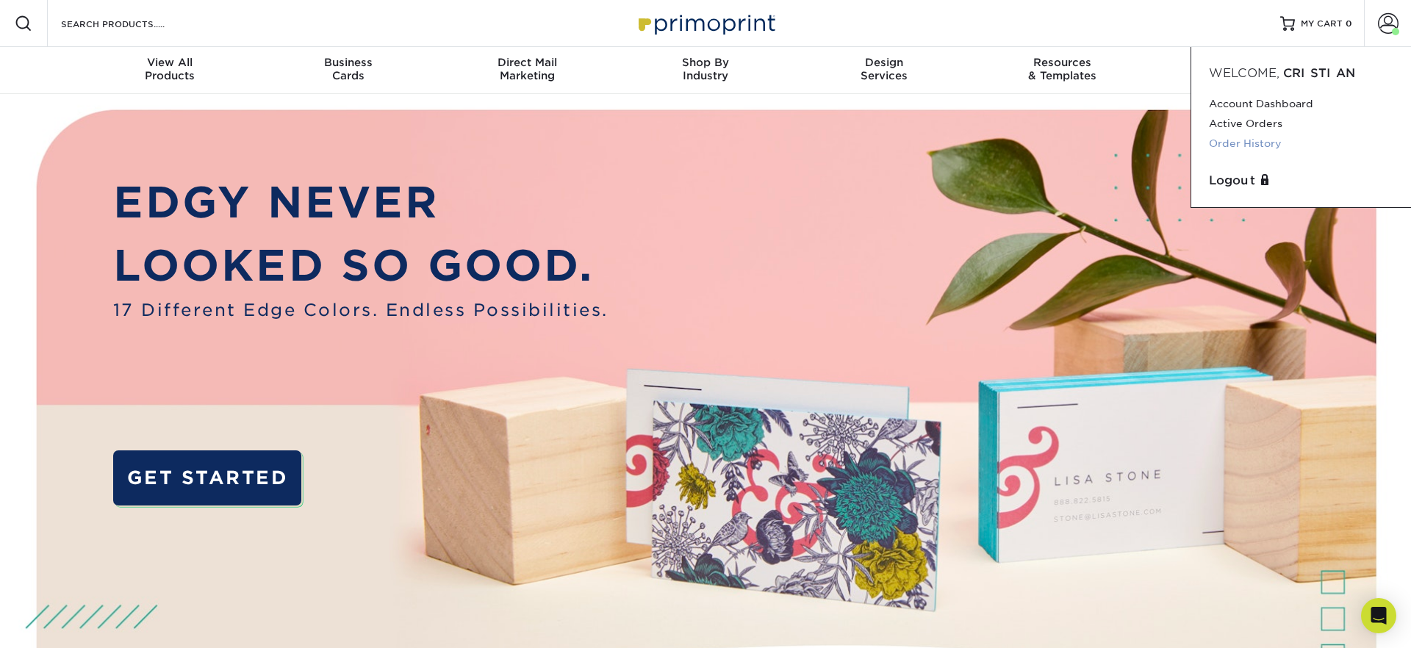
click at [1250, 145] on link "Order History" at bounding box center [1301, 144] width 184 height 20
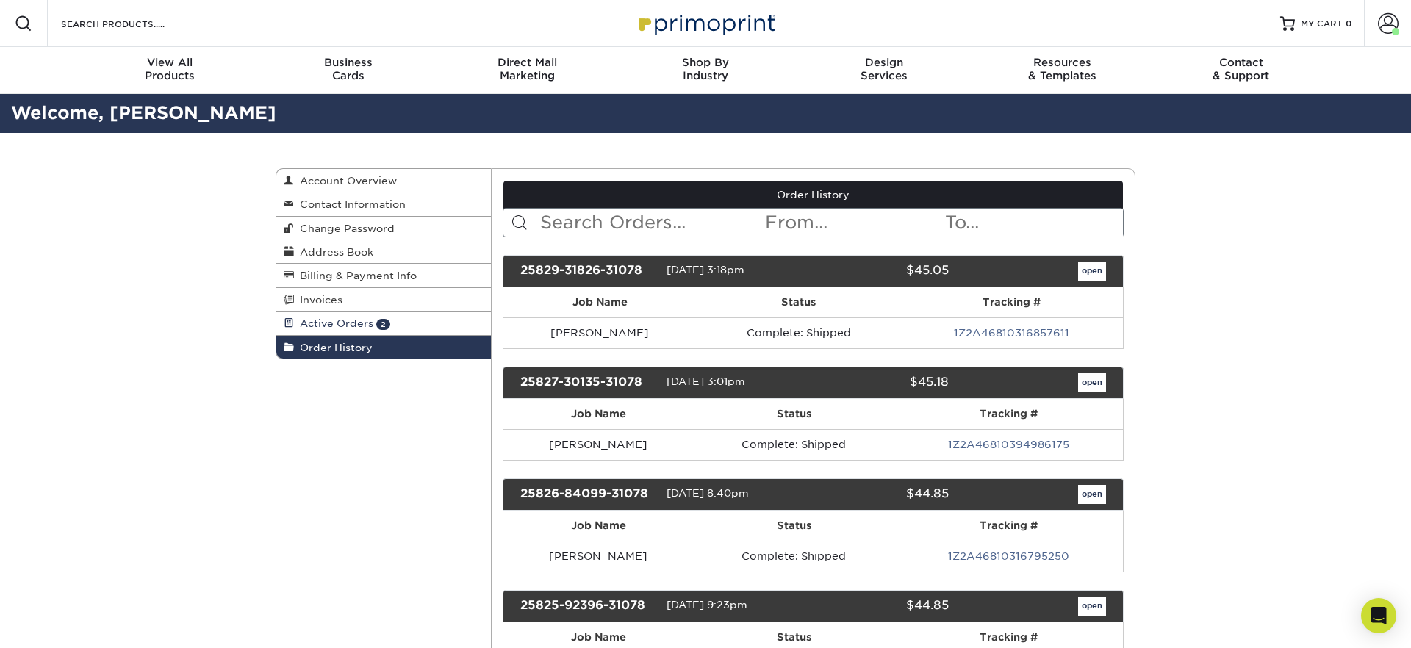
click at [350, 318] on span "Active Orders" at bounding box center [333, 323] width 79 height 12
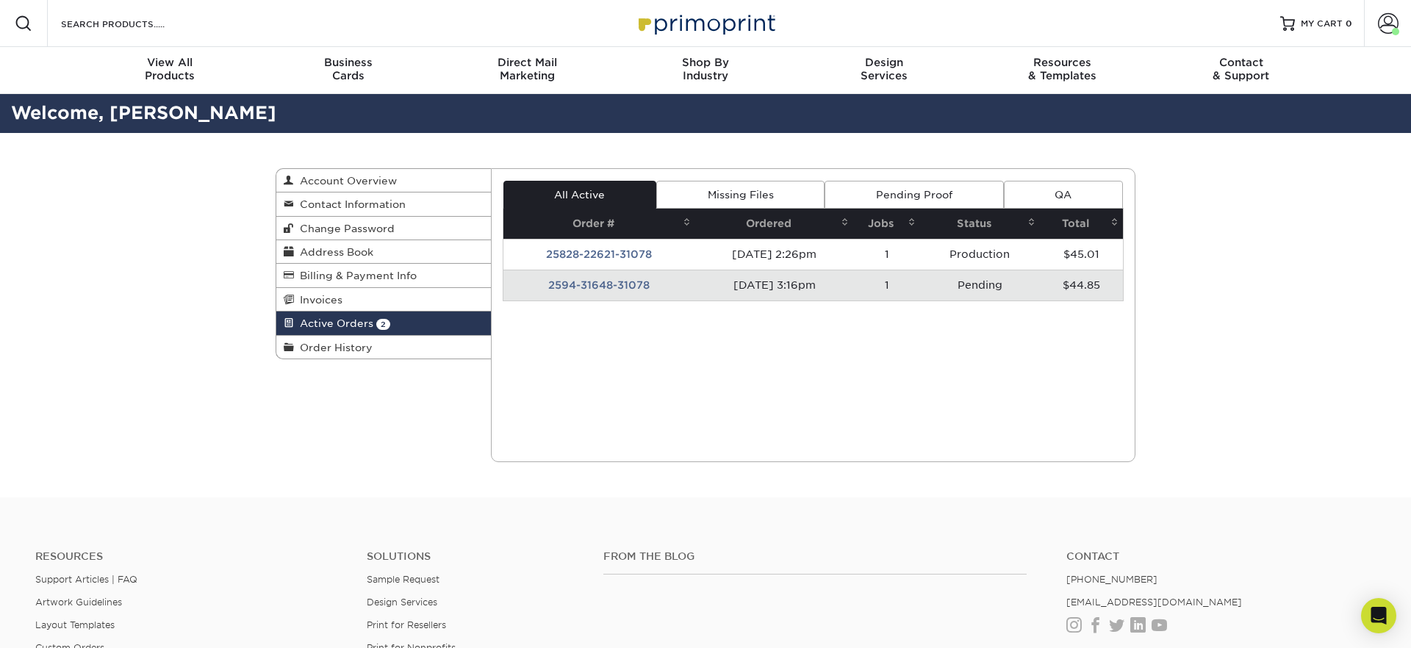
click at [695, 288] on td "[DATE] 3:16pm" at bounding box center [774, 285] width 158 height 31
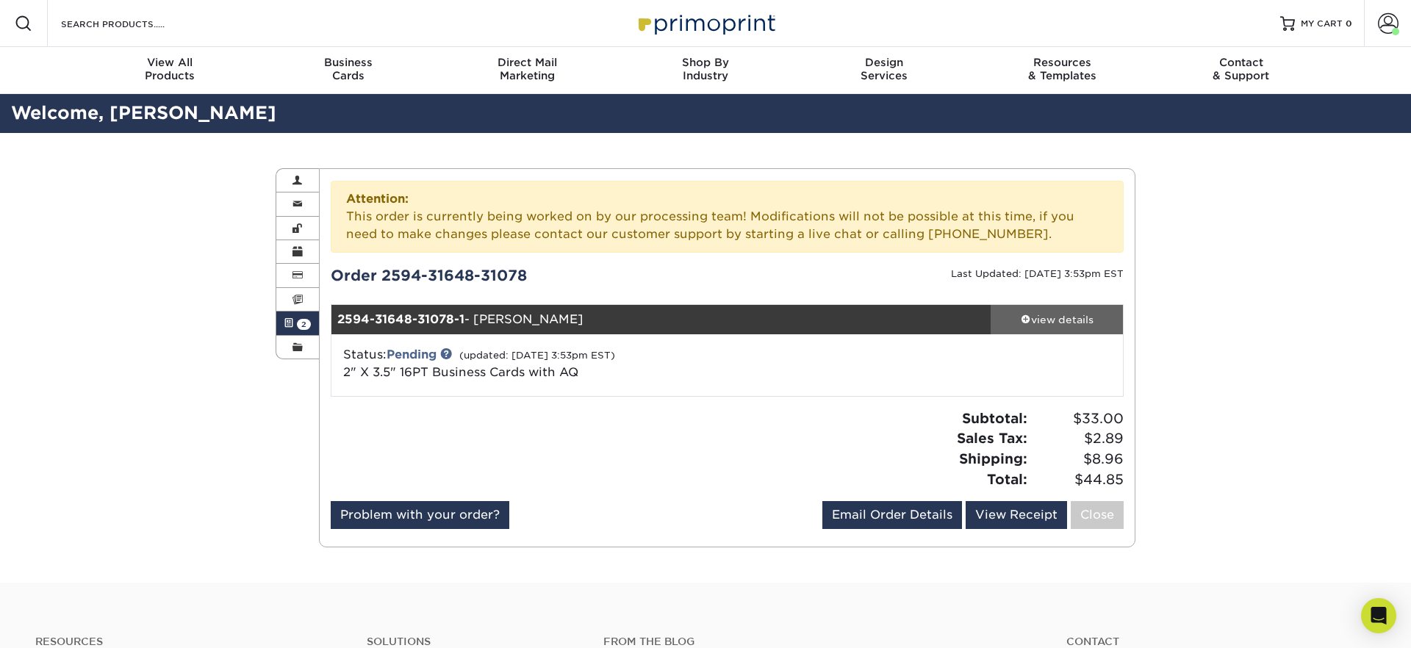
click at [1032, 305] on link "view details" at bounding box center [1057, 319] width 132 height 29
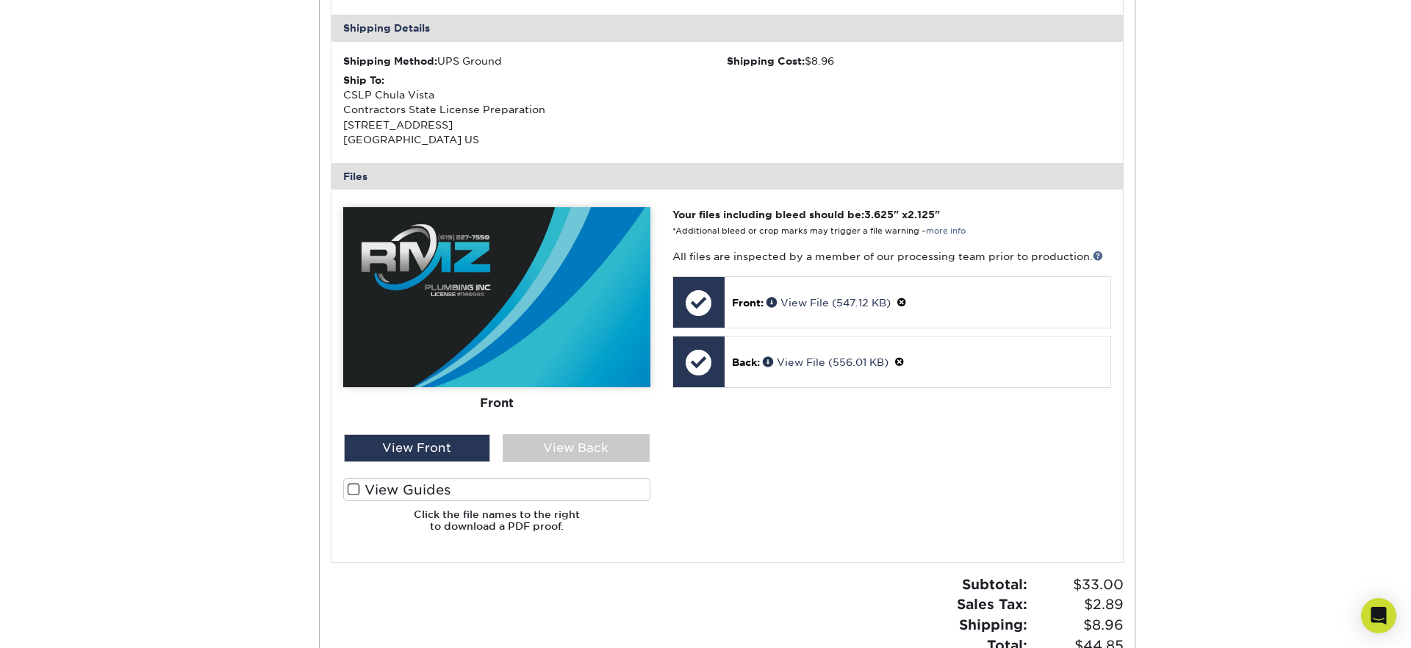
scroll to position [530, 0]
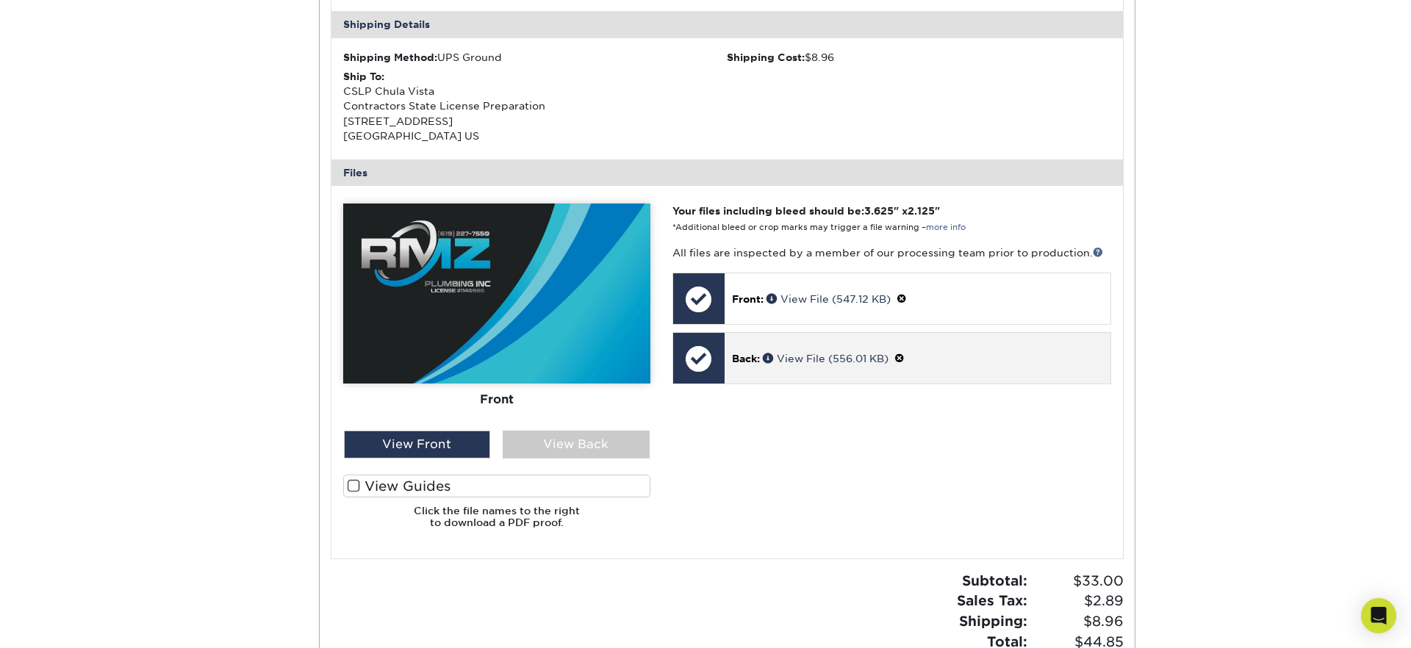
click at [799, 370] on div "Back: View File (556.01 KB)" at bounding box center [918, 358] width 386 height 51
click at [788, 345] on div "Back: View File (556.01 KB)" at bounding box center [918, 358] width 386 height 51
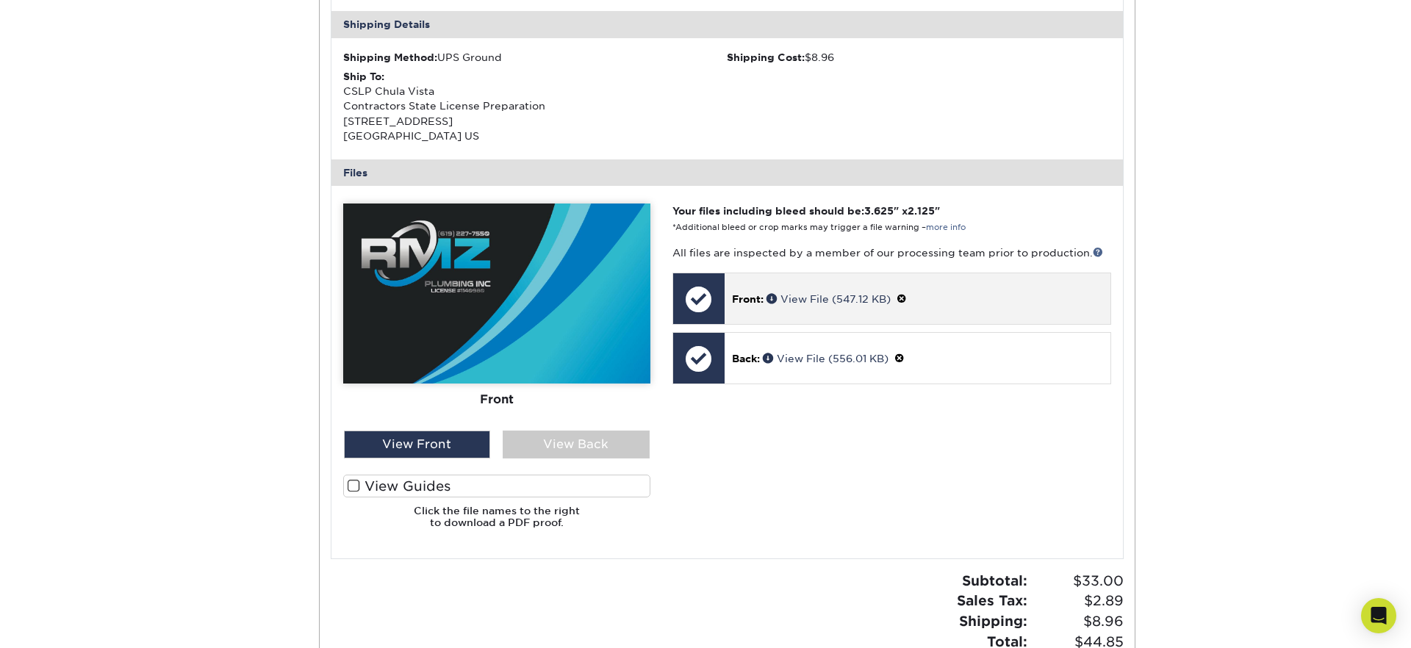
click at [742, 289] on div "Front: View File (547.12 KB)" at bounding box center [918, 298] width 386 height 51
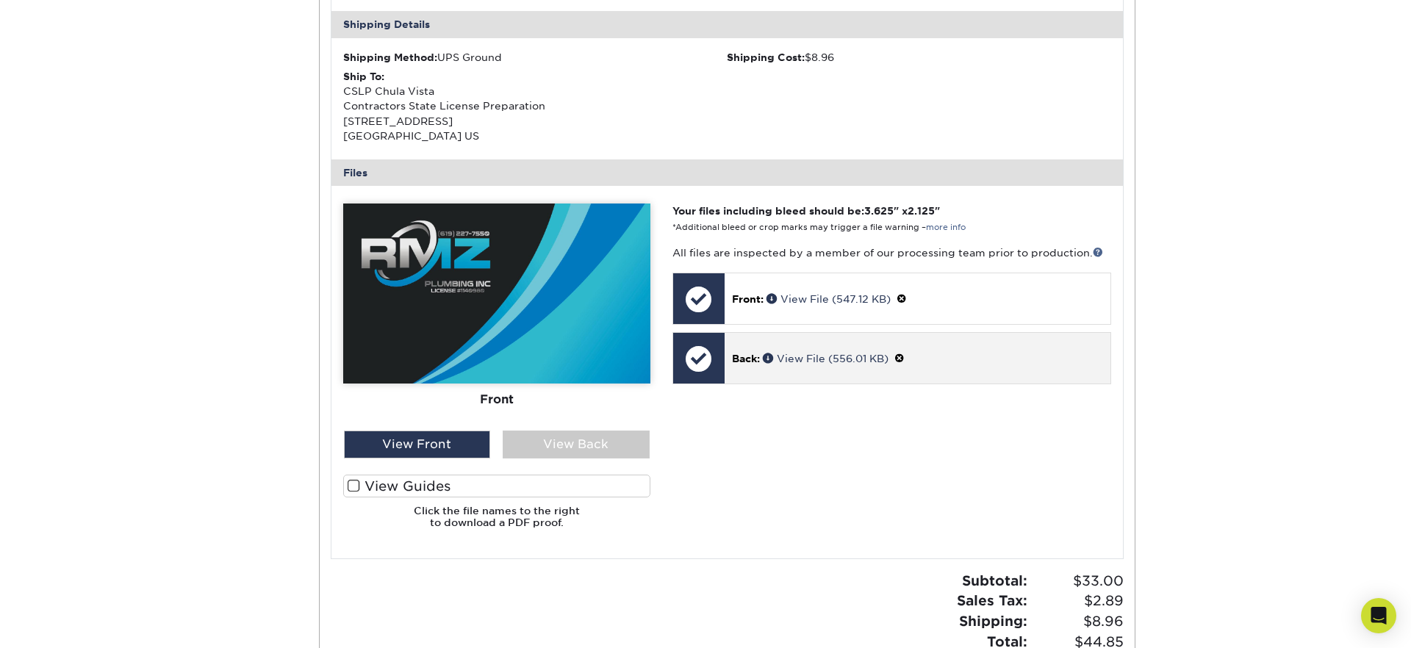
drag, startPoint x: 753, startPoint y: 374, endPoint x: 707, endPoint y: 356, distance: 49.5
click at [753, 373] on div "Back: View File (556.01 KB)" at bounding box center [918, 358] width 386 height 51
click at [704, 355] on div at bounding box center [698, 358] width 51 height 51
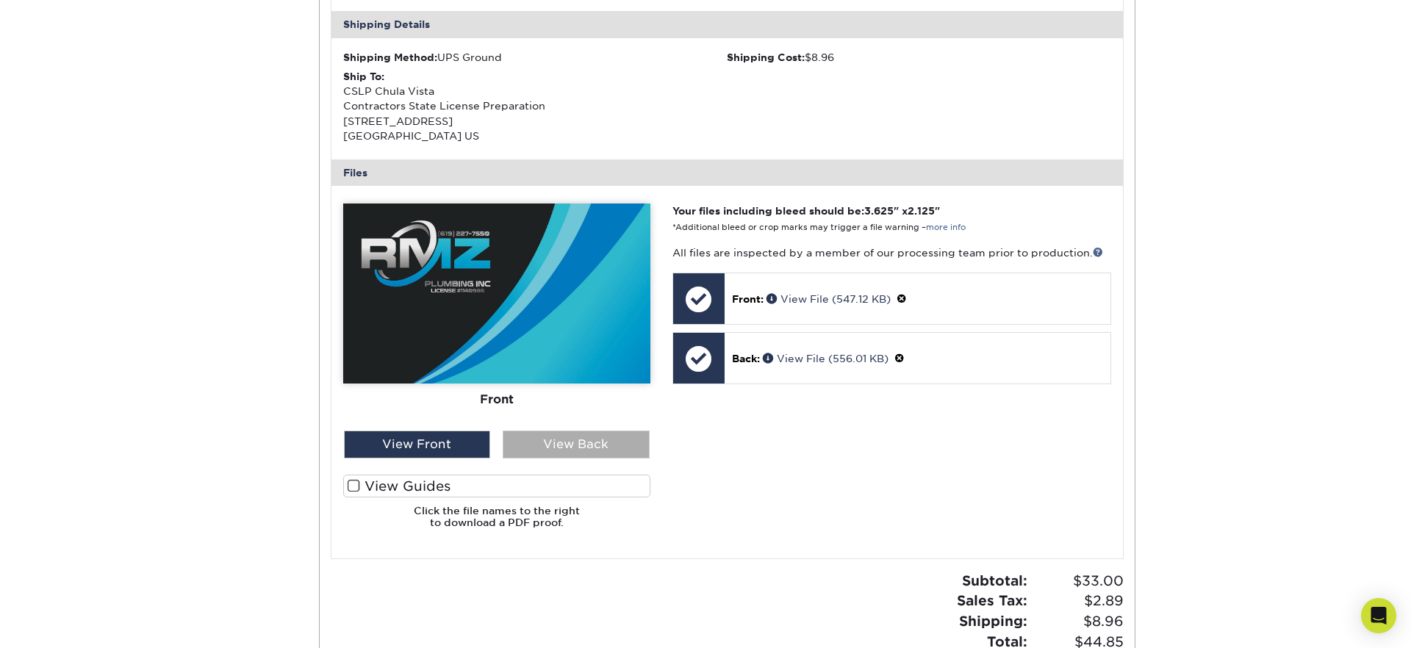
click at [581, 453] on div "View Back" at bounding box center [576, 445] width 147 height 28
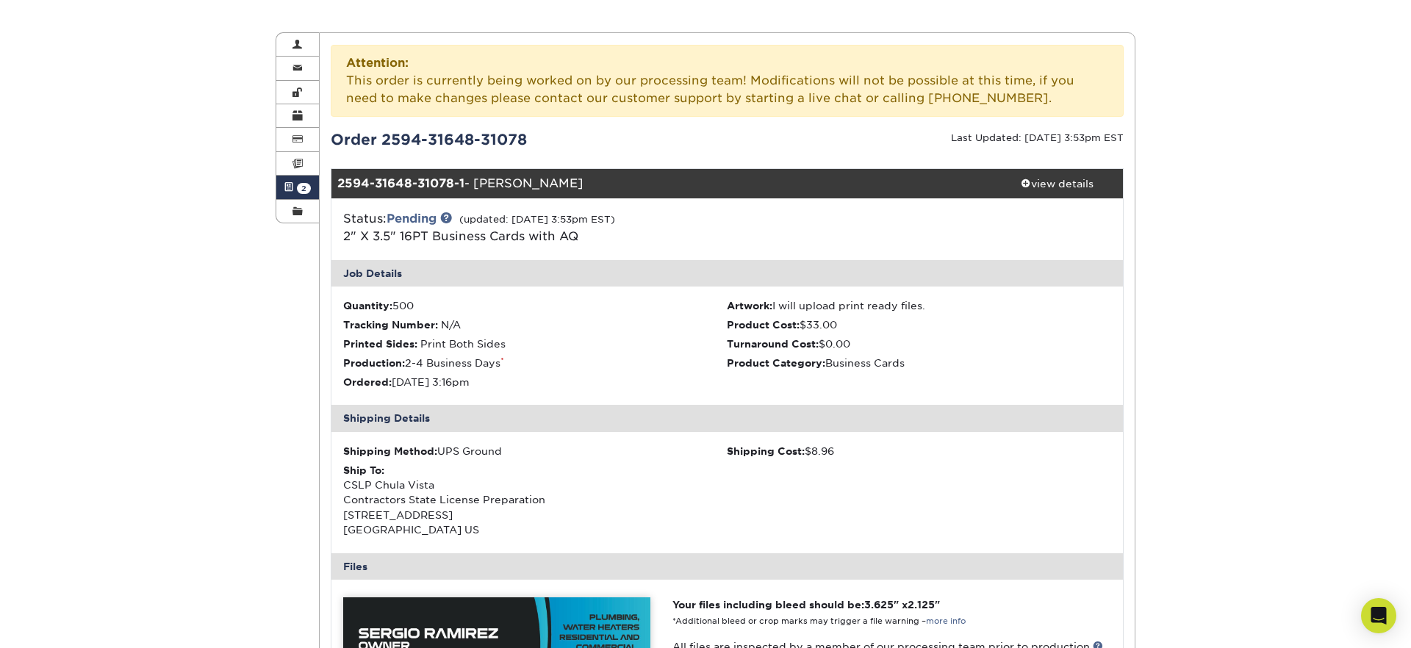
scroll to position [0, 0]
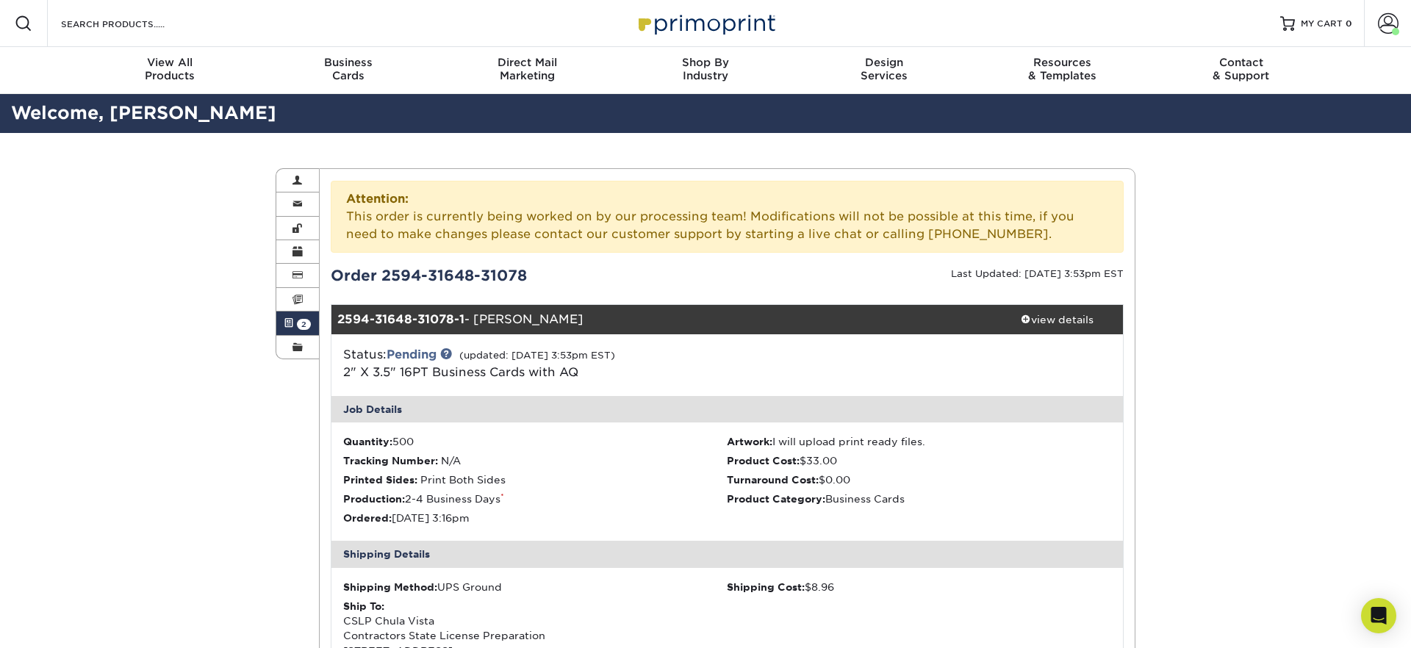
click at [309, 326] on span "2" at bounding box center [304, 324] width 14 height 11
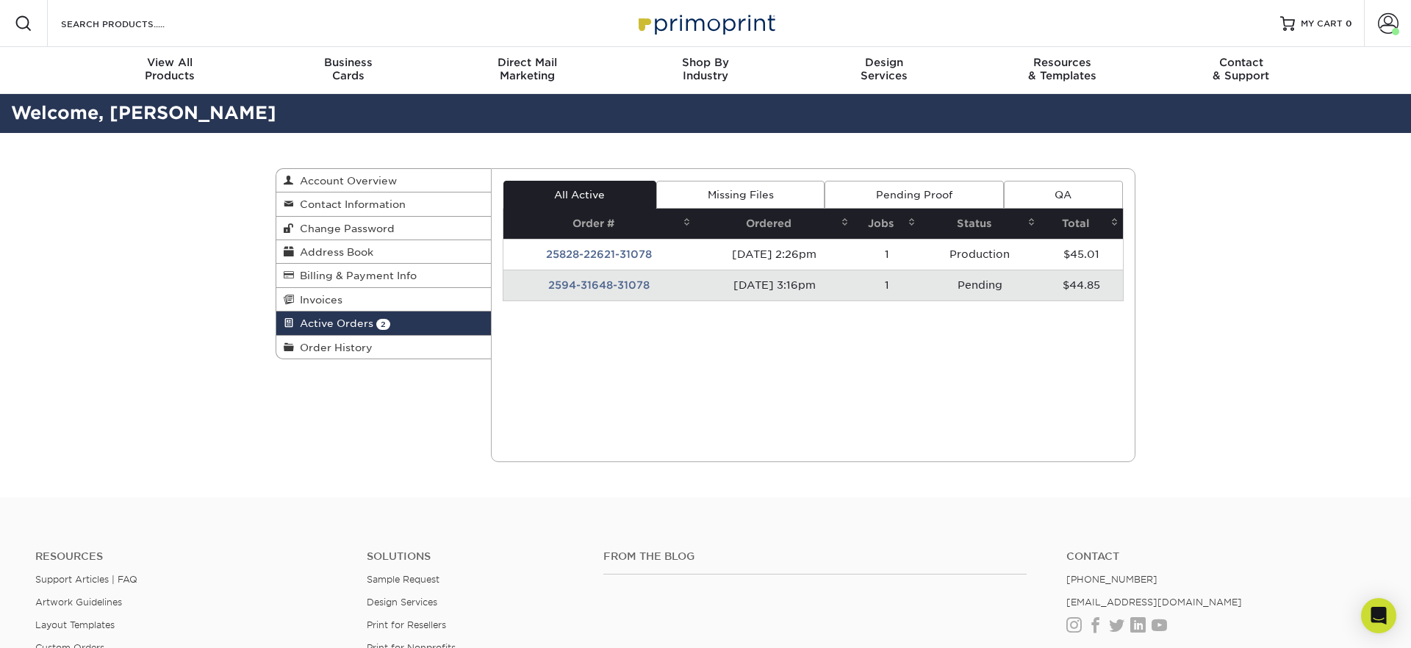
click at [677, 24] on img at bounding box center [705, 23] width 147 height 32
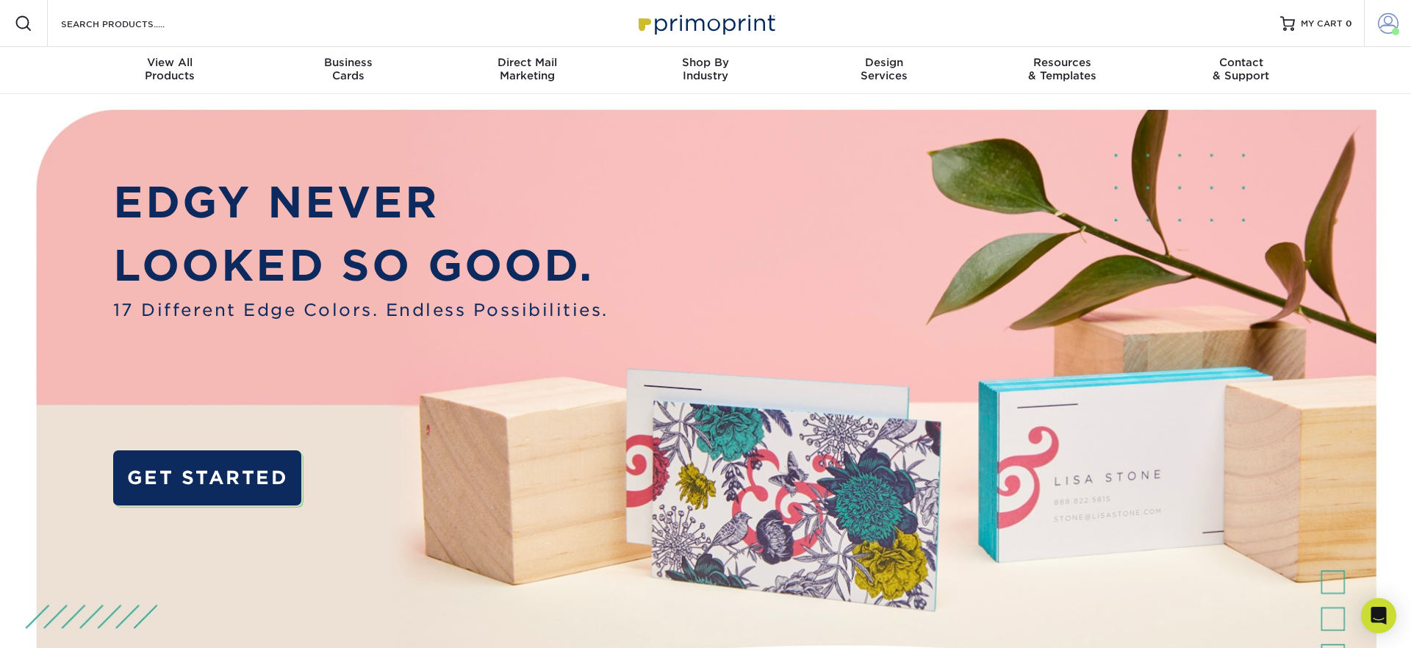
click at [1395, 34] on span at bounding box center [1395, 31] width 7 height 7
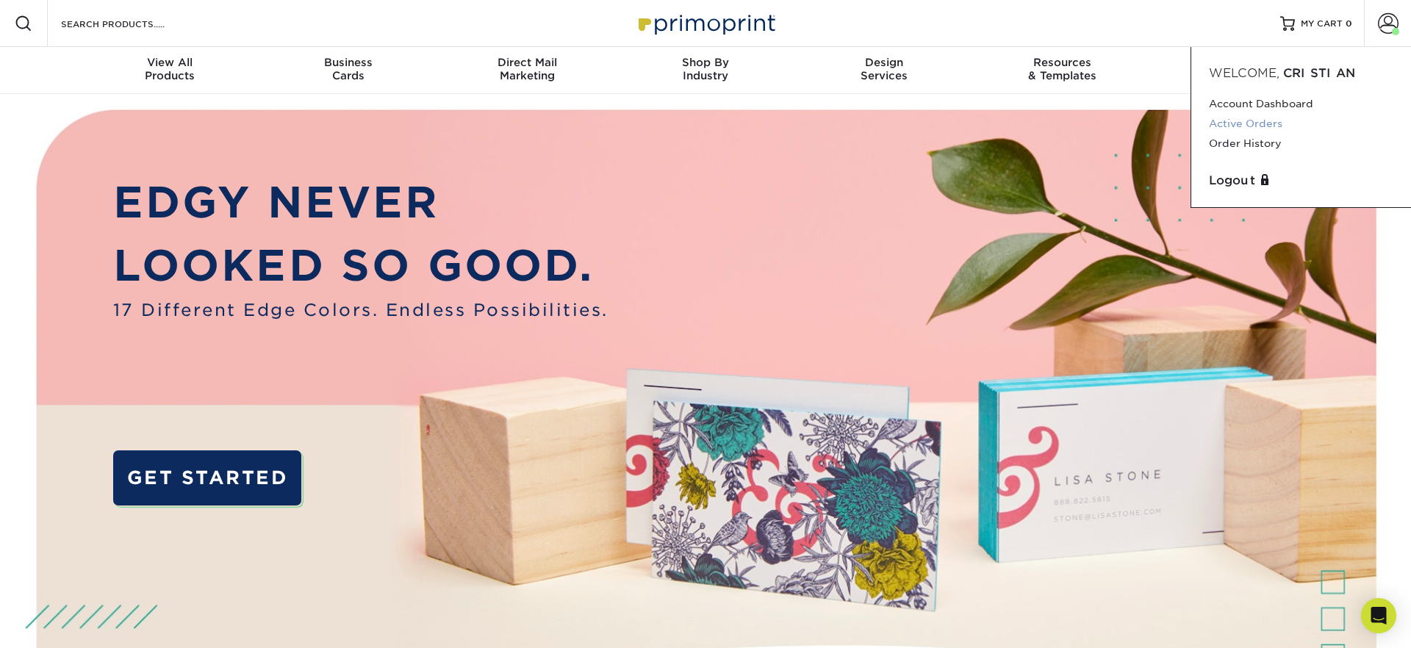
click at [1246, 121] on link "Active Orders" at bounding box center [1301, 124] width 184 height 20
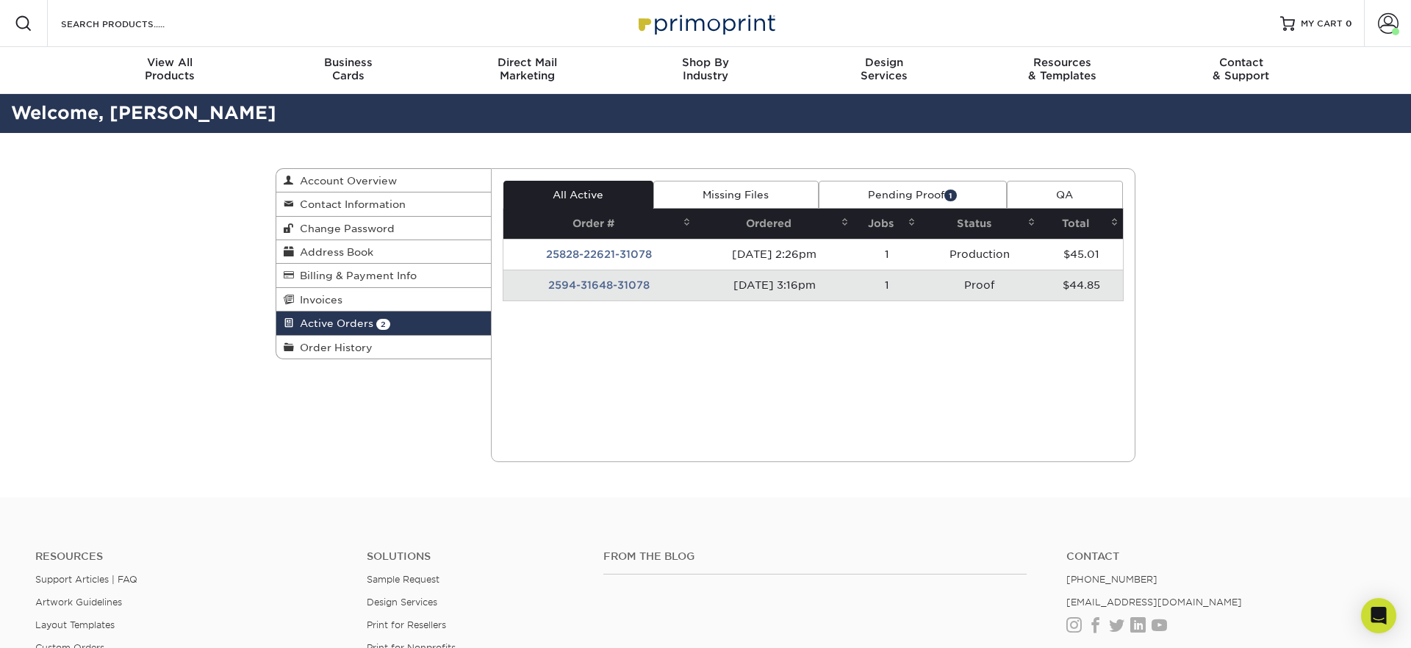
click at [932, 193] on link "Pending Proof 1" at bounding box center [913, 195] width 188 height 28
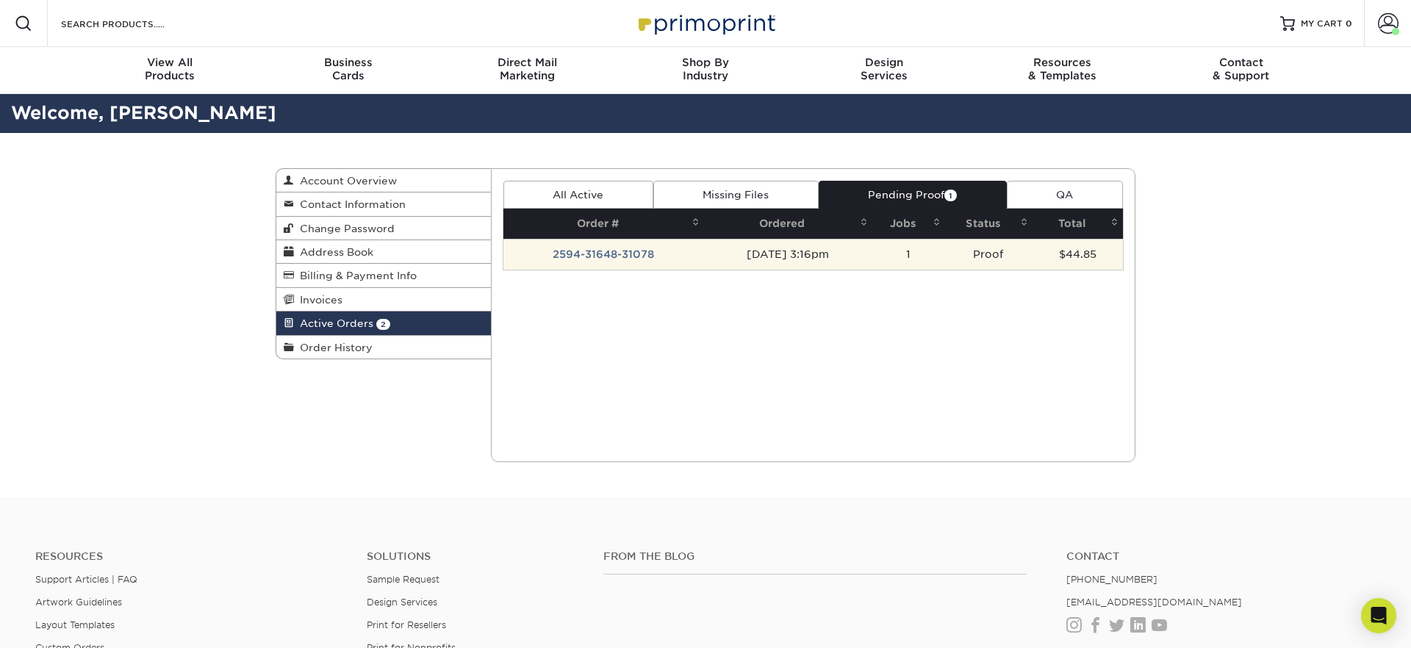
click at [619, 257] on td "2594-31648-31078" at bounding box center [603, 254] width 201 height 31
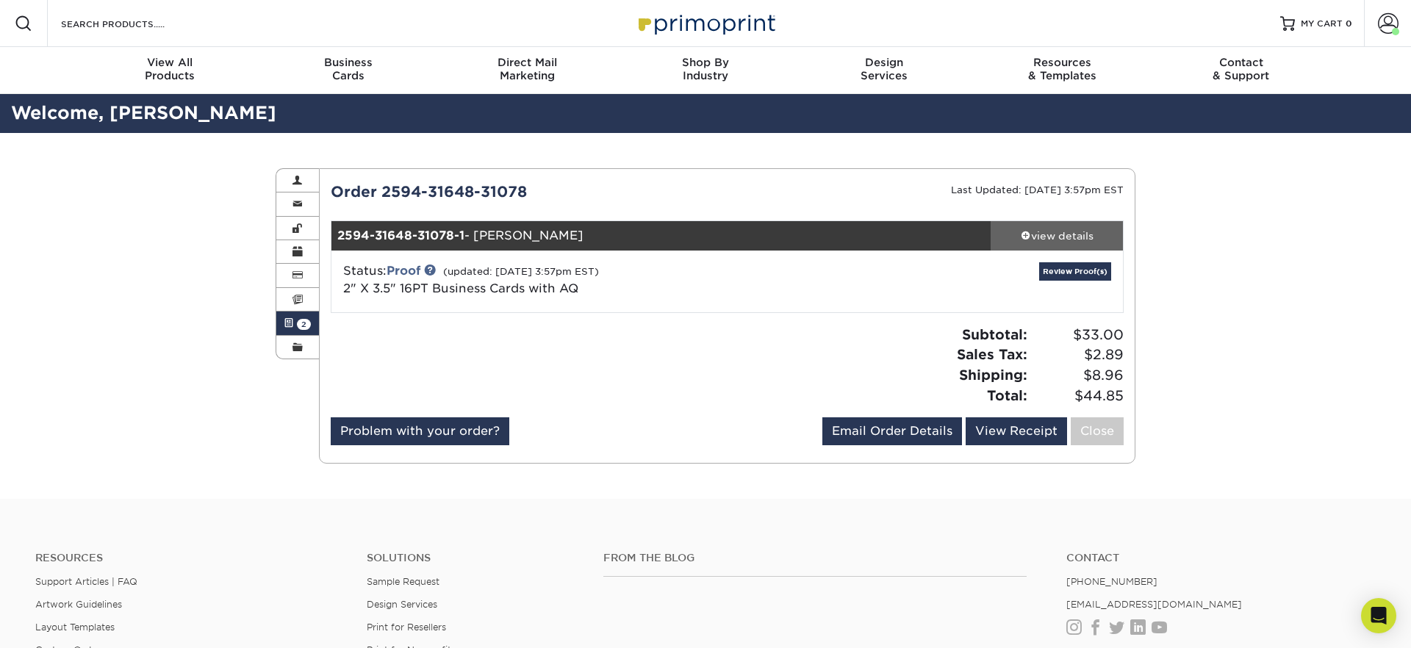
click at [1018, 231] on div "view details" at bounding box center [1057, 236] width 132 height 15
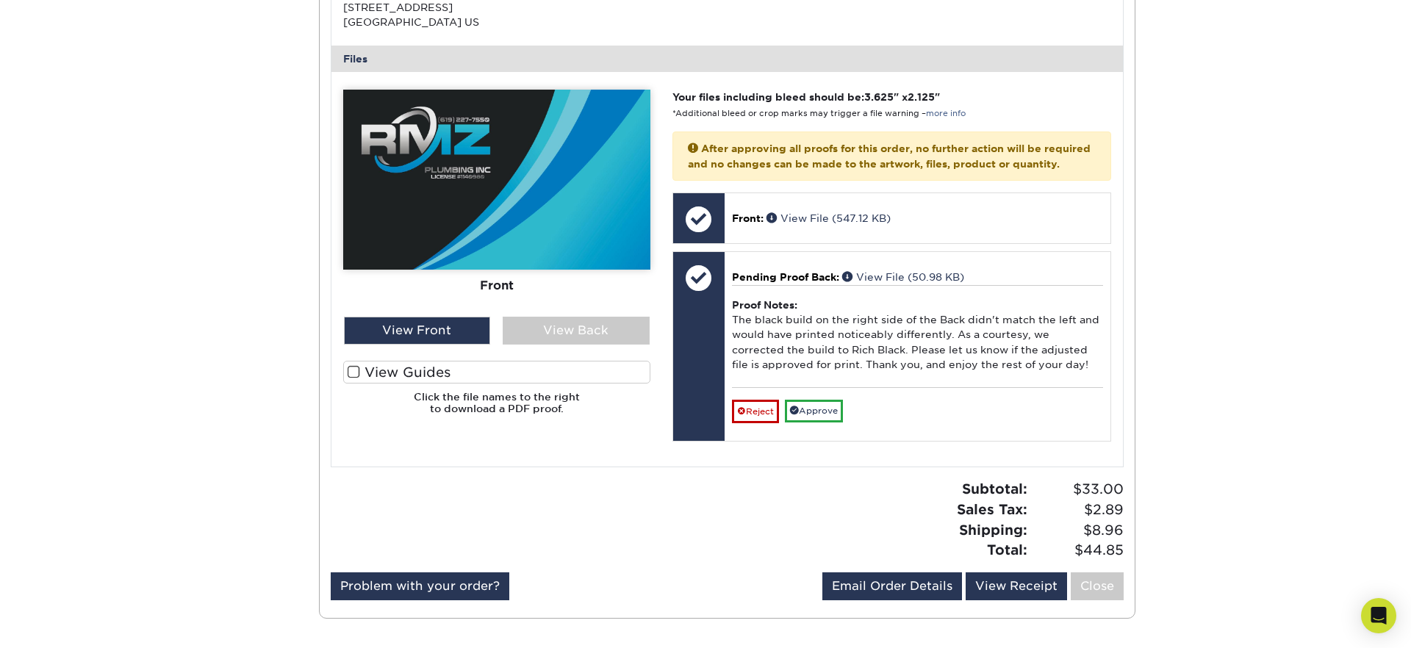
scroll to position [616, 0]
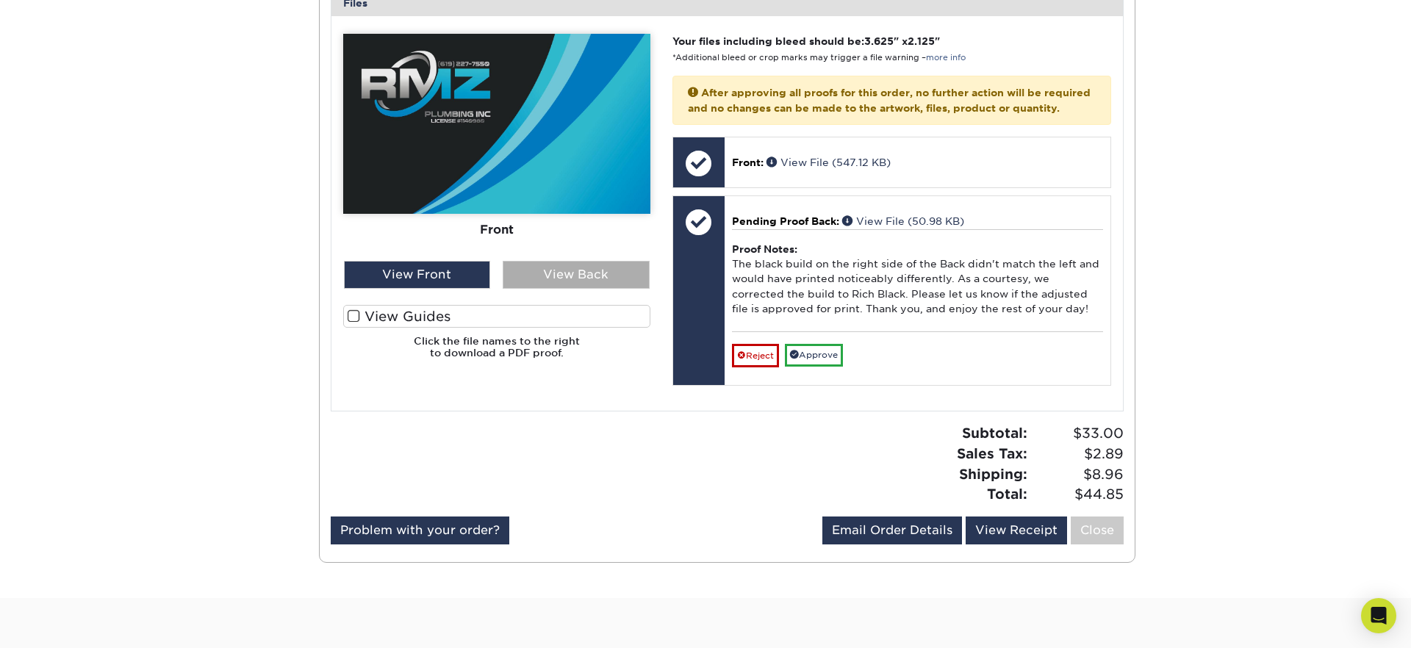
click at [571, 274] on div "View Back" at bounding box center [576, 275] width 147 height 28
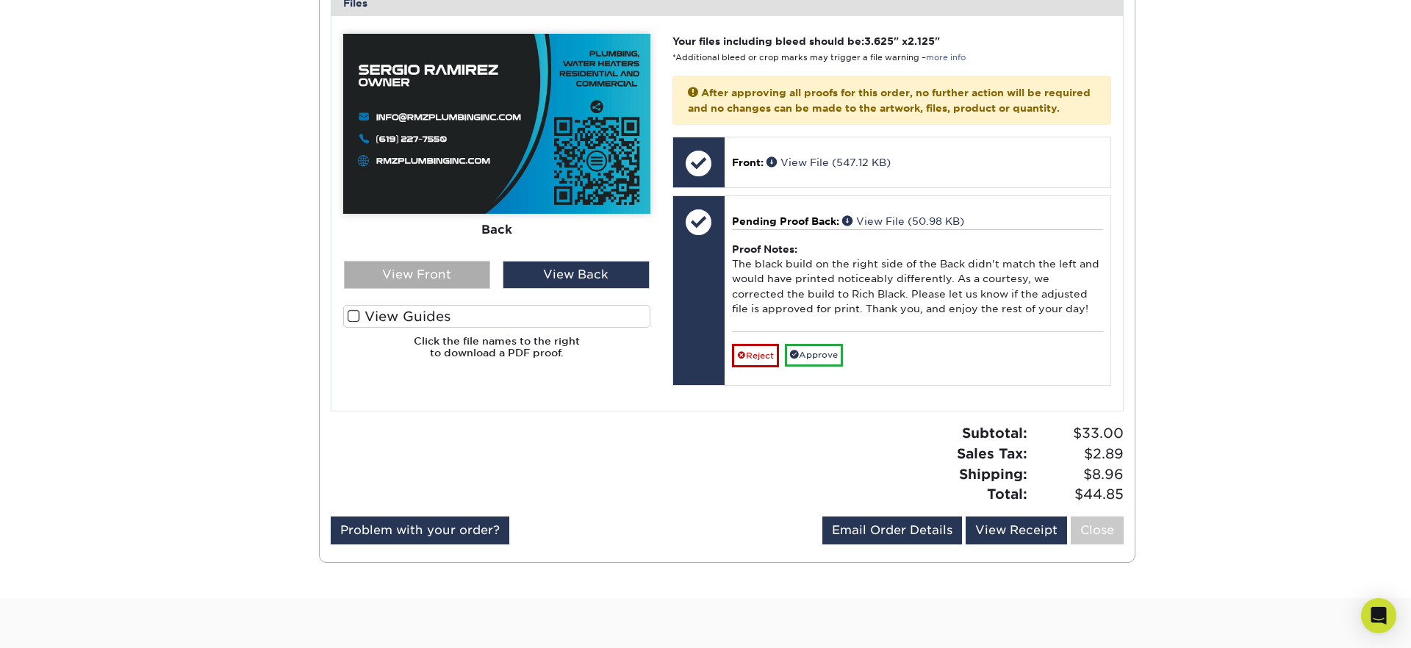
click at [417, 280] on div "View Front" at bounding box center [417, 275] width 147 height 28
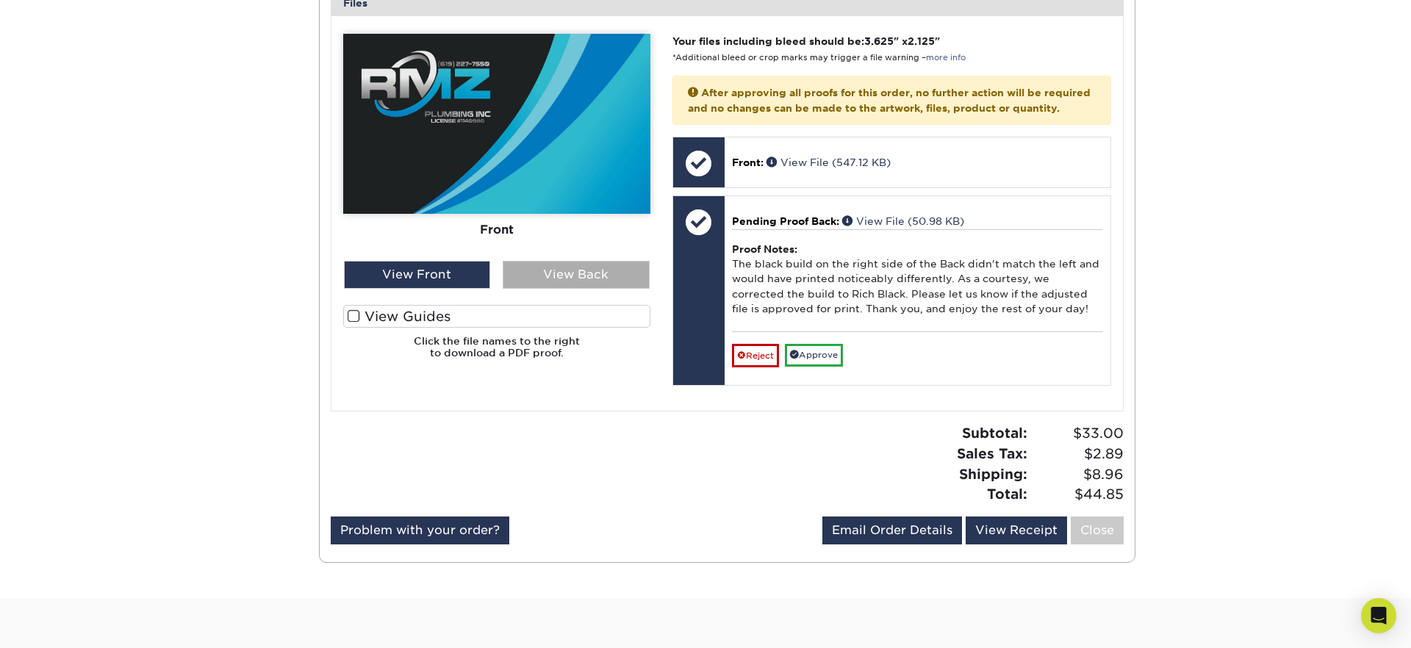
click at [589, 276] on div "View Back" at bounding box center [576, 275] width 147 height 28
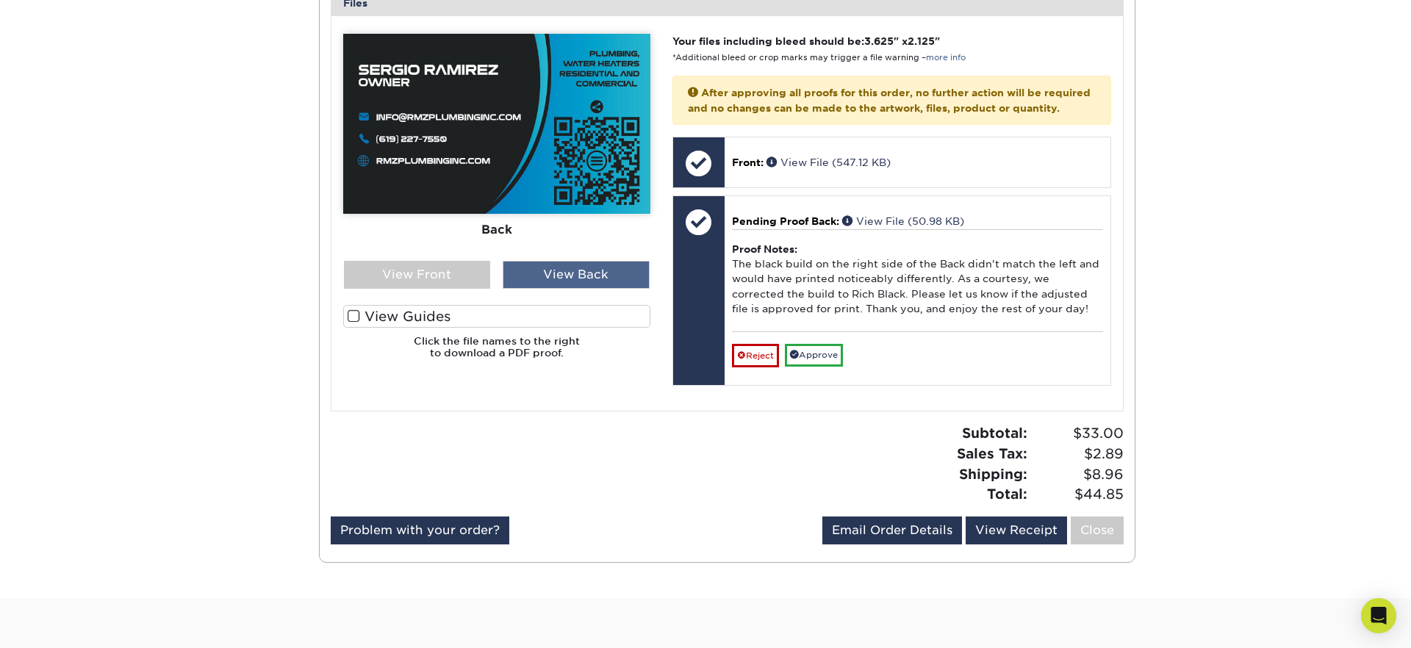
scroll to position [612, 0]
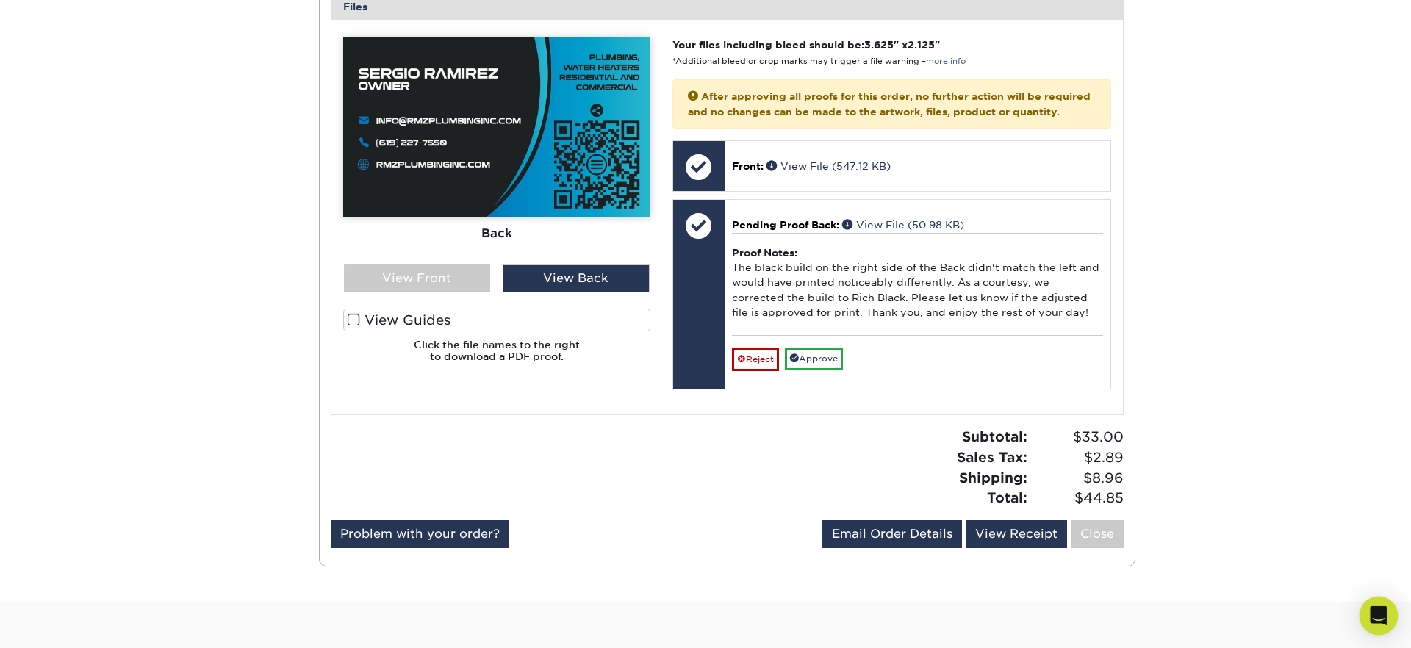
click at [1379, 612] on icon "Open Intercom Messenger" at bounding box center [1378, 615] width 17 height 19
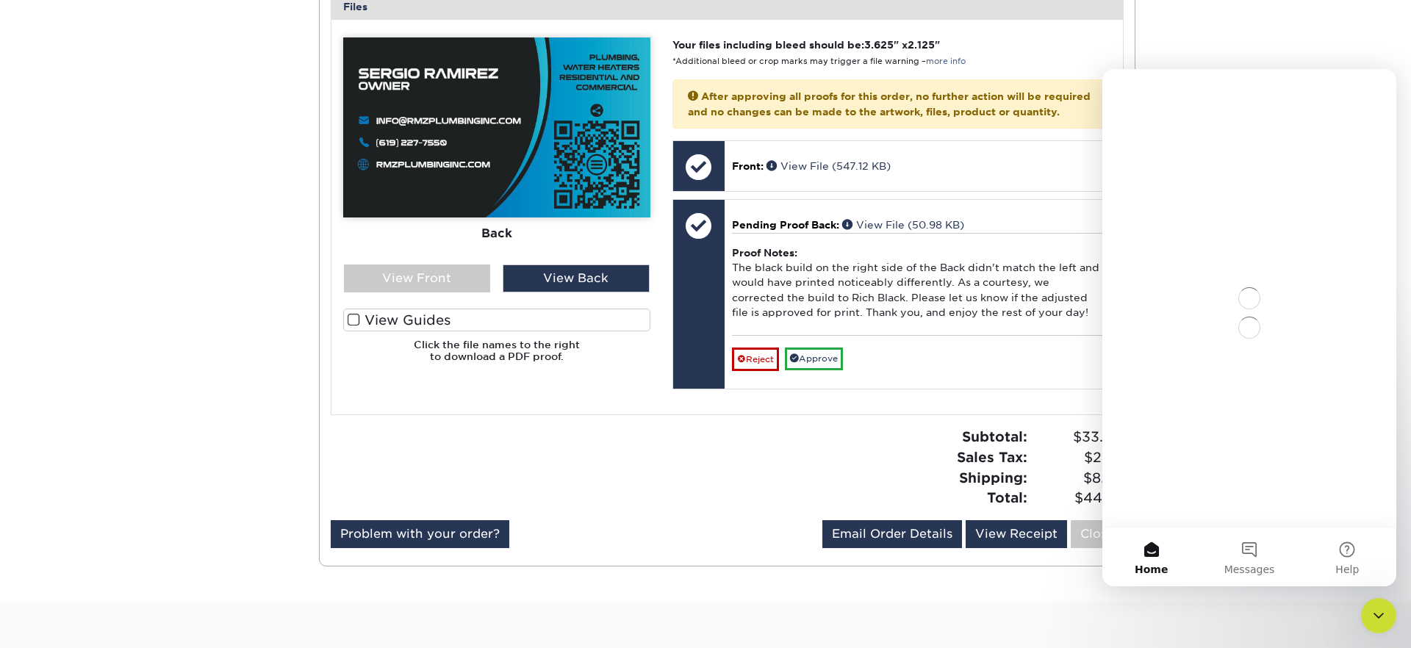
scroll to position [0, 0]
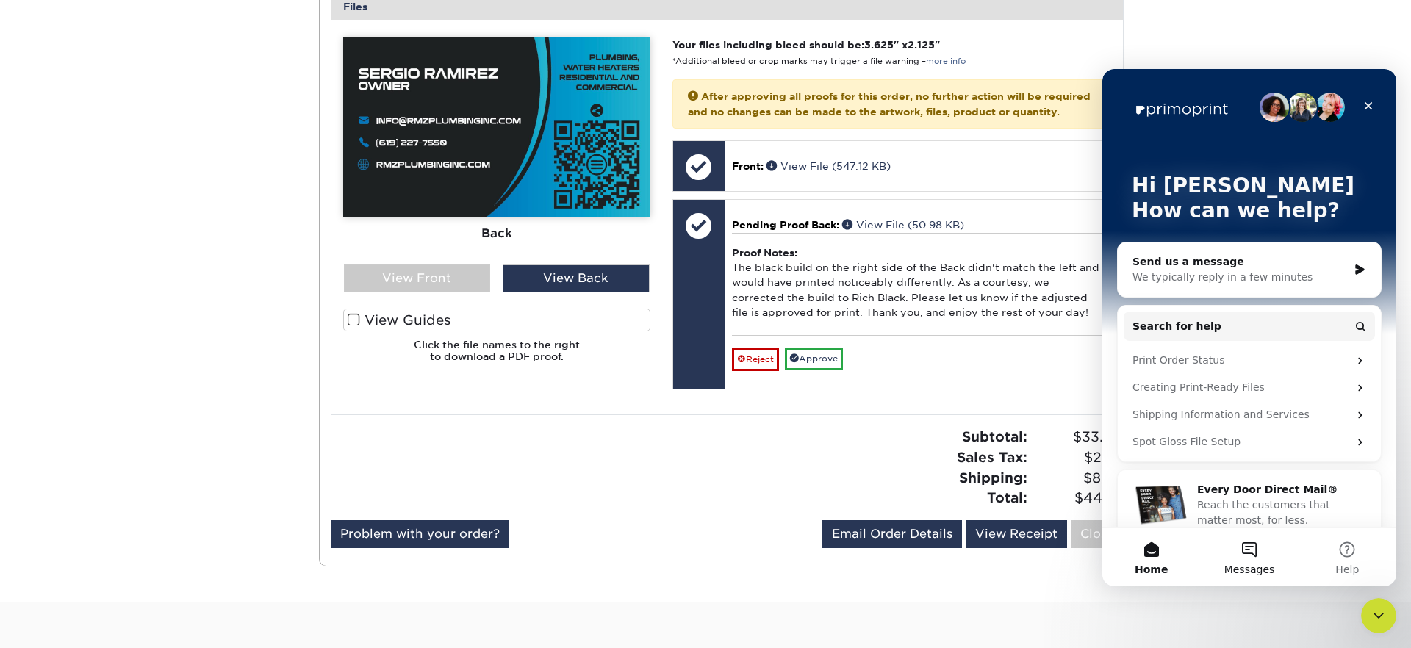
click at [1233, 554] on button "Messages" at bounding box center [1249, 557] width 98 height 59
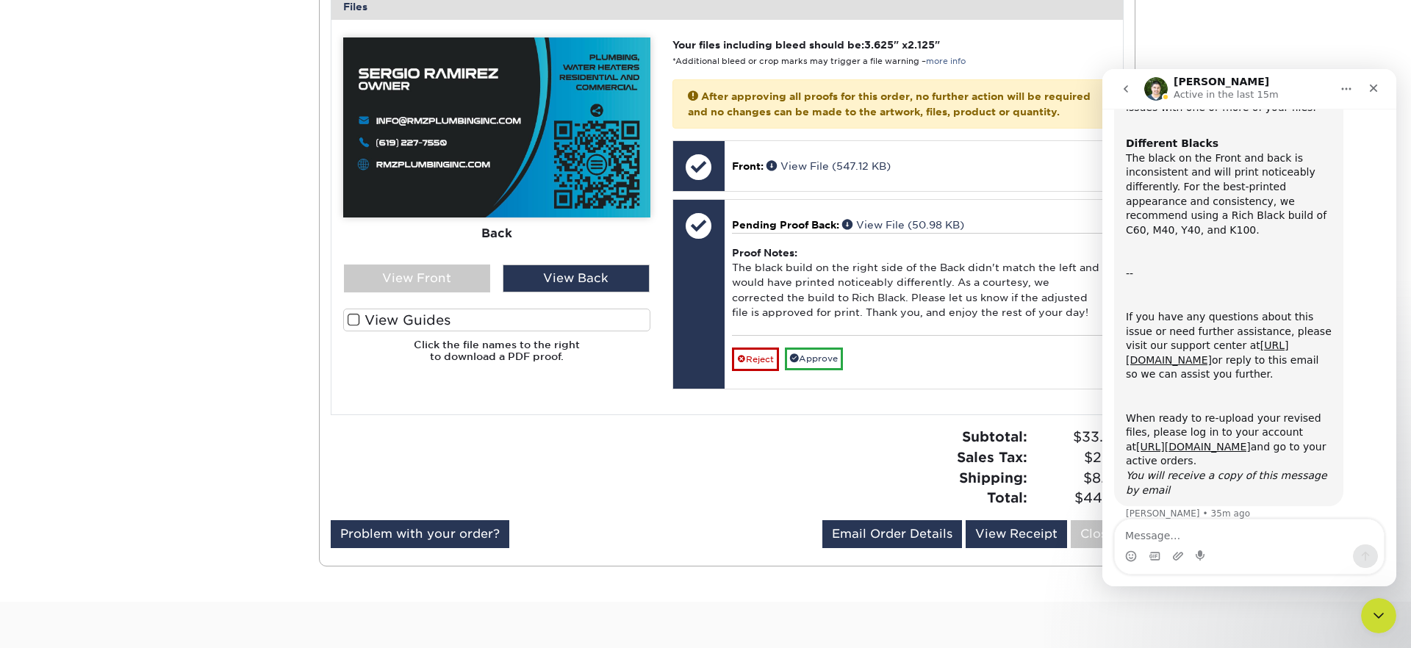
scroll to position [159, 0]
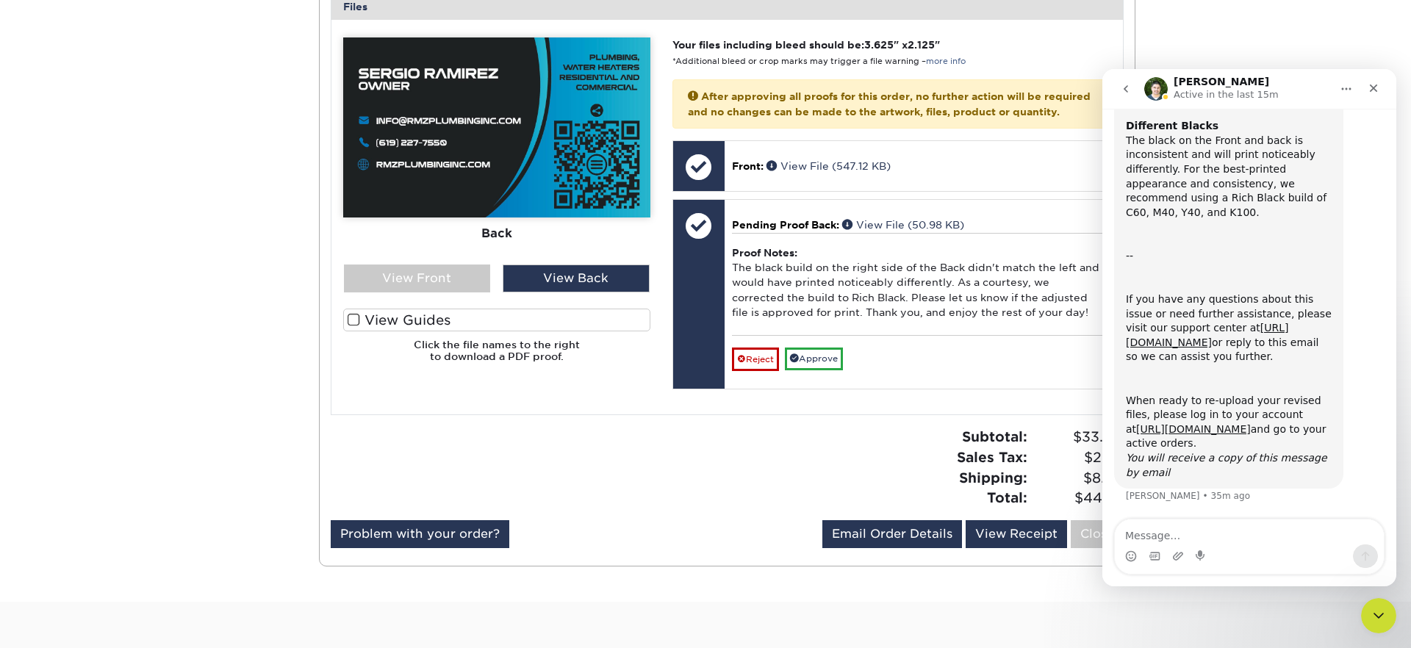
drag, startPoint x: 1157, startPoint y: 87, endPoint x: 1292, endPoint y: 98, distance: 134.9
click at [1157, 87] on img "Intercom messenger" at bounding box center [1156, 89] width 24 height 24
click at [1338, 90] on button "Home" at bounding box center [1346, 89] width 28 height 28
click at [1121, 85] on icon "go back" at bounding box center [1126, 89] width 12 height 12
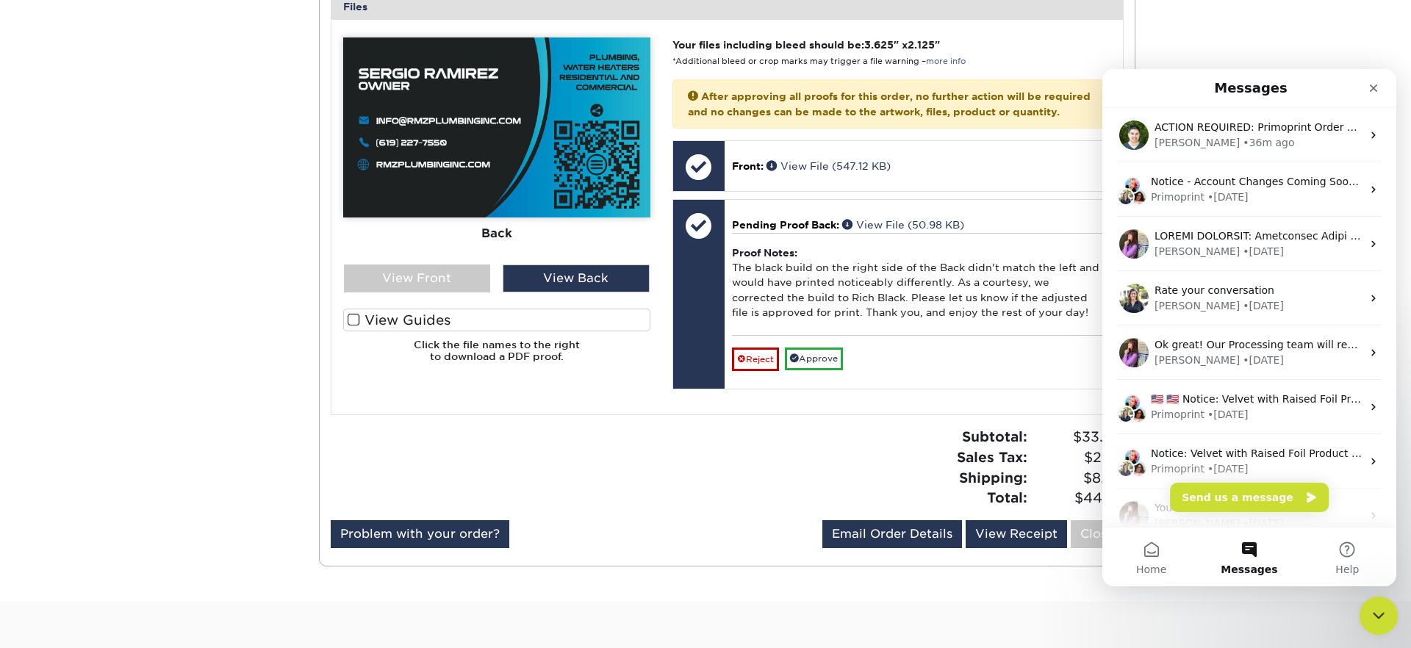
click at [1392, 611] on div "Close Intercom Messenger" at bounding box center [1376, 613] width 35 height 35
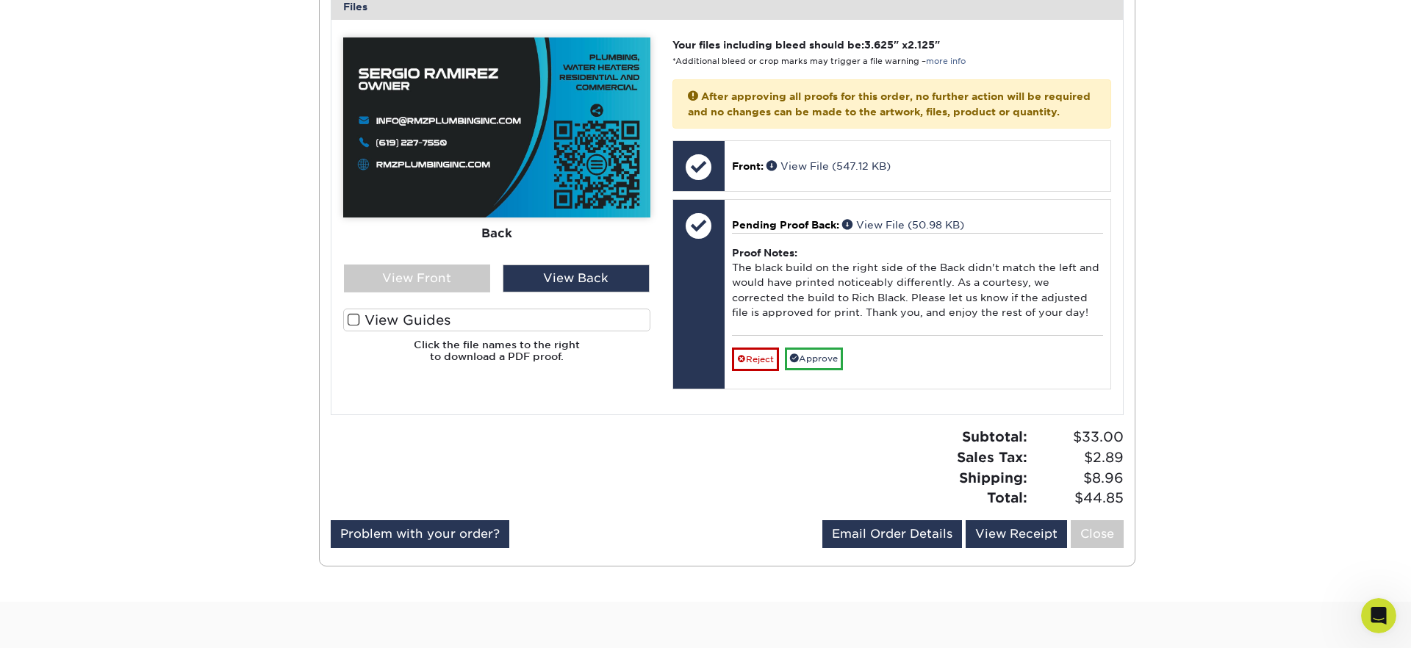
click at [723, 475] on div at bounding box center [524, 473] width 408 height 93
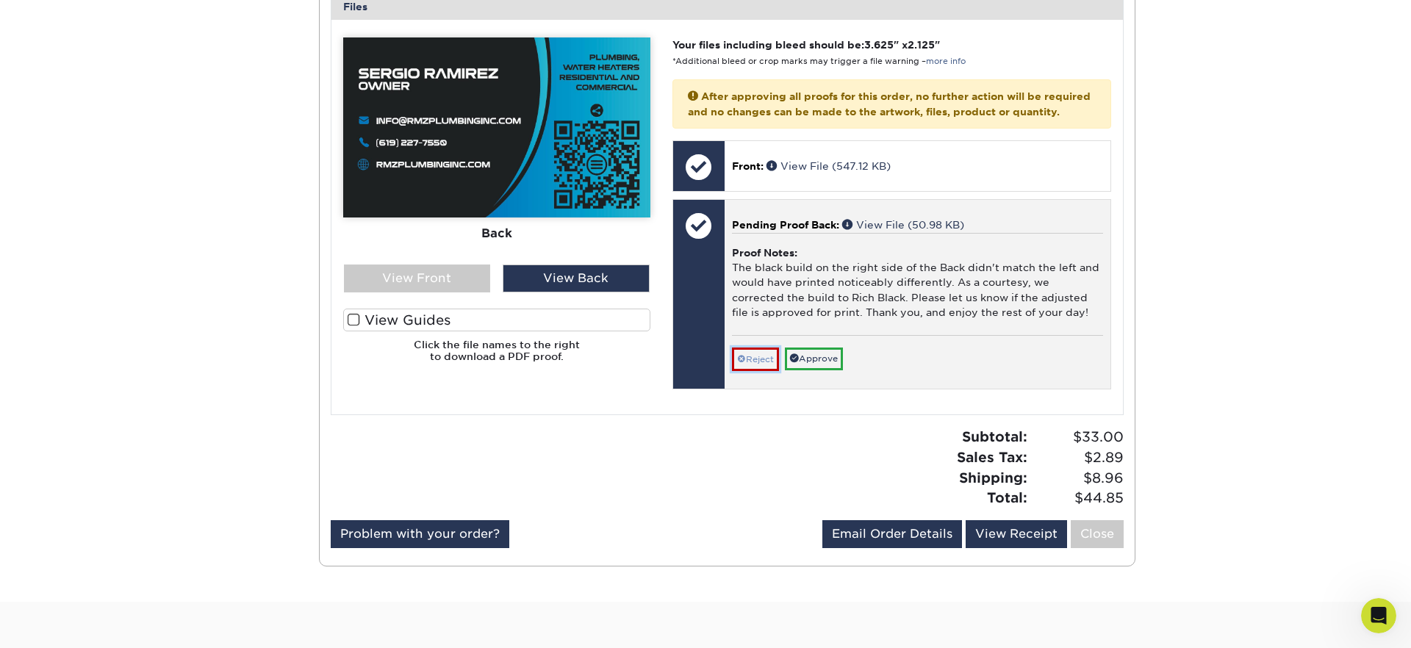
click at [761, 371] on link "Reject" at bounding box center [755, 360] width 47 height 24
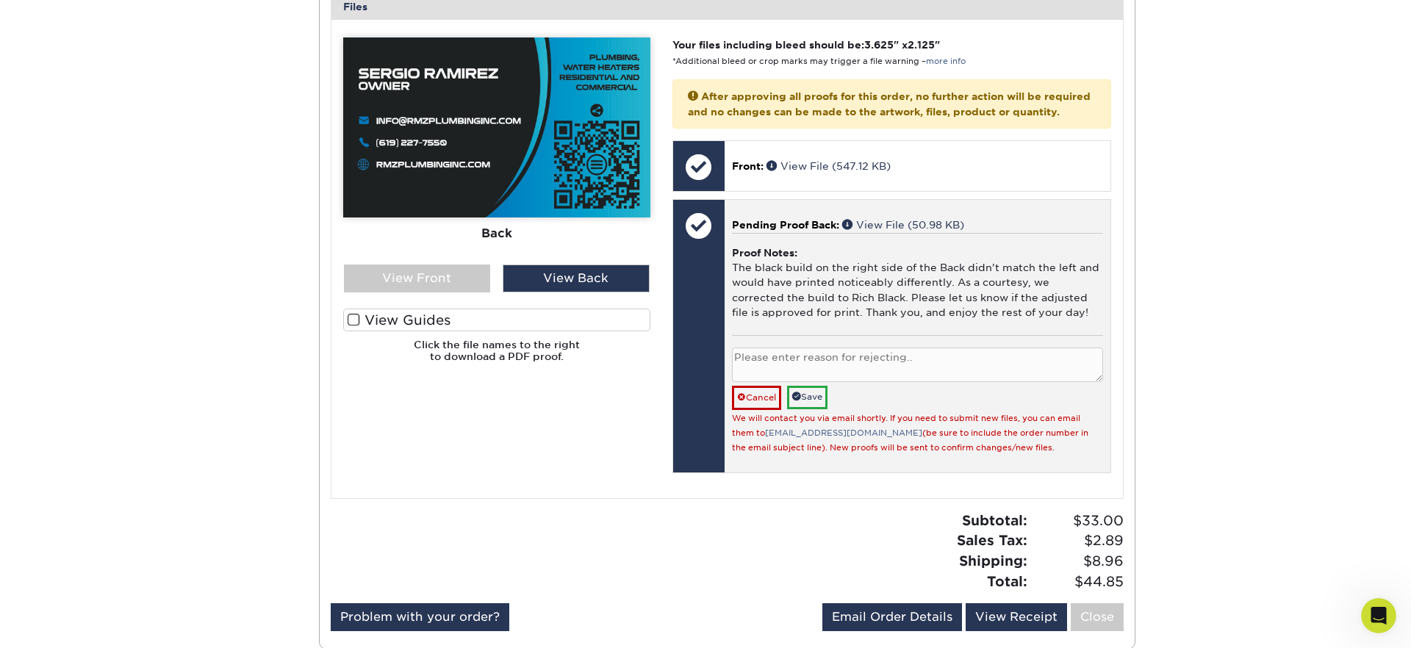
click at [761, 371] on textarea at bounding box center [917, 365] width 371 height 35
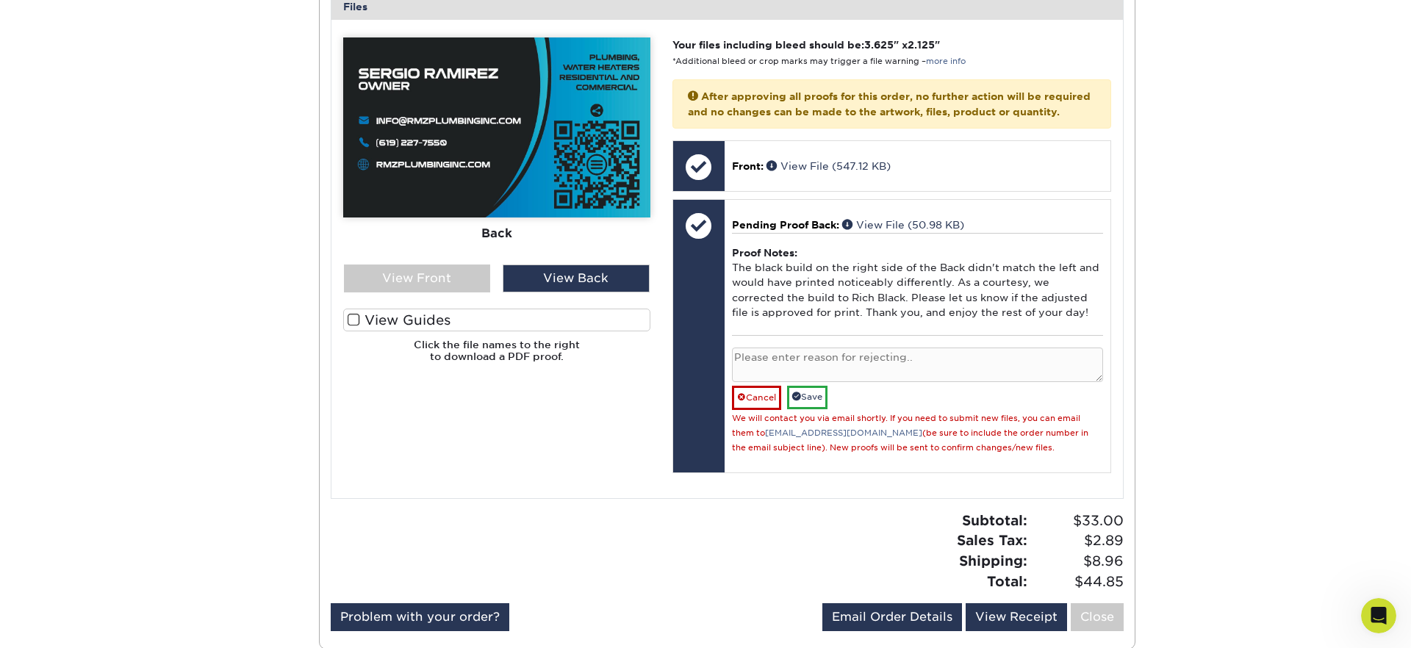
scroll to position [613, 0]
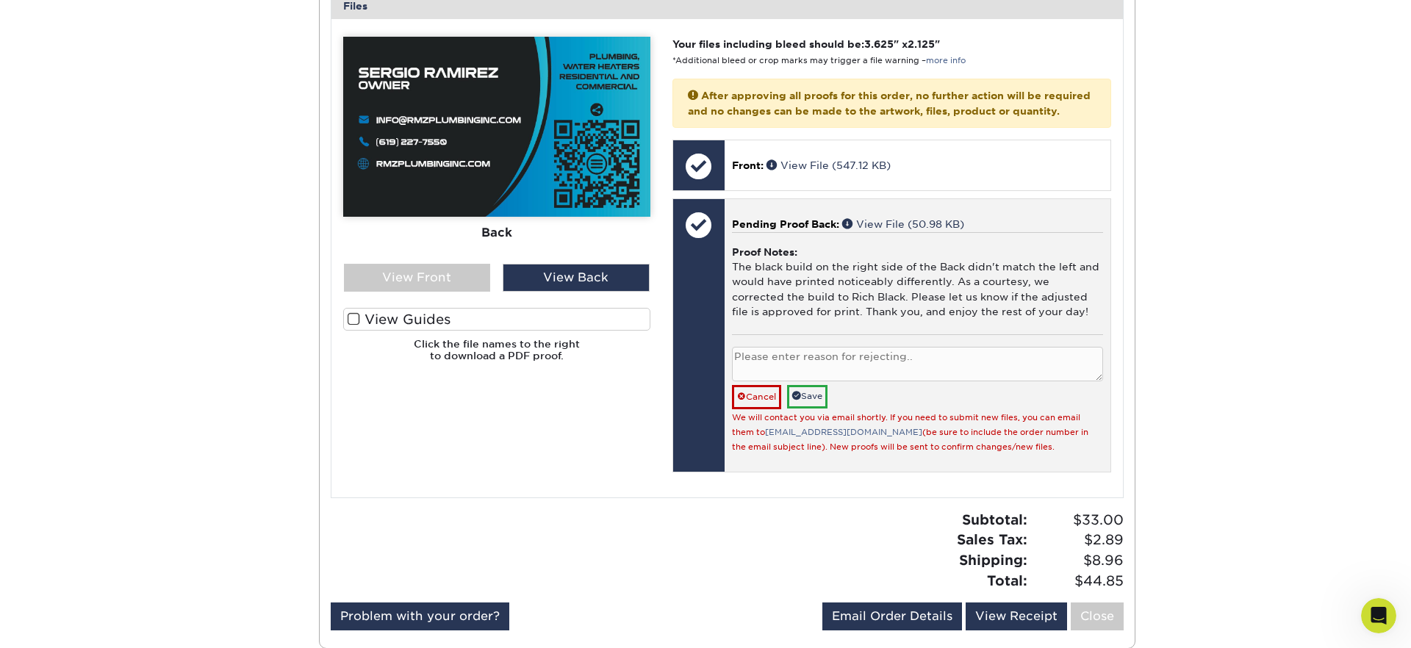
click at [852, 380] on textarea at bounding box center [917, 364] width 371 height 35
paste textarea "Hello, thank you for pointing that out. Let me upload the file again."
type textarea "Hello, thank you for pointing that out. Let me upload the file again."
click at [815, 408] on link "Save" at bounding box center [807, 396] width 40 height 23
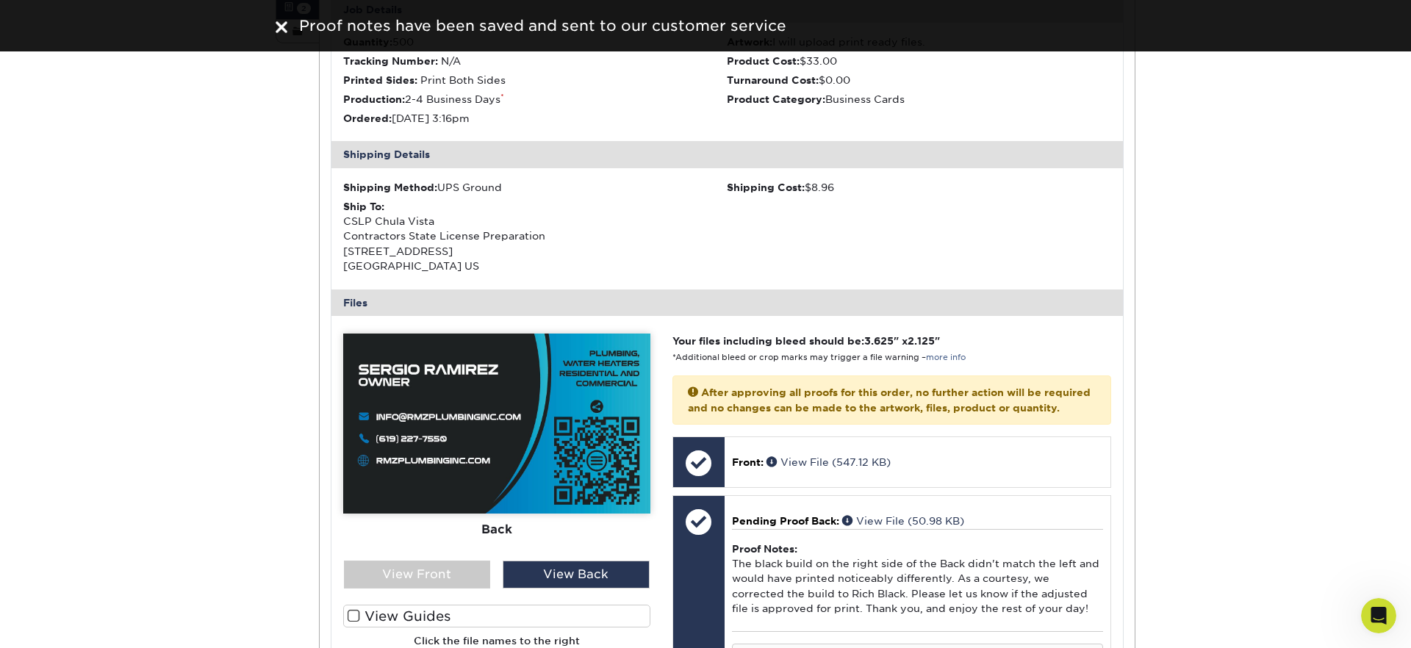
scroll to position [0, 0]
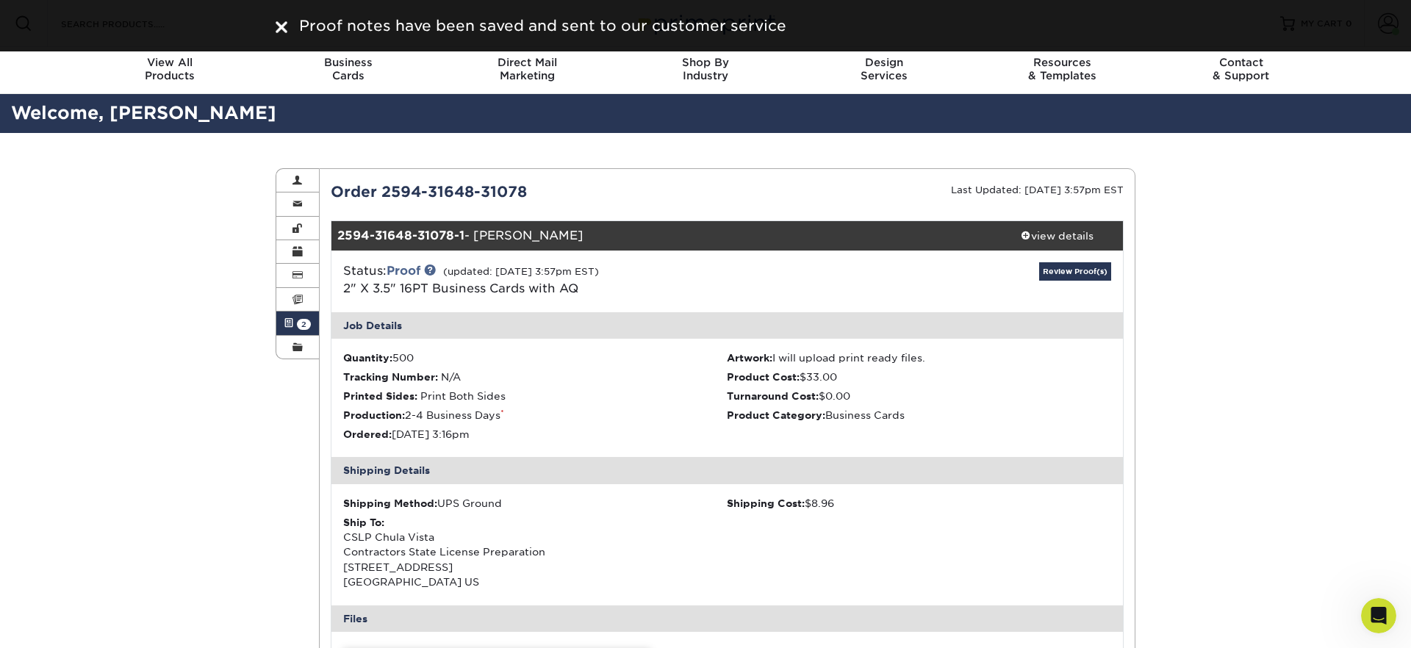
drag, startPoint x: 282, startPoint y: 26, endPoint x: 448, endPoint y: 29, distance: 166.1
click at [282, 26] on img at bounding box center [282, 27] width 12 height 12
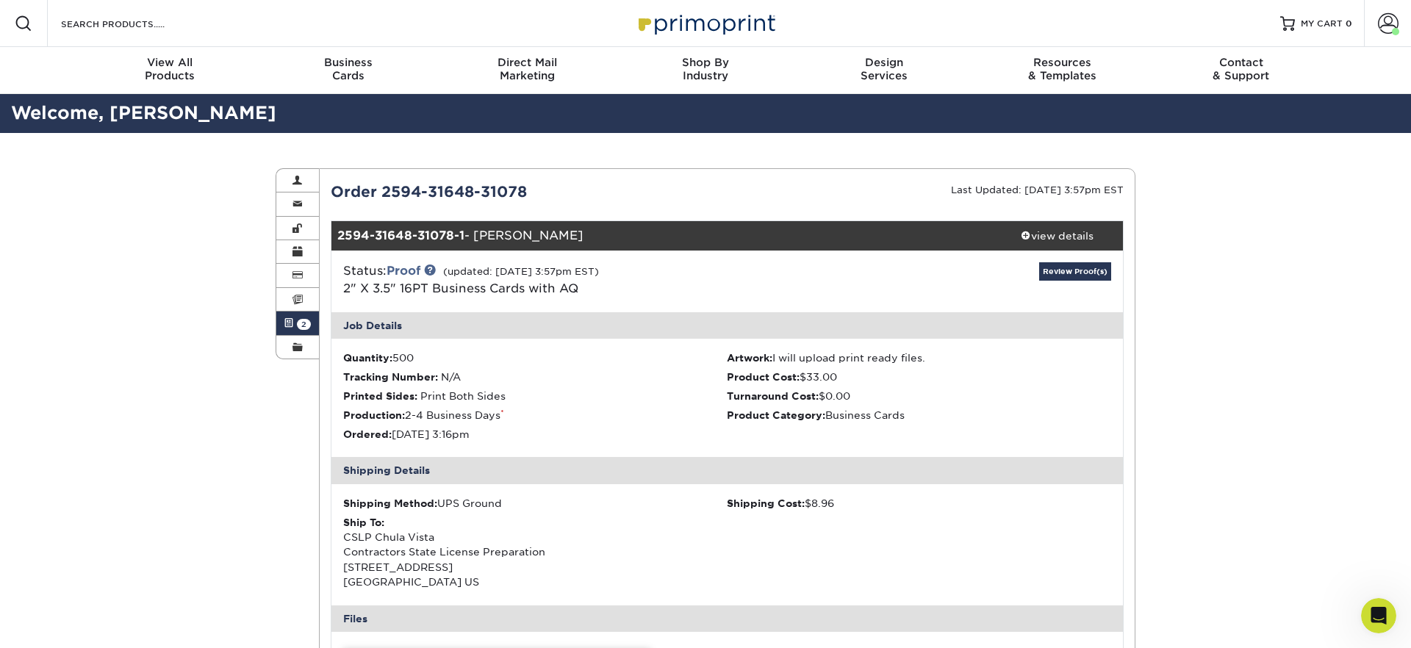
click at [738, 21] on img at bounding box center [705, 23] width 147 height 32
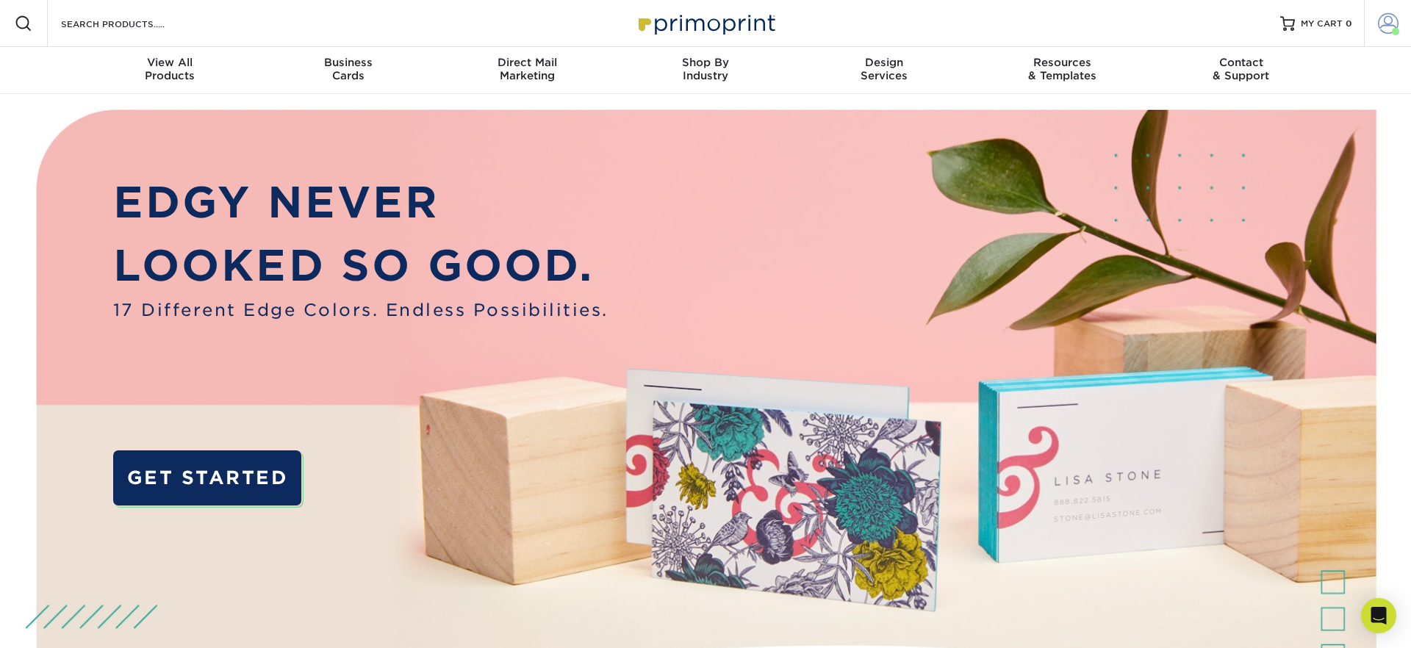
click at [1381, 22] on span at bounding box center [1388, 23] width 21 height 21
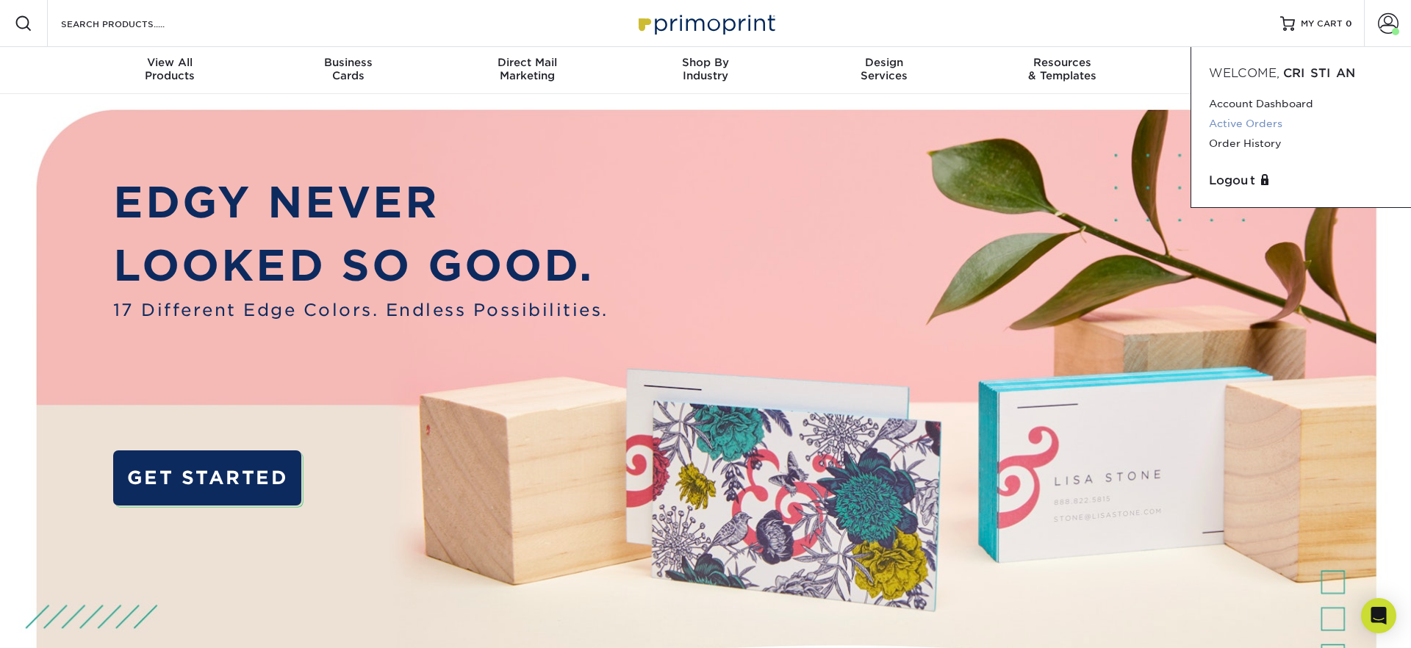
click at [1259, 126] on link "Active Orders" at bounding box center [1301, 124] width 184 height 20
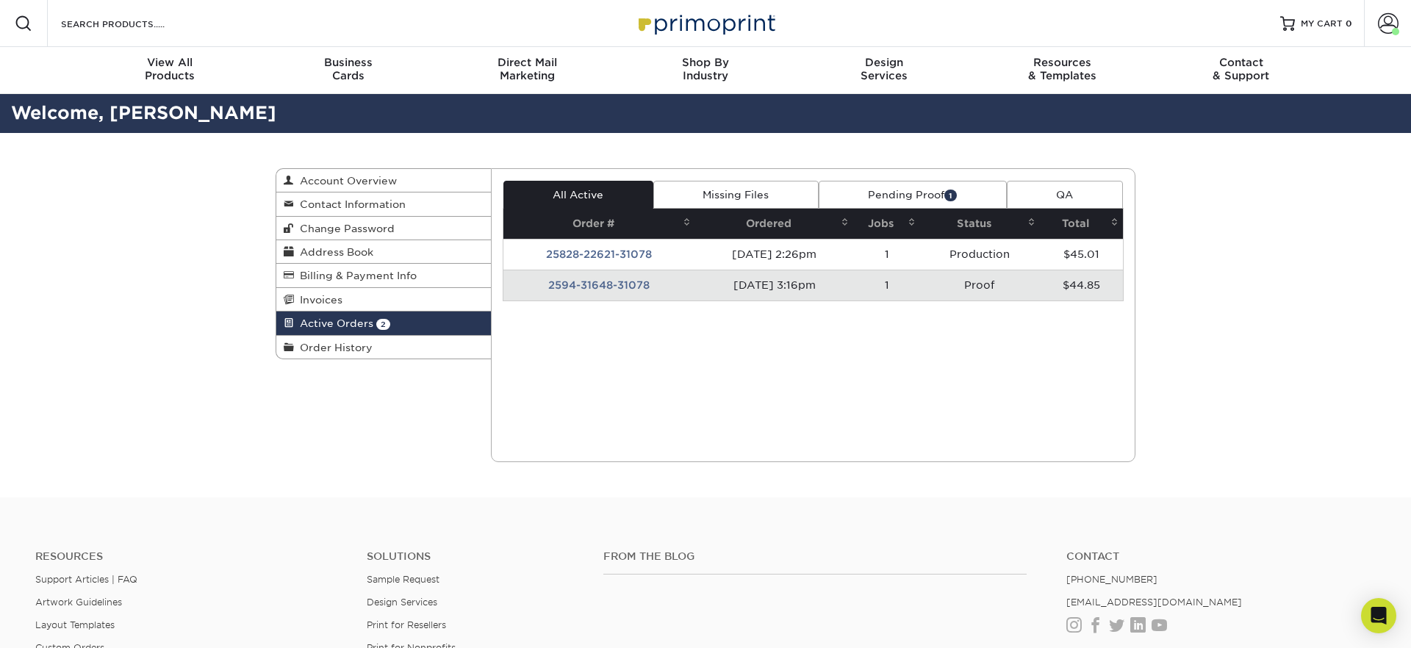
click at [916, 189] on link "Pending Proof 1" at bounding box center [913, 195] width 188 height 28
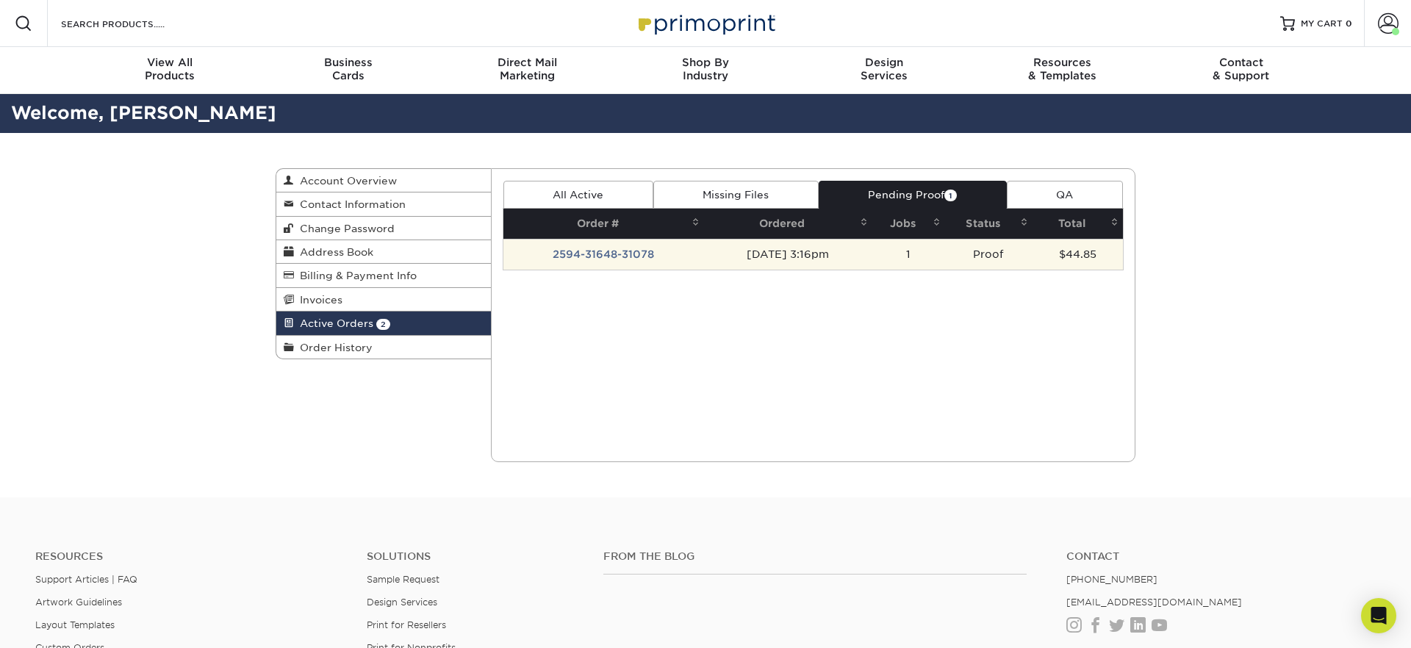
click at [636, 251] on td "2594-31648-31078" at bounding box center [603, 254] width 201 height 31
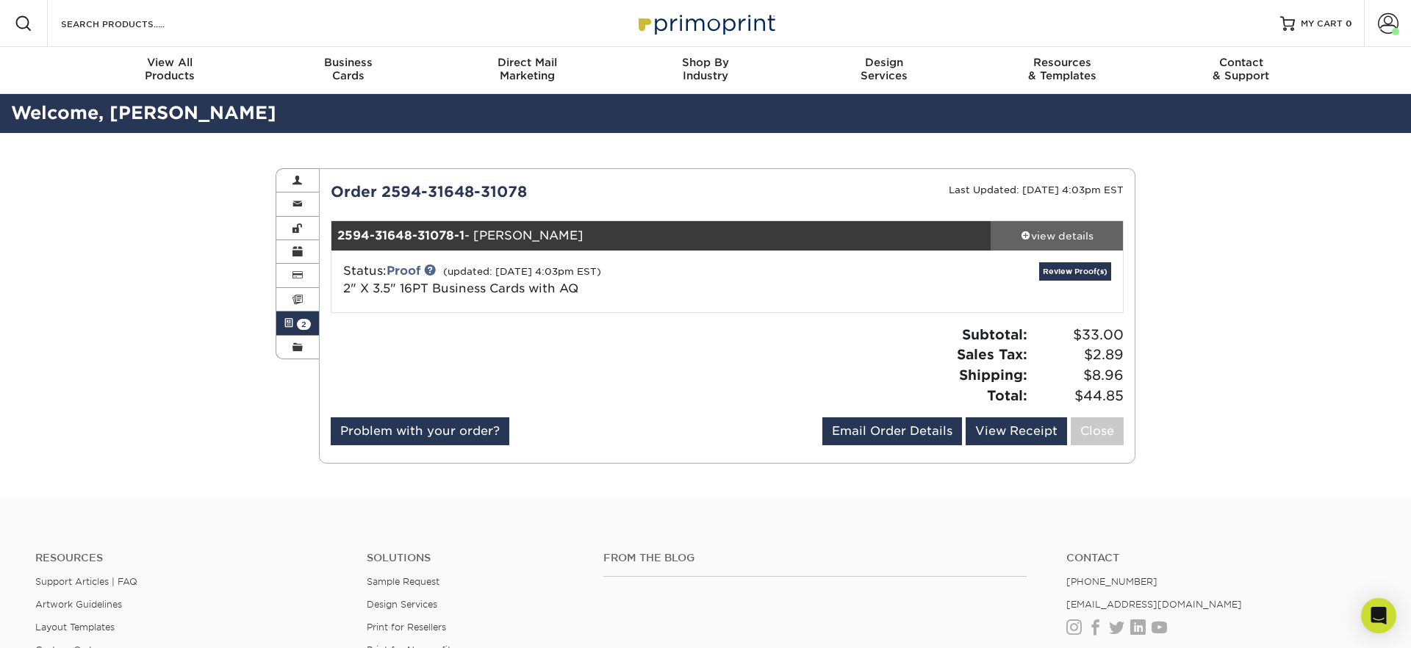
click at [1016, 229] on div "view details" at bounding box center [1057, 236] width 132 height 15
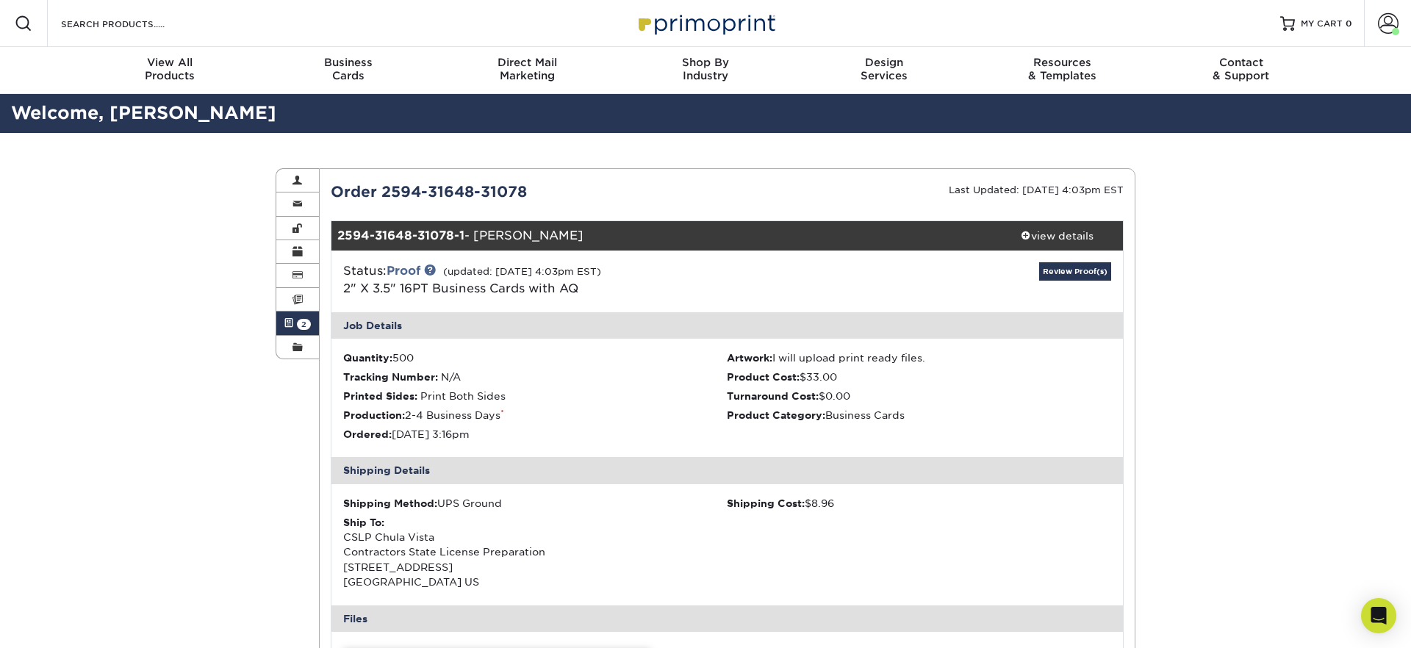
click at [738, 30] on img at bounding box center [705, 23] width 147 height 32
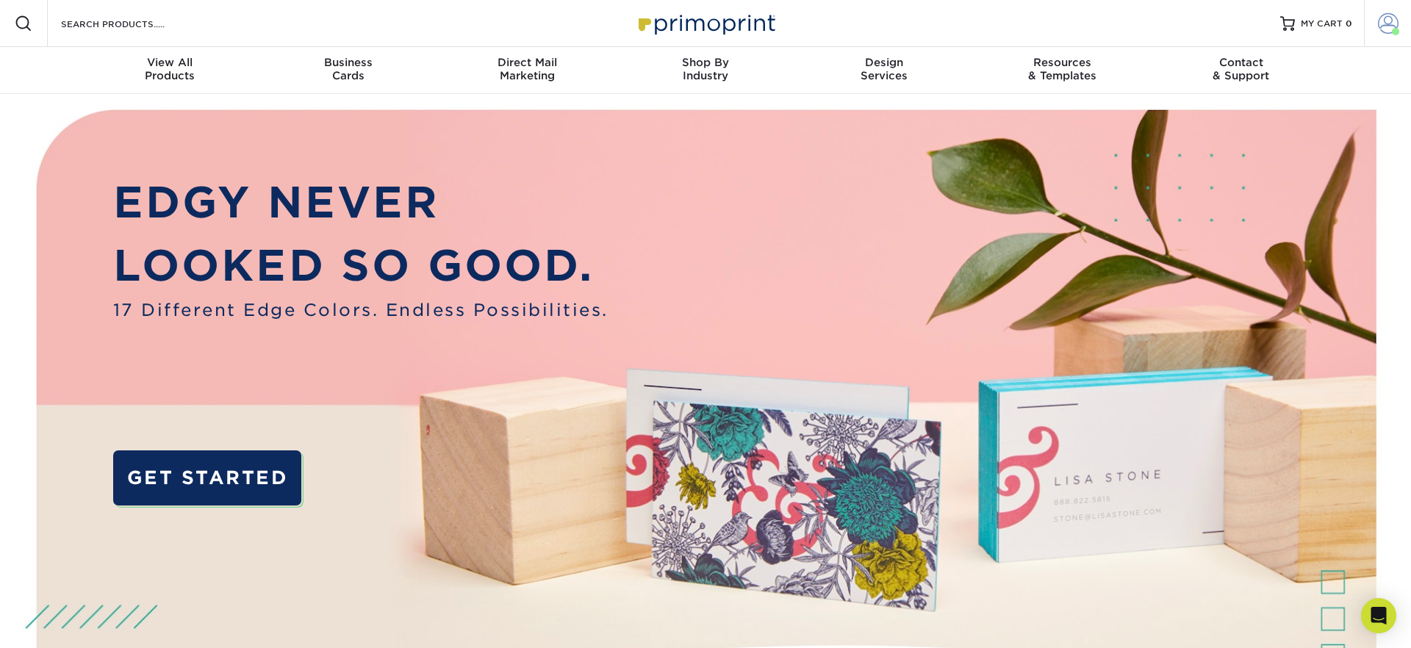
click at [1401, 29] on link "Account" at bounding box center [1387, 23] width 47 height 47
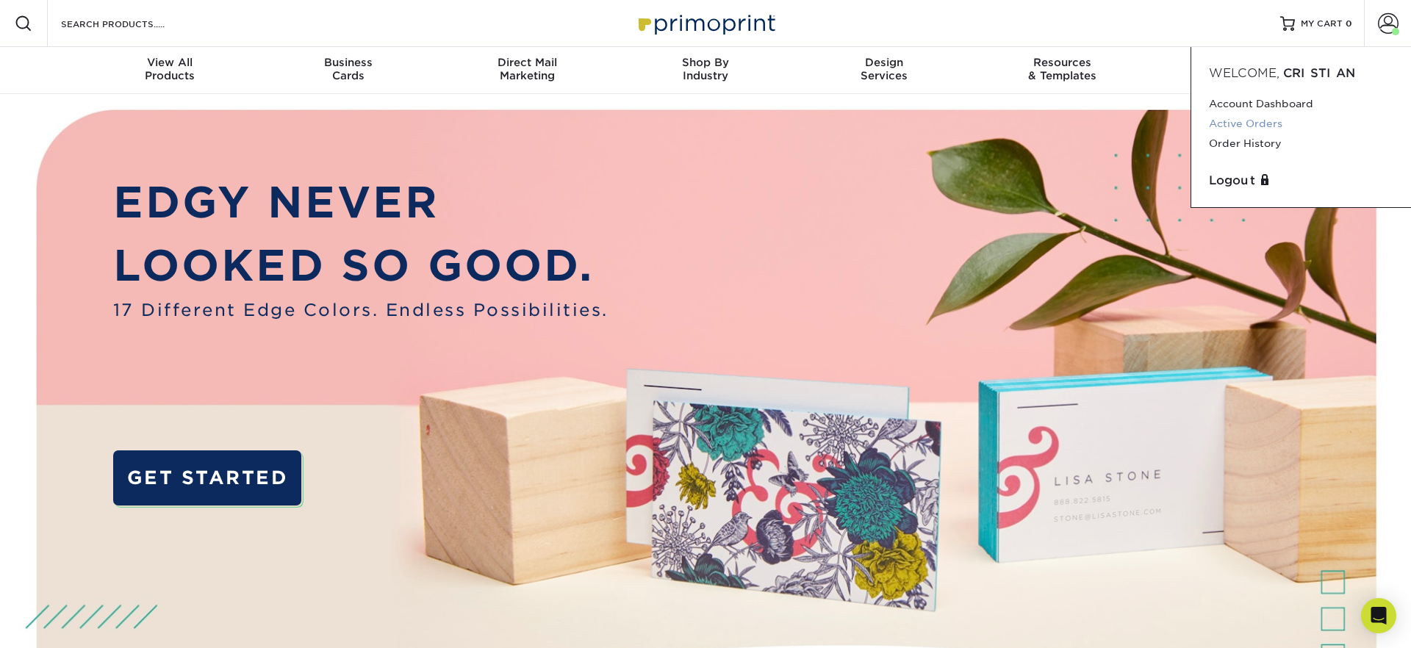
click at [1254, 123] on link "Active Orders" at bounding box center [1301, 124] width 184 height 20
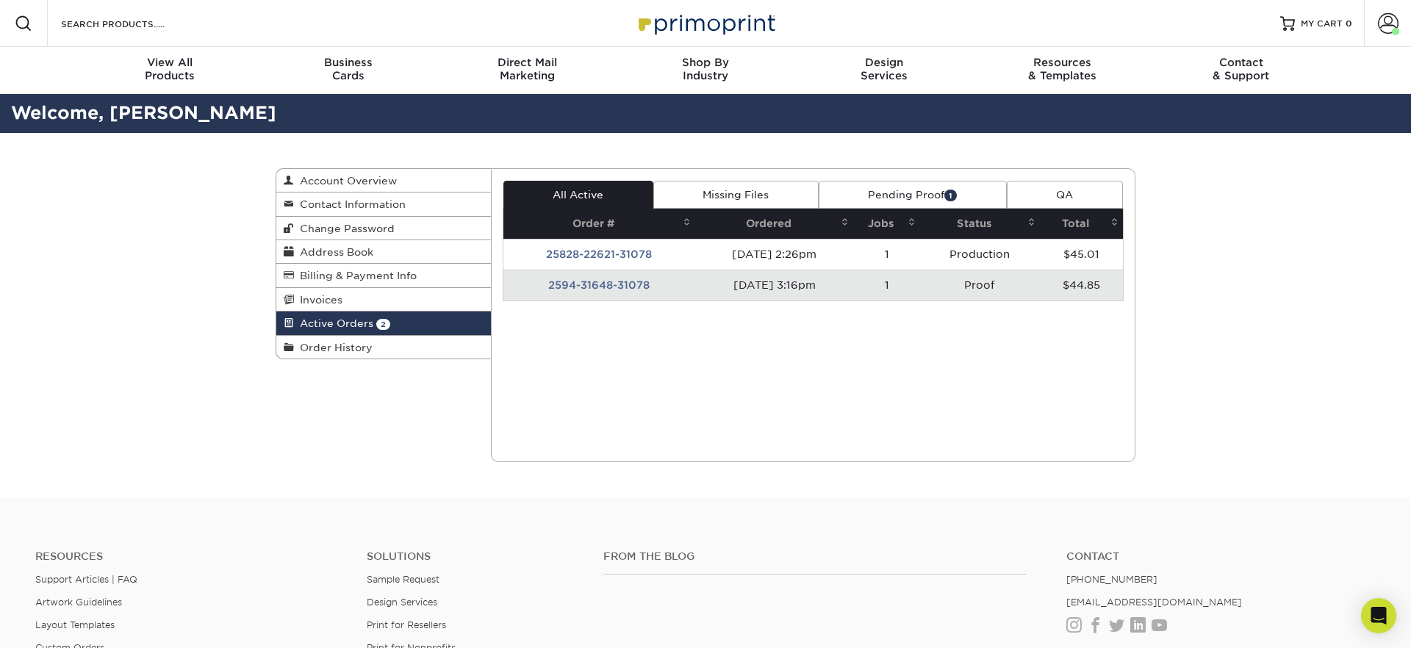
click at [907, 192] on link "Pending Proof 1" at bounding box center [913, 195] width 188 height 28
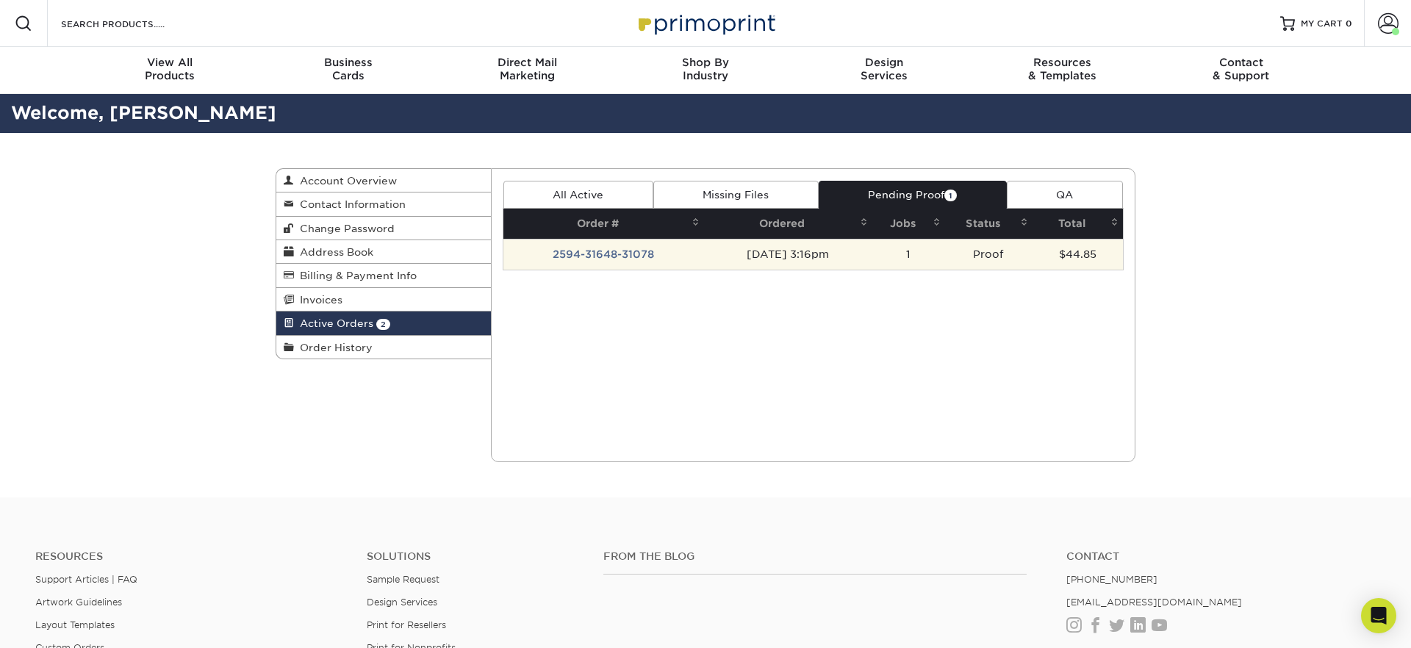
click at [729, 262] on td "[DATE] 3:16pm" at bounding box center [788, 254] width 168 height 31
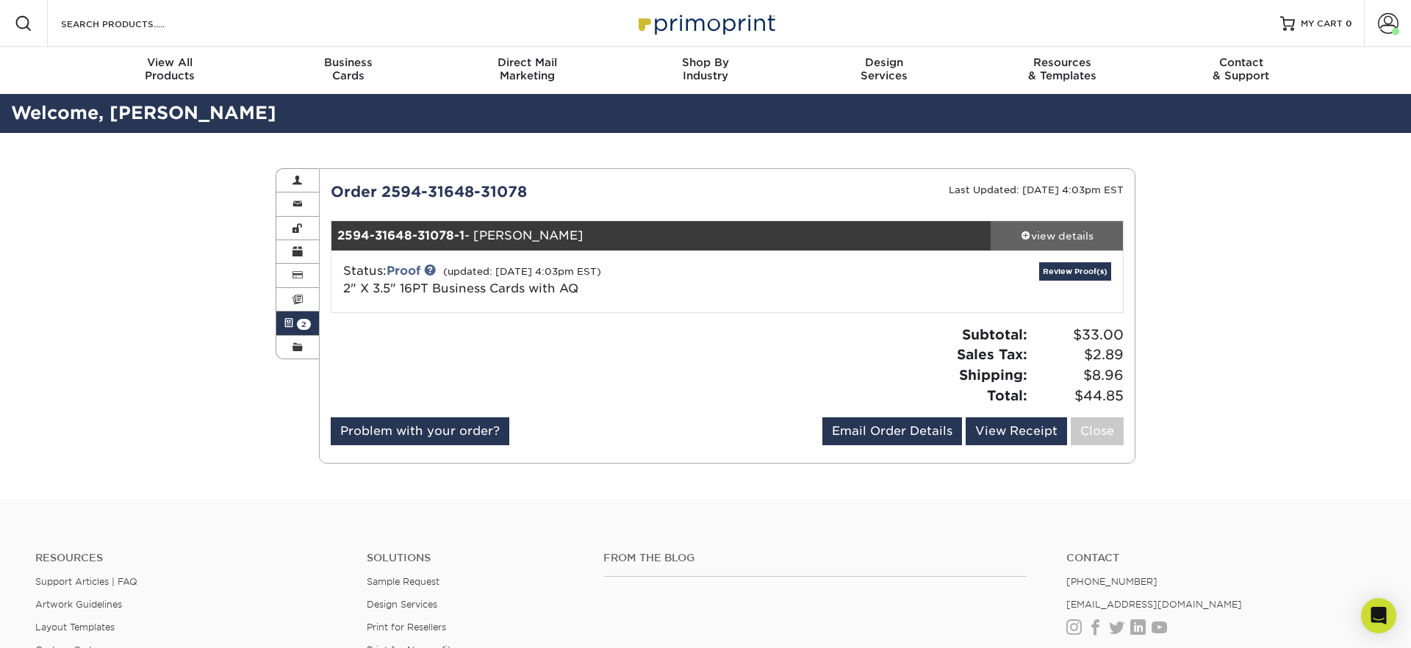
click at [1028, 235] on div "view details" at bounding box center [1057, 236] width 132 height 15
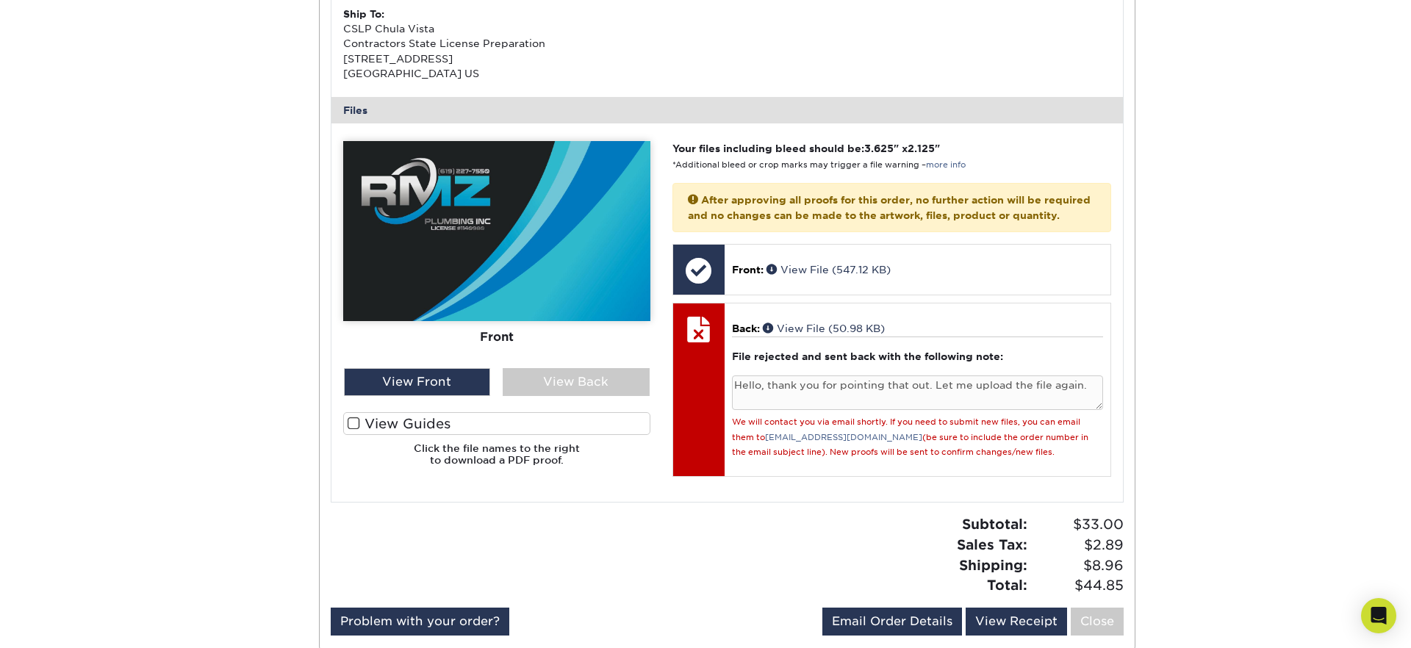
scroll to position [575, 0]
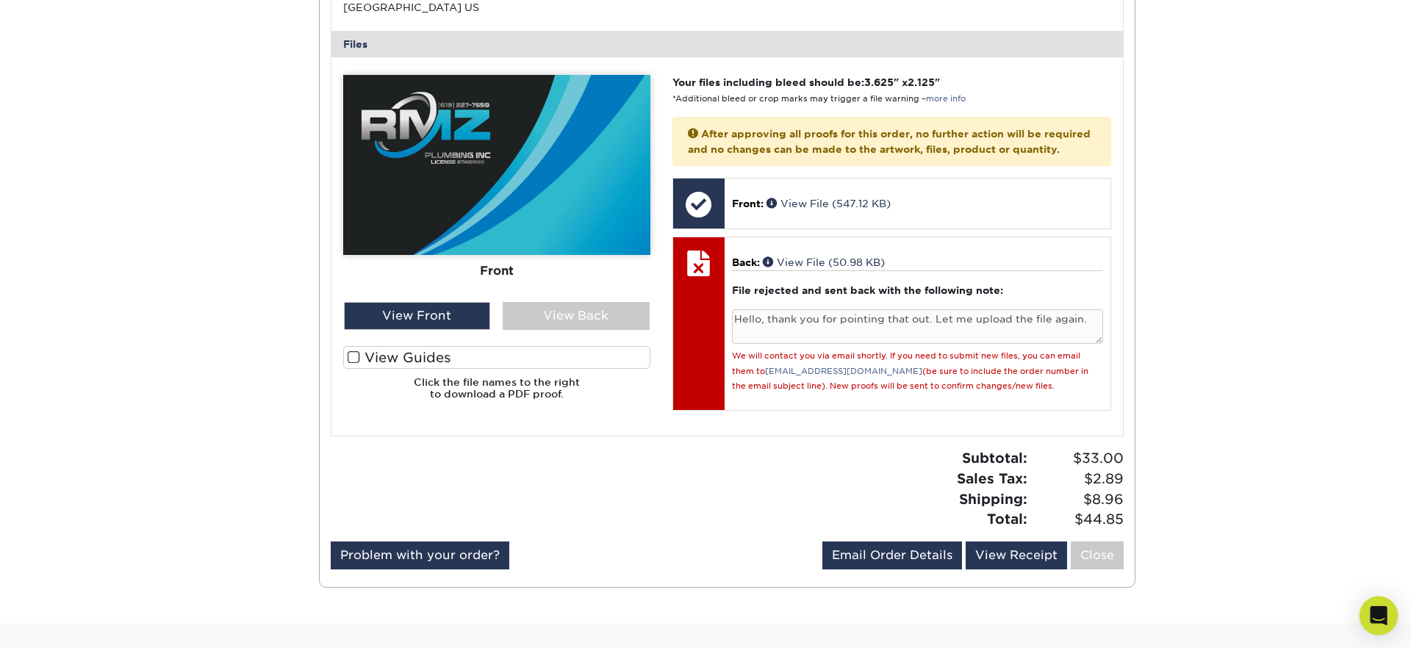
click at [1373, 613] on icon "Open Intercom Messenger" at bounding box center [1378, 615] width 17 height 19
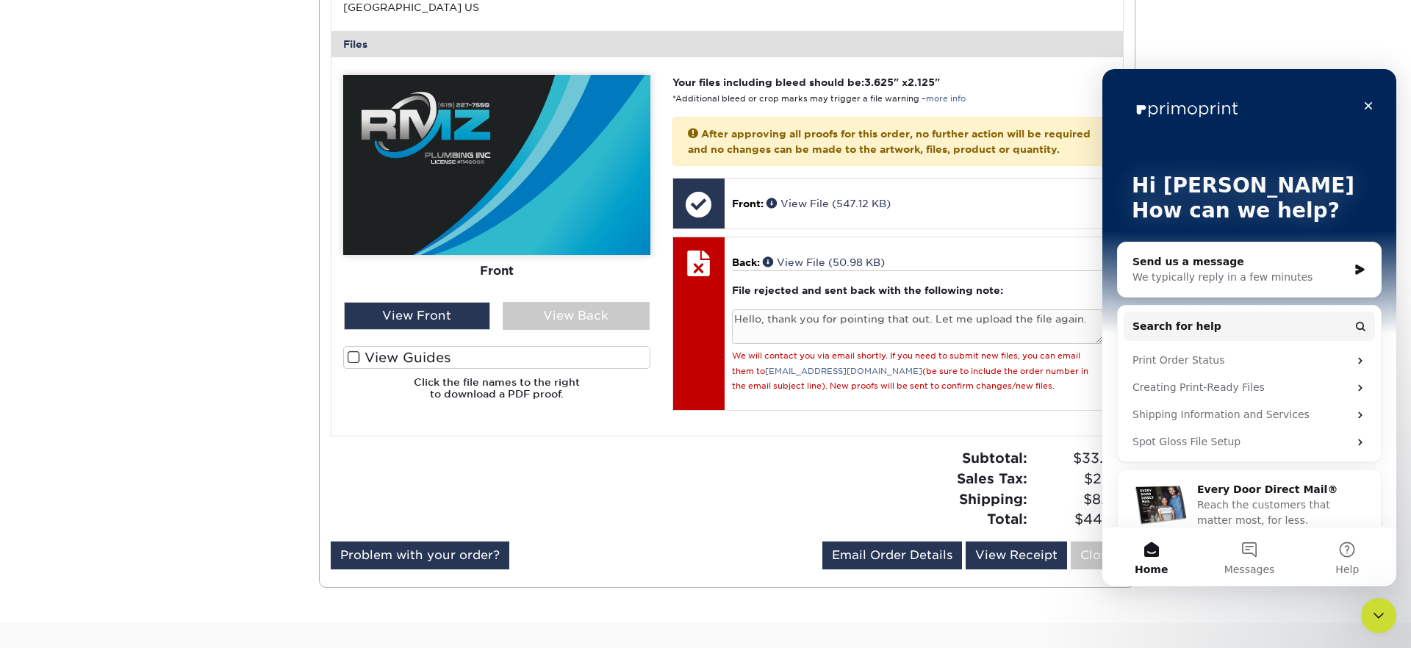
scroll to position [0, 0]
click at [1258, 531] on button "Messages" at bounding box center [1249, 557] width 98 height 59
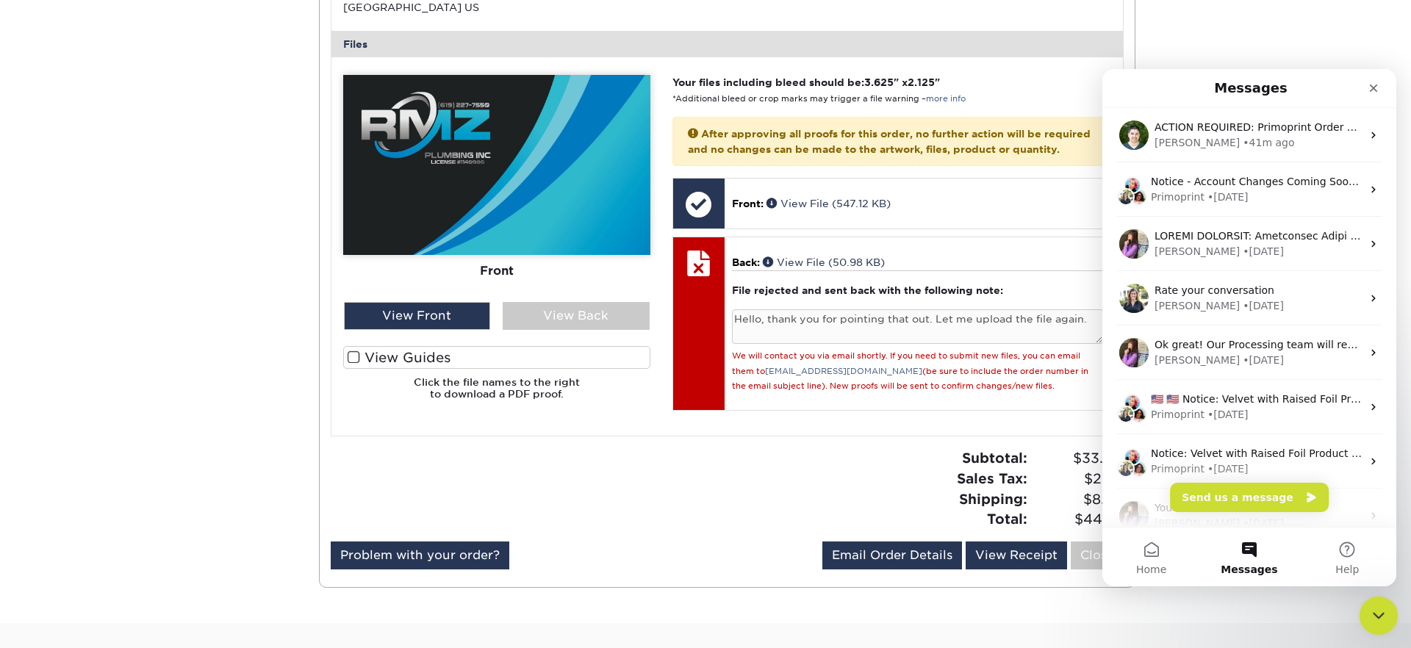
click at [1376, 614] on icon "Close Intercom Messenger" at bounding box center [1376, 614] width 18 height 18
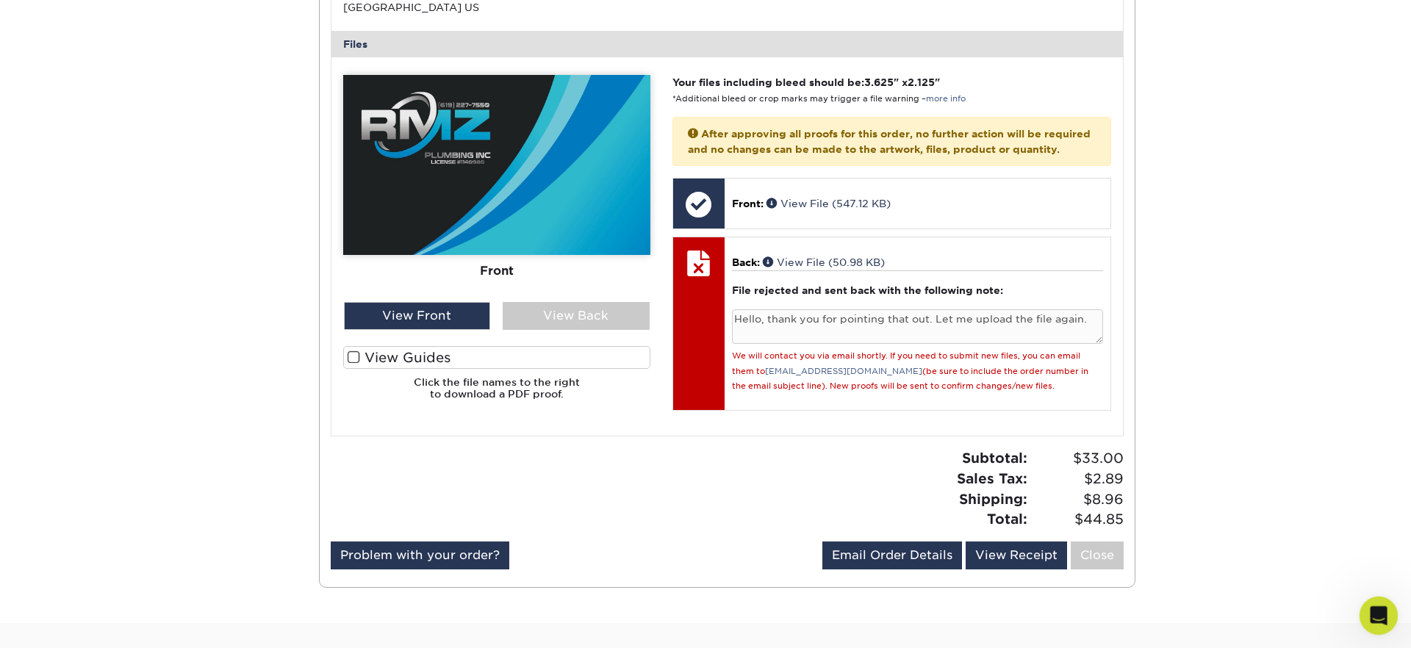
click at [1371, 615] on icon "Open Intercom Messenger" at bounding box center [1377, 614] width 24 height 24
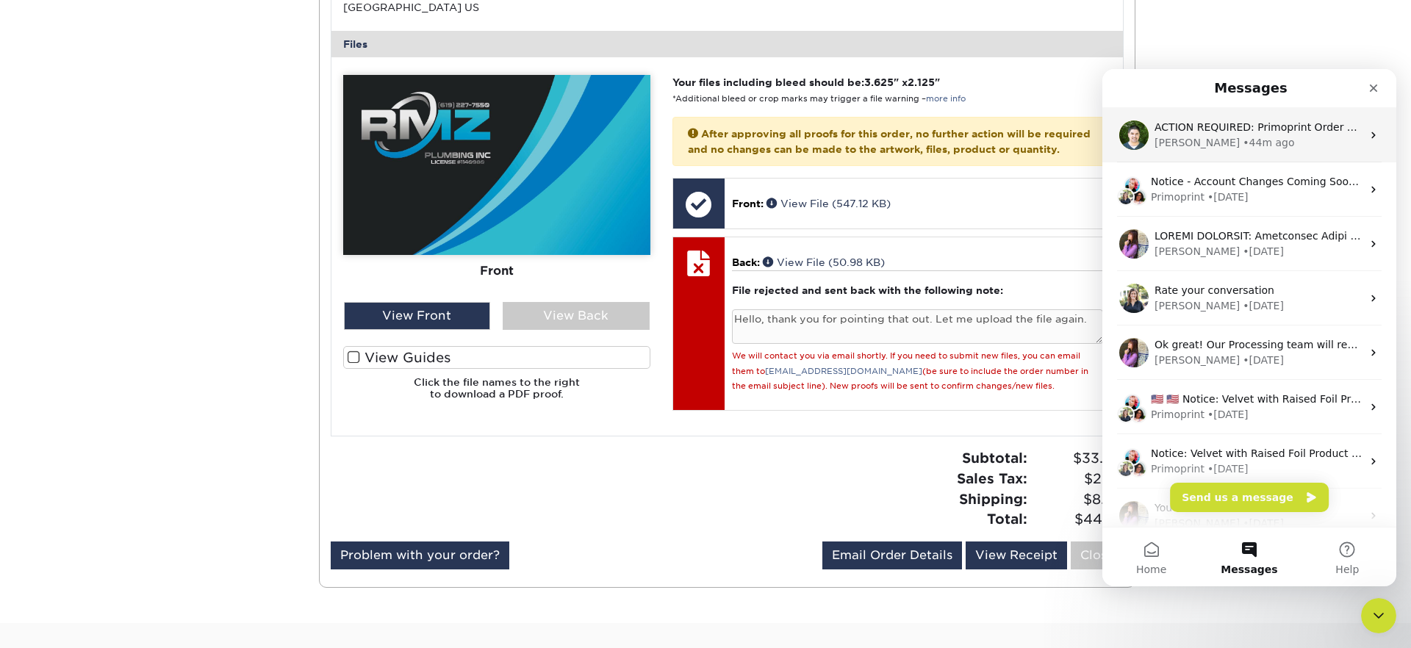
click at [1160, 144] on div "[PERSON_NAME]" at bounding box center [1196, 142] width 85 height 15
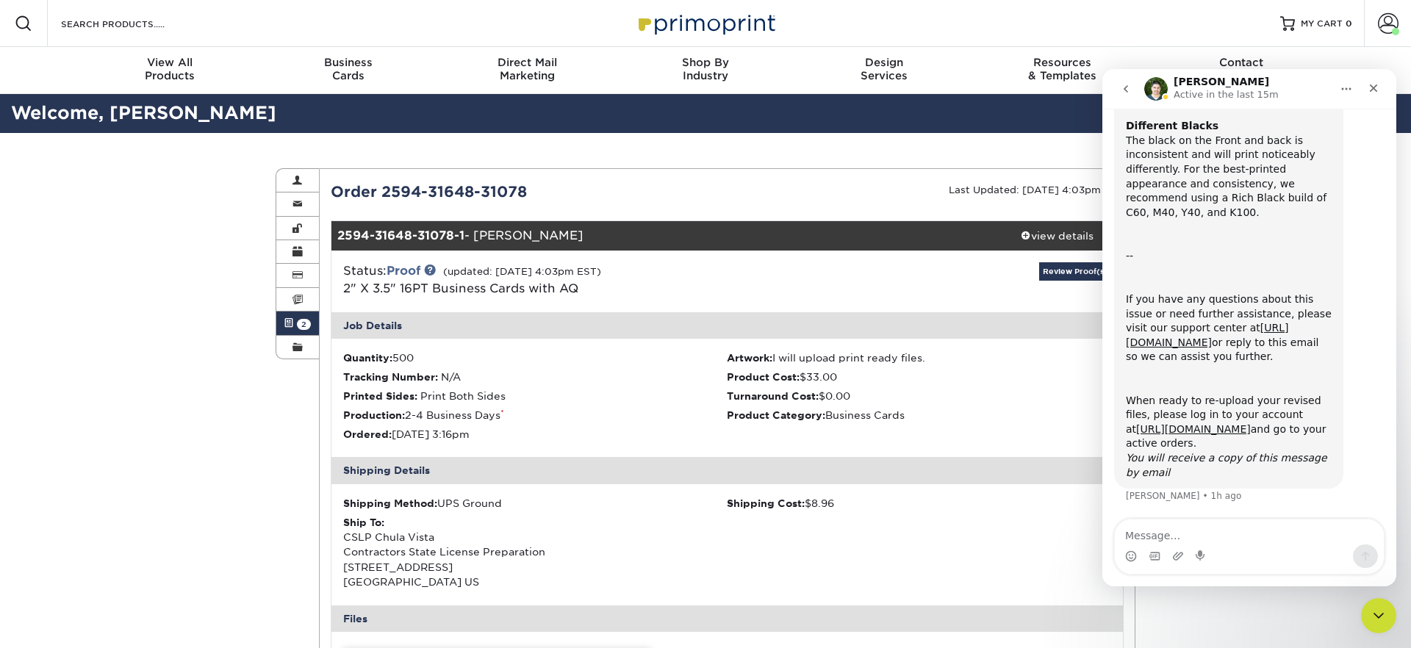
click at [722, 23] on img at bounding box center [705, 23] width 147 height 32
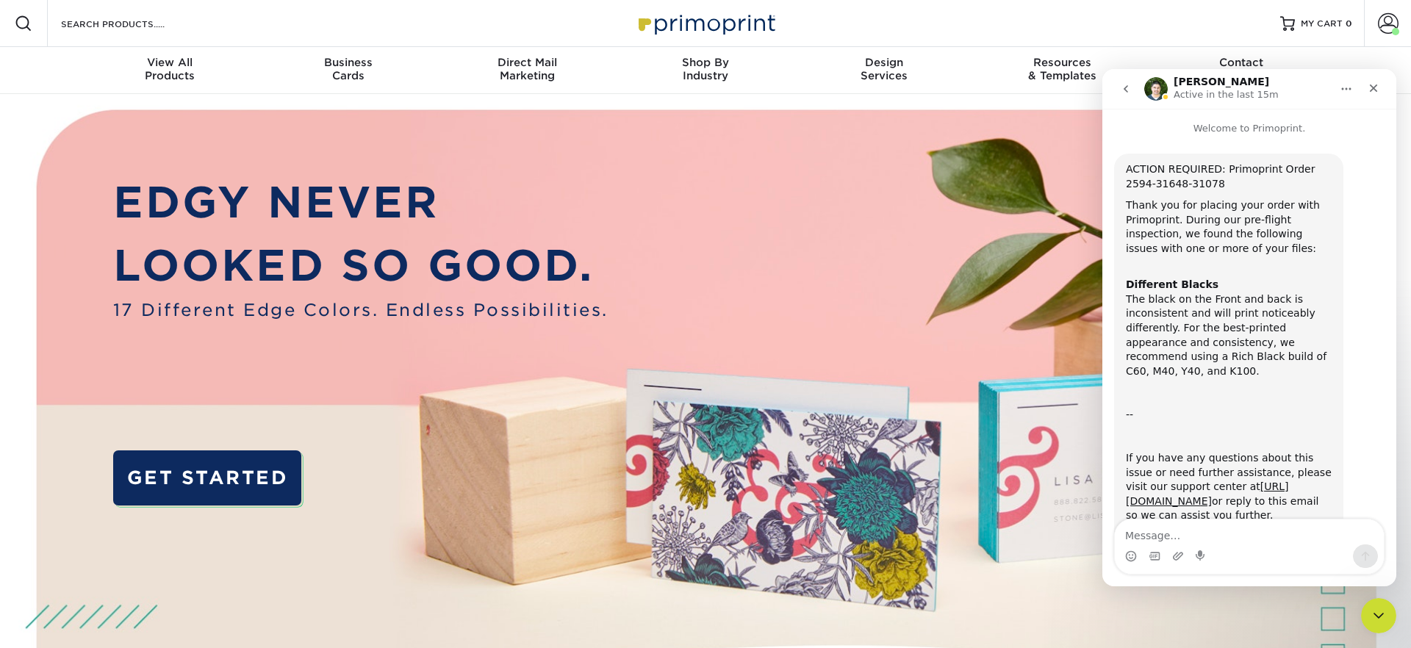
scroll to position [159, 0]
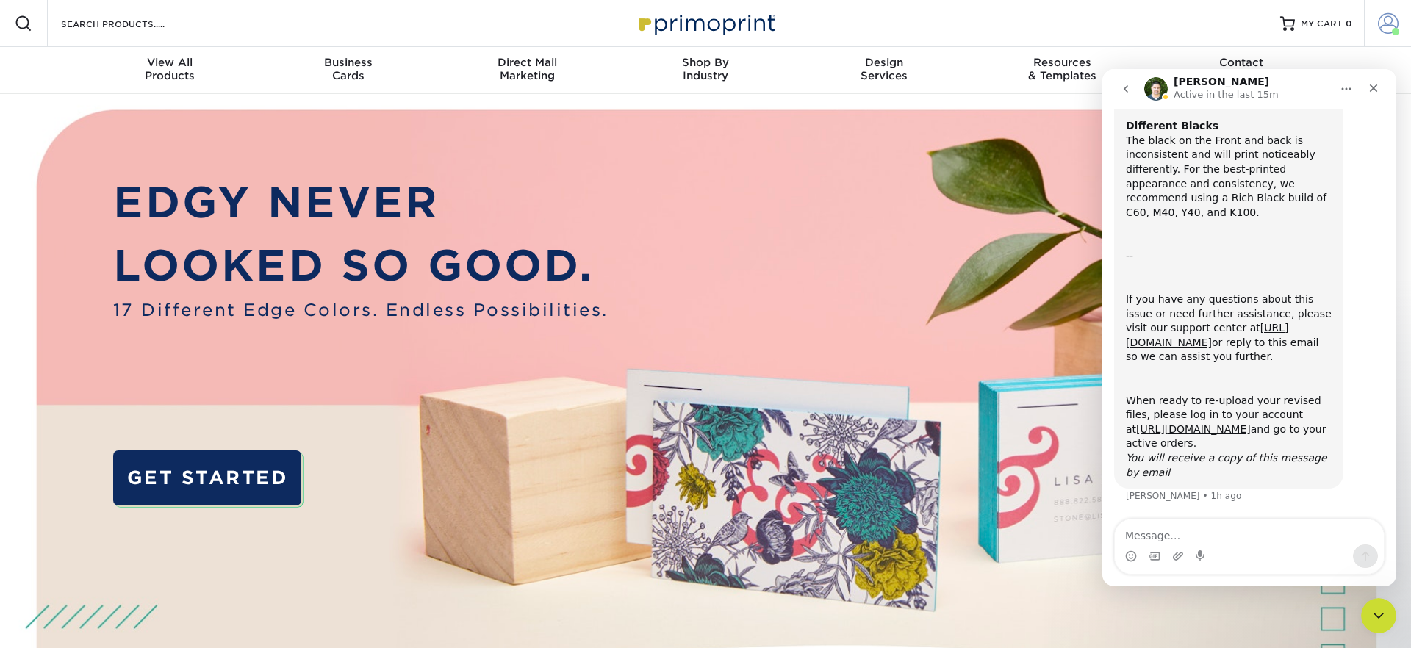
click at [1381, 33] on span at bounding box center [1388, 23] width 21 height 21
click at [1373, 87] on icon "Close" at bounding box center [1374, 89] width 8 height 8
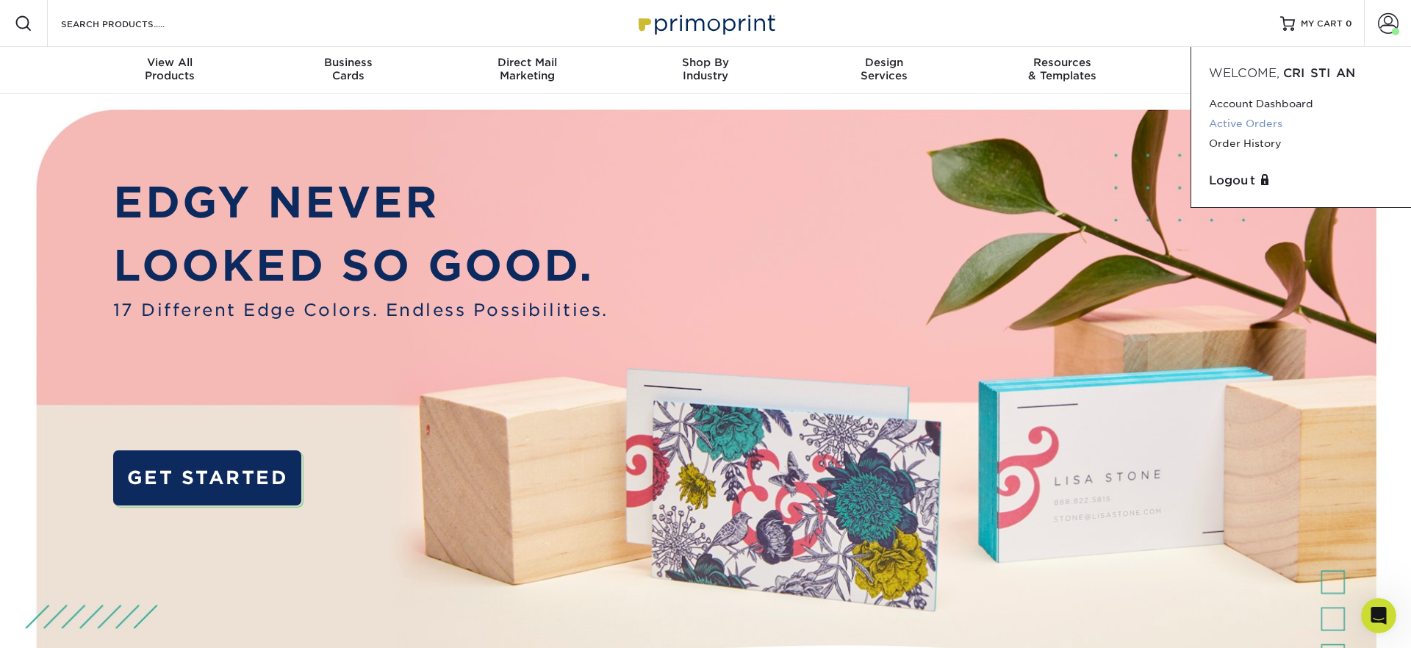
click at [1237, 127] on link "Active Orders" at bounding box center [1301, 124] width 184 height 20
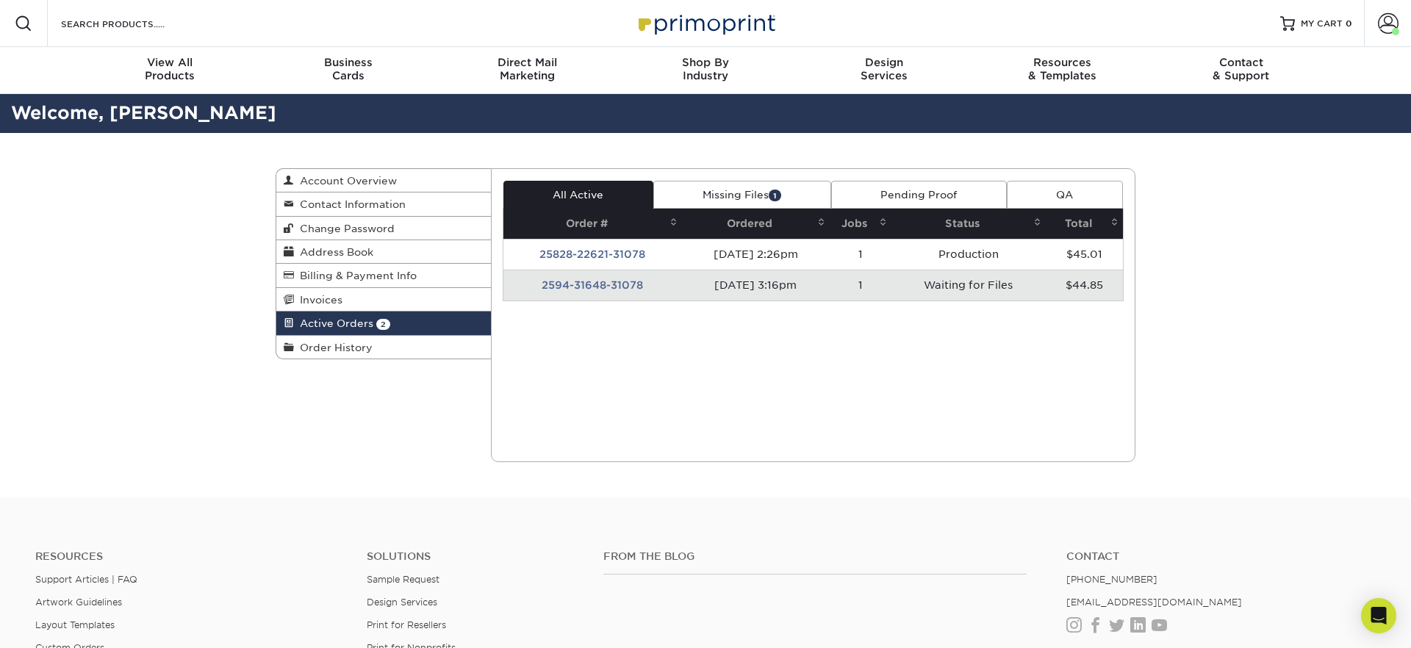
click at [770, 194] on link "Missing Files 1" at bounding box center [742, 195] width 178 height 28
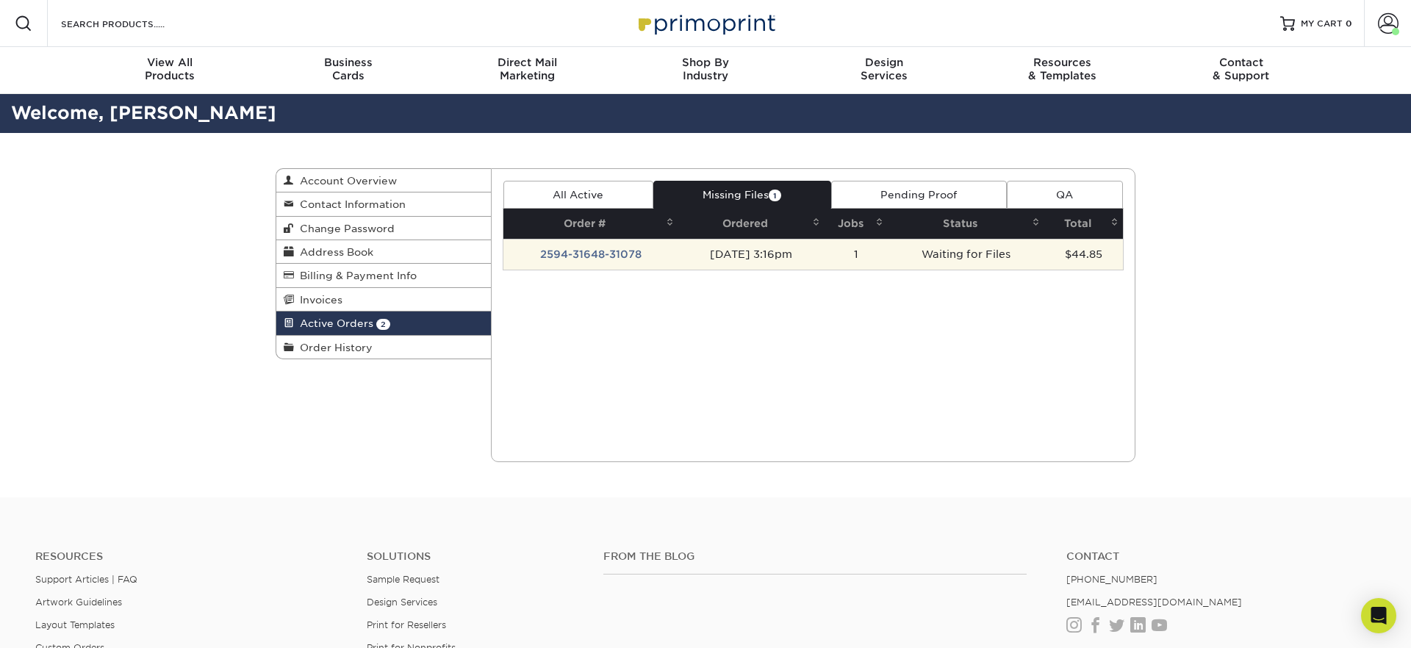
click at [784, 262] on td "09/04/2025 3:16pm" at bounding box center [751, 254] width 146 height 31
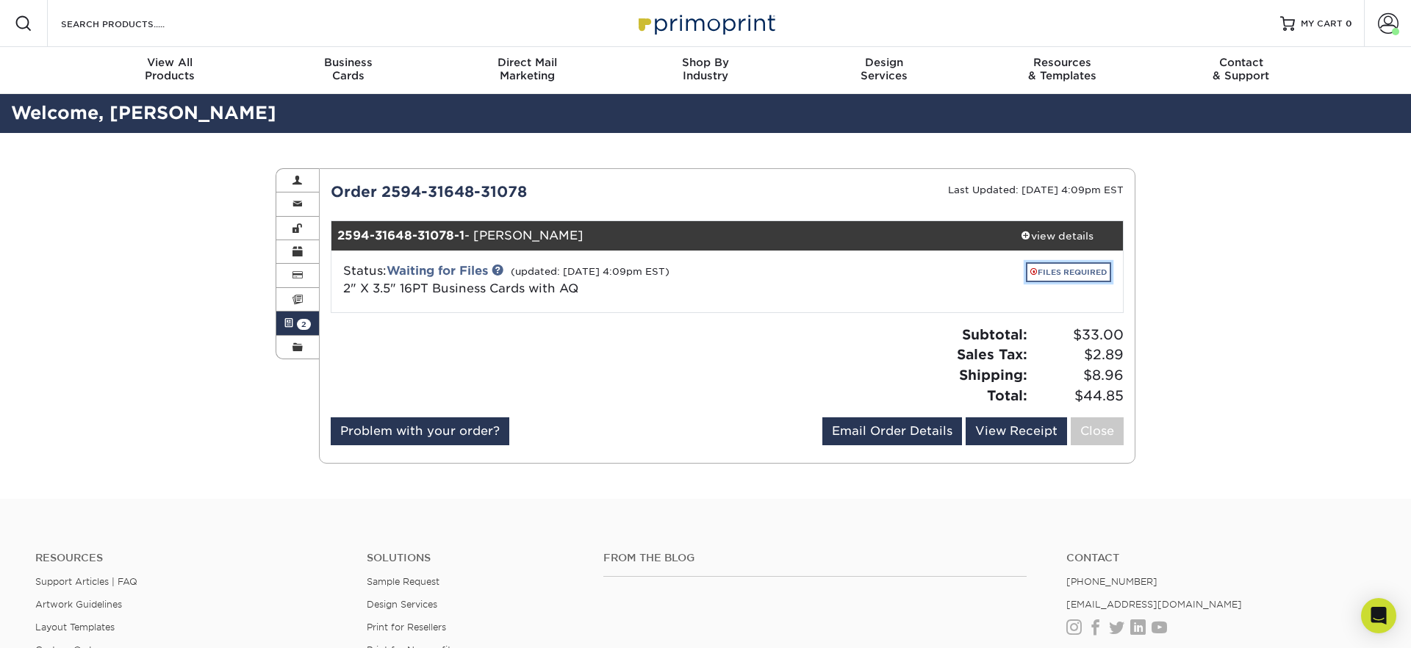
click at [1051, 267] on link "FILES REQUIRED" at bounding box center [1068, 272] width 85 height 20
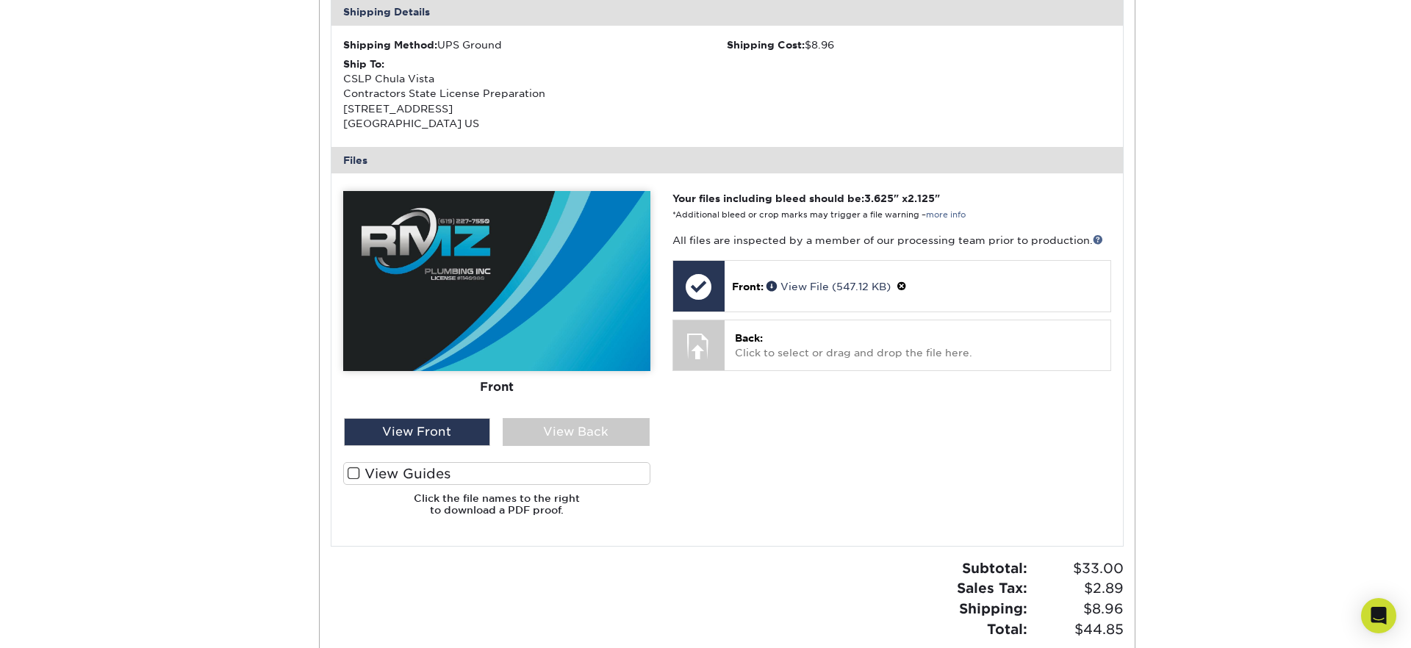
scroll to position [526, 0]
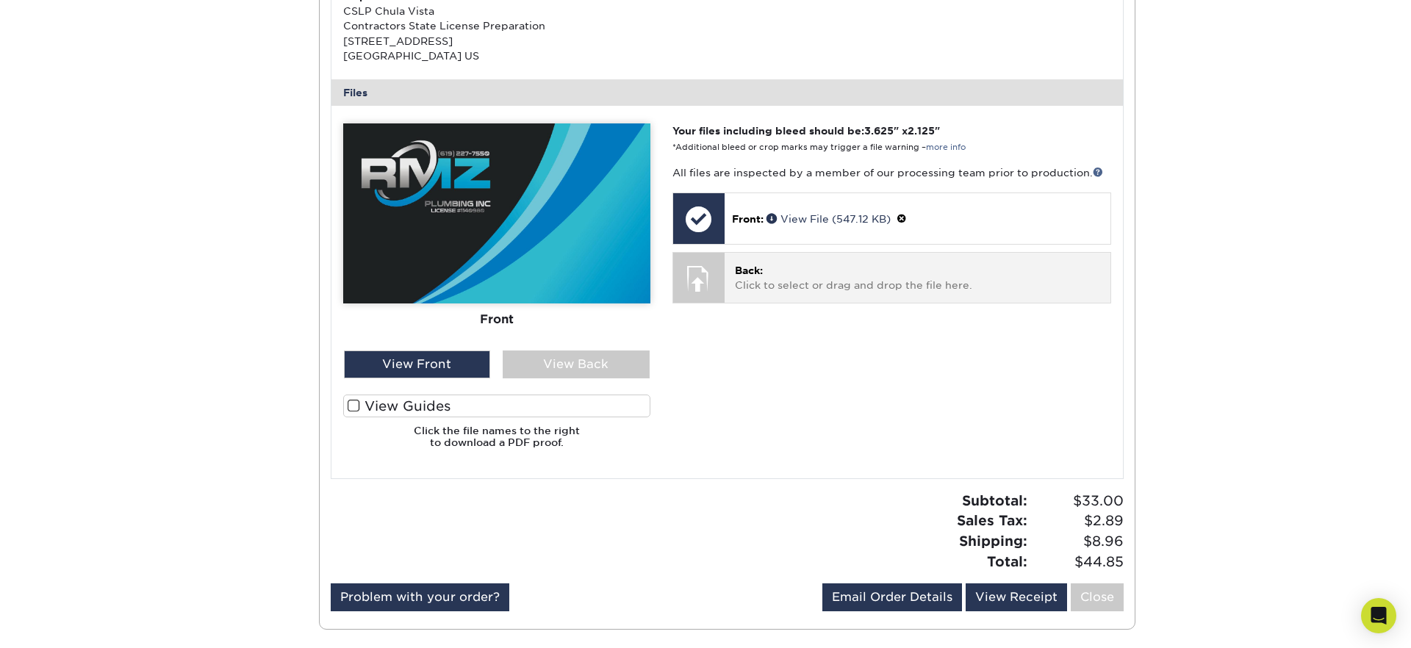
drag, startPoint x: 701, startPoint y: 276, endPoint x: 767, endPoint y: 278, distance: 66.1
click at [701, 276] on div at bounding box center [698, 278] width 51 height 51
click at [774, 283] on p "Back: Click to select or drag and drop the file here." at bounding box center [917, 278] width 365 height 30
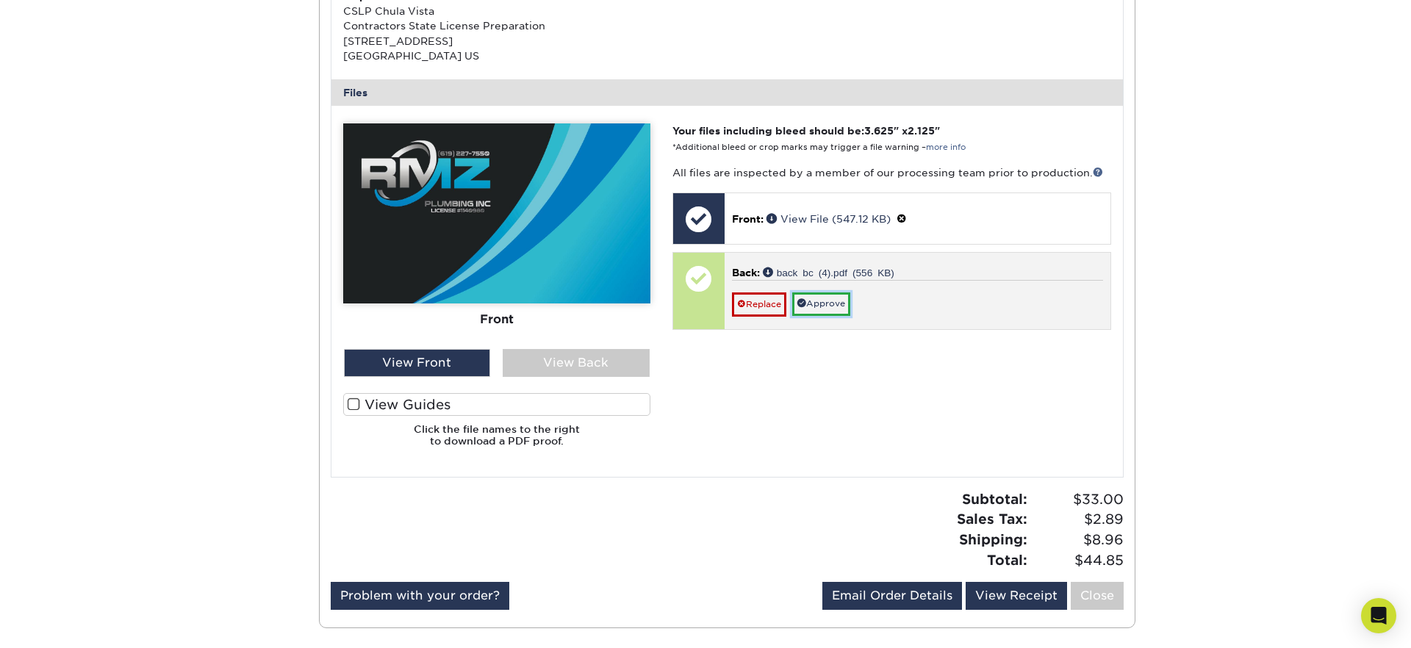
click at [816, 303] on link "Approve" at bounding box center [821, 303] width 58 height 23
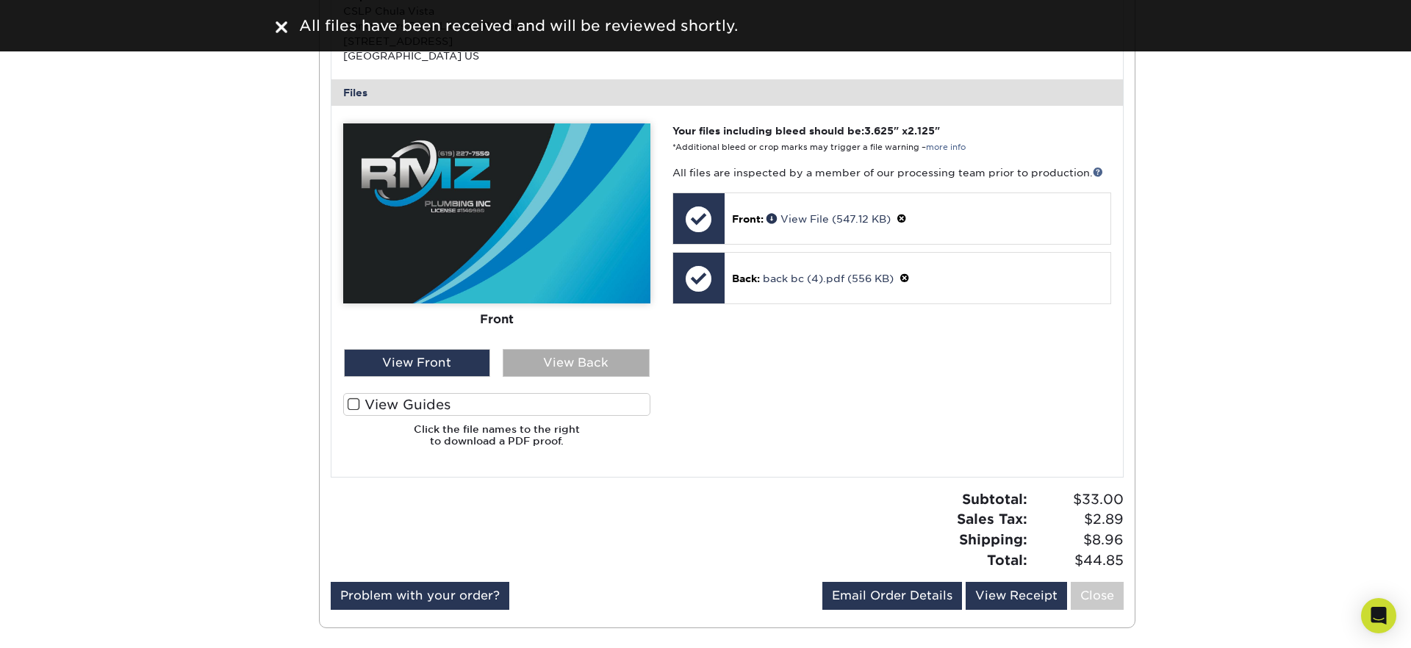
click at [579, 363] on div "View Back" at bounding box center [576, 363] width 147 height 28
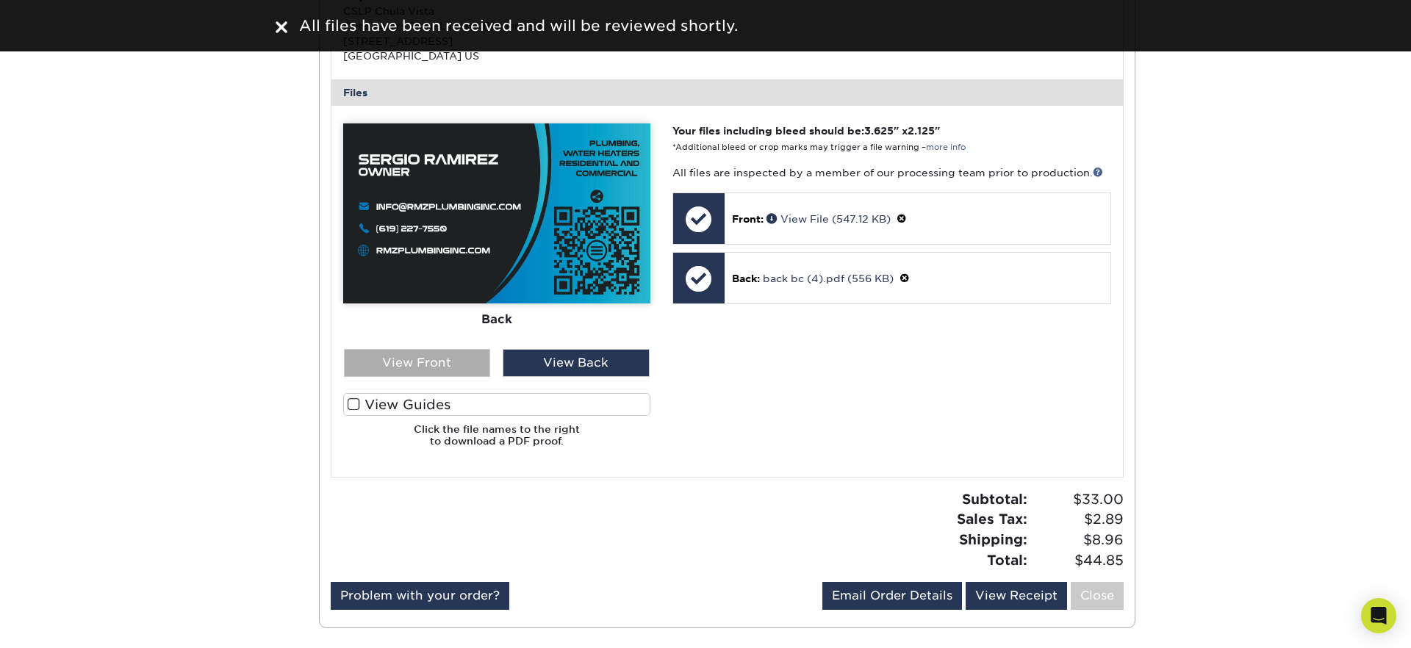
click at [484, 362] on div "View Front" at bounding box center [417, 363] width 147 height 28
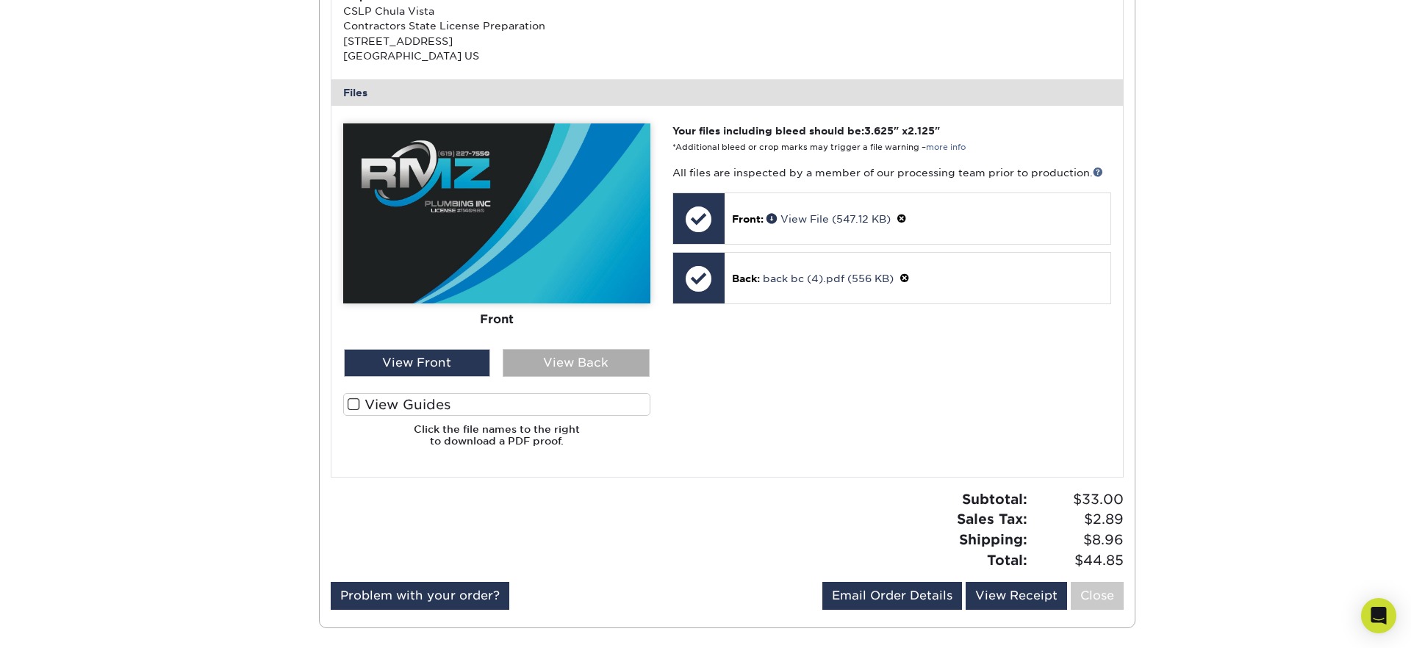
click at [568, 366] on div "View Back" at bounding box center [576, 363] width 147 height 28
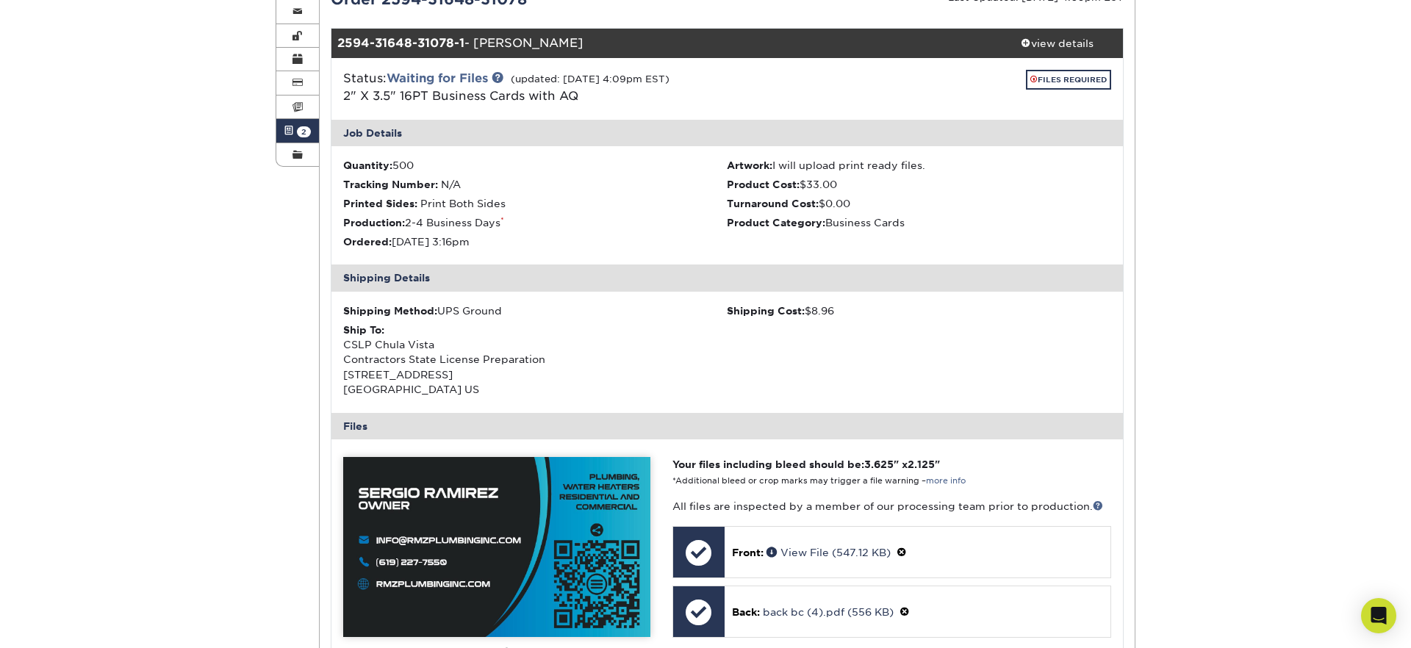
scroll to position [0, 0]
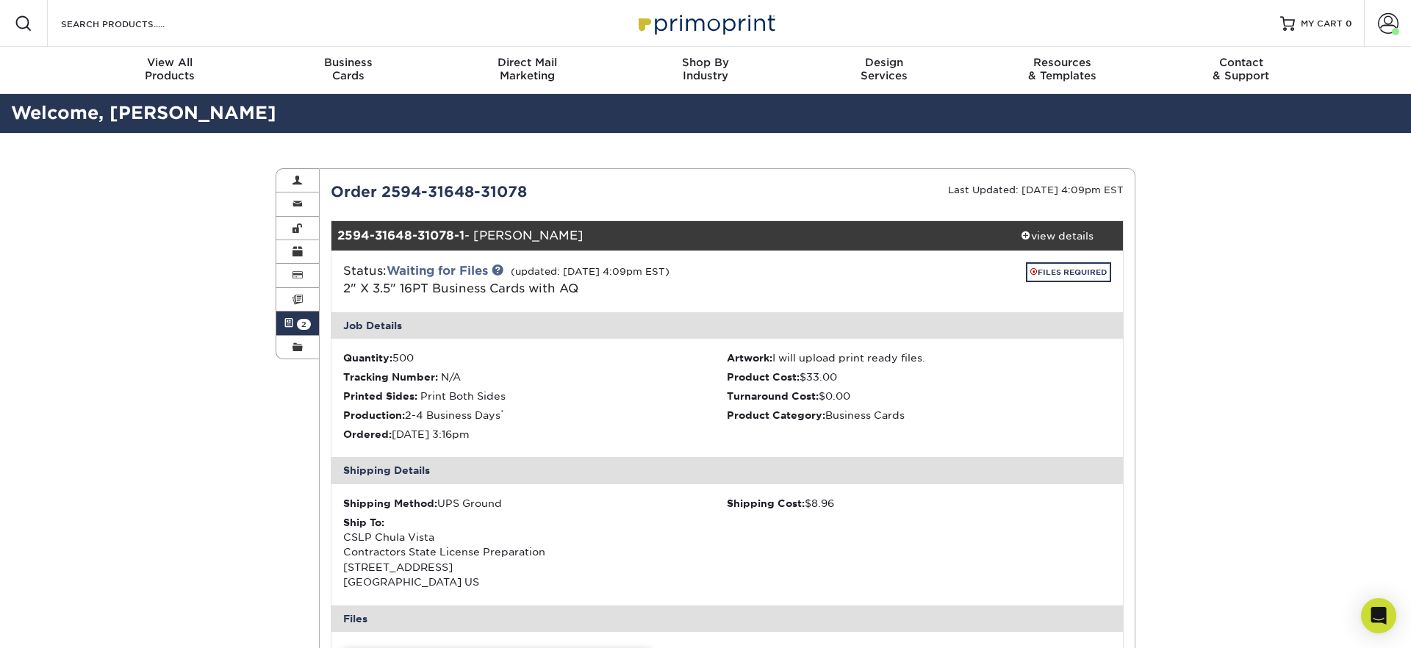
click at [708, 21] on img at bounding box center [705, 23] width 147 height 32
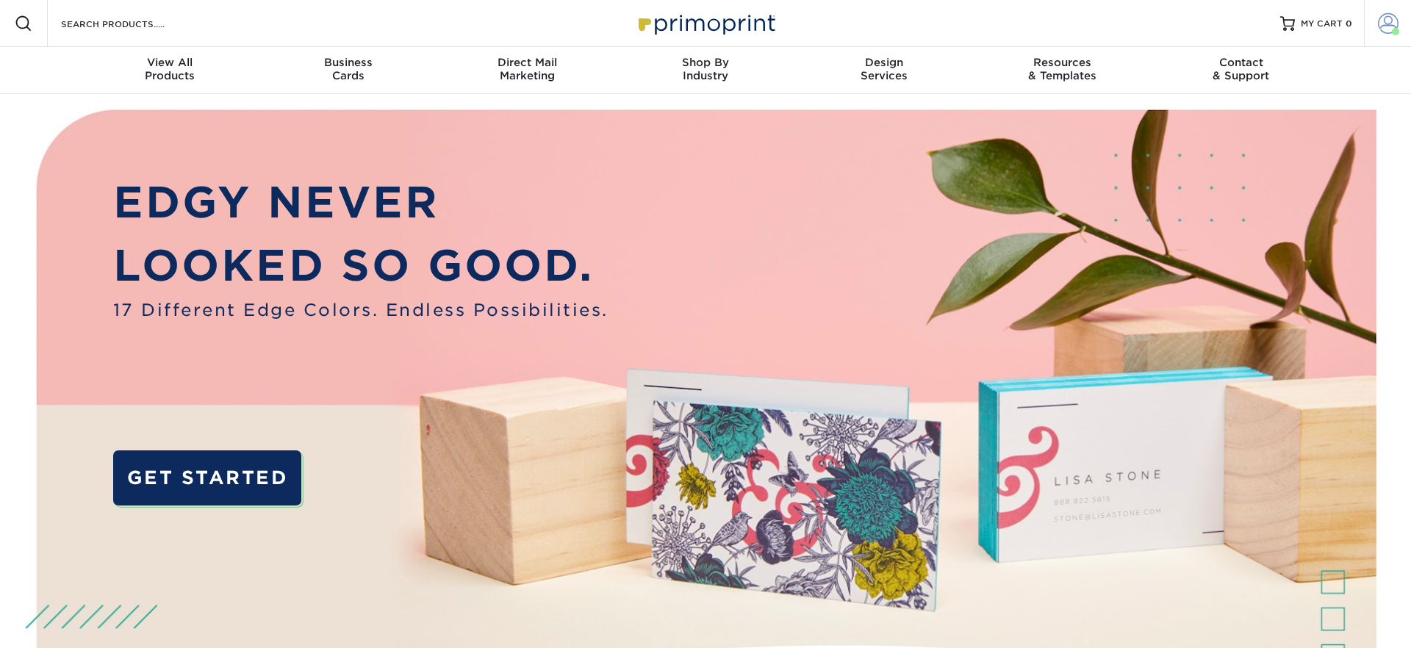
click at [1383, 29] on span at bounding box center [1388, 23] width 21 height 21
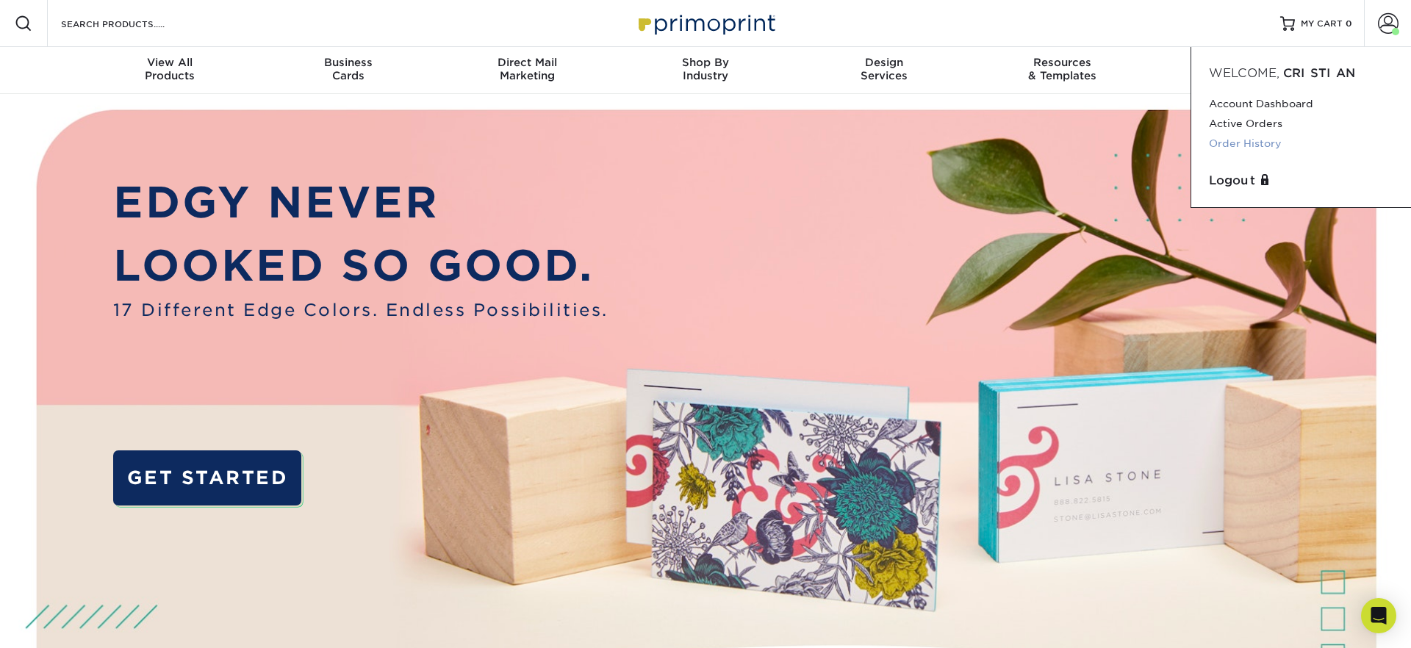
click at [1235, 141] on link "Order History" at bounding box center [1301, 144] width 184 height 20
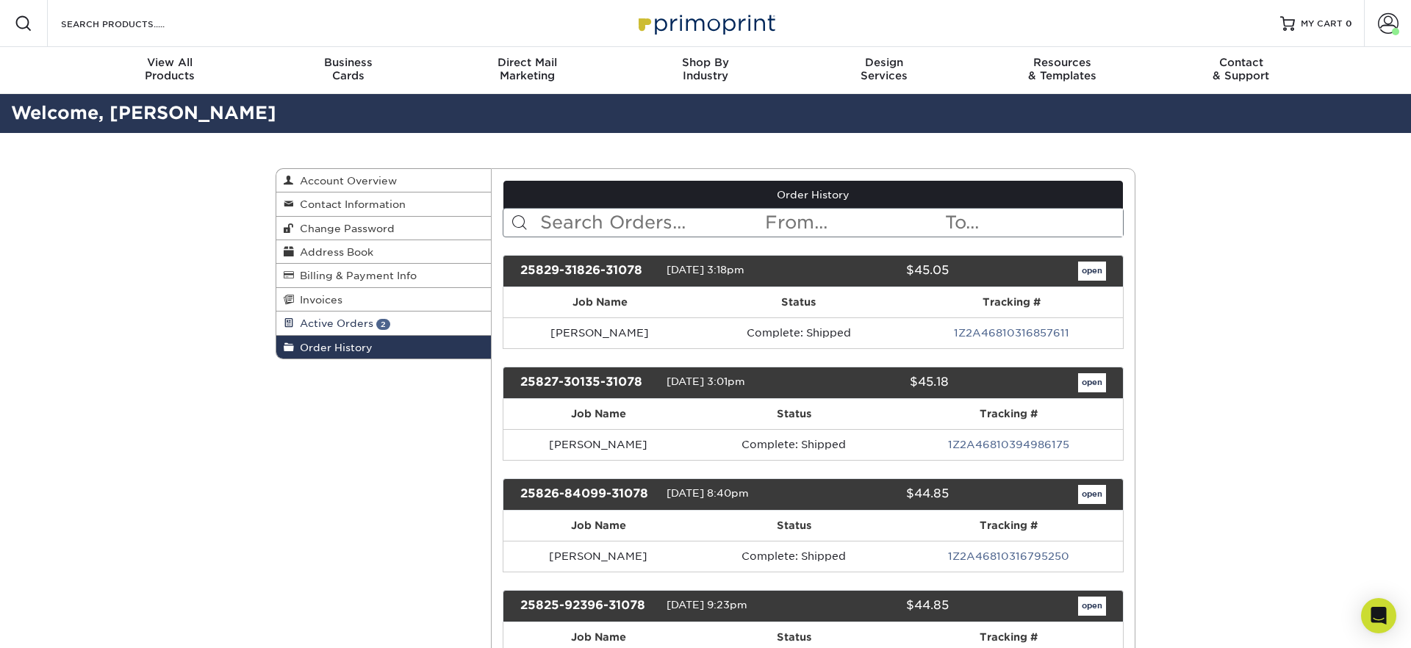
click at [384, 320] on span "2" at bounding box center [383, 324] width 14 height 11
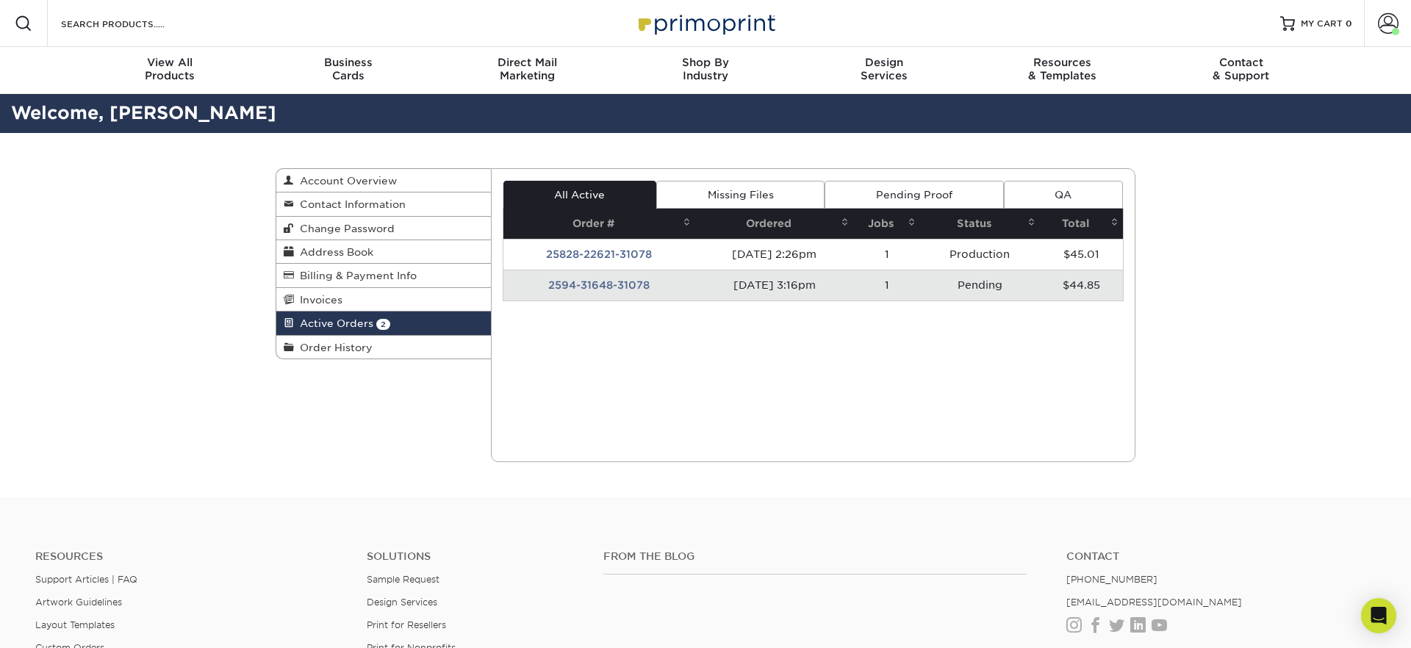
click at [610, 281] on td "2594-31648-31078" at bounding box center [599, 285] width 193 height 31
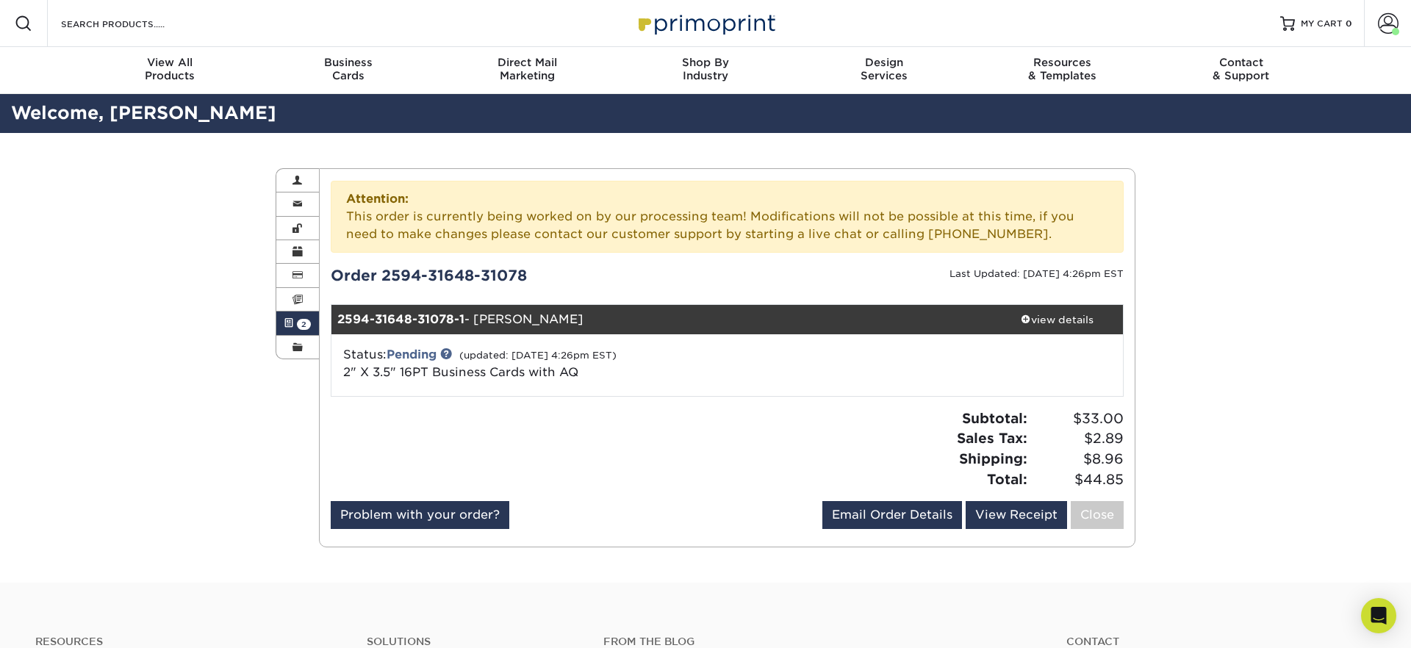
click at [705, 35] on img at bounding box center [705, 23] width 147 height 32
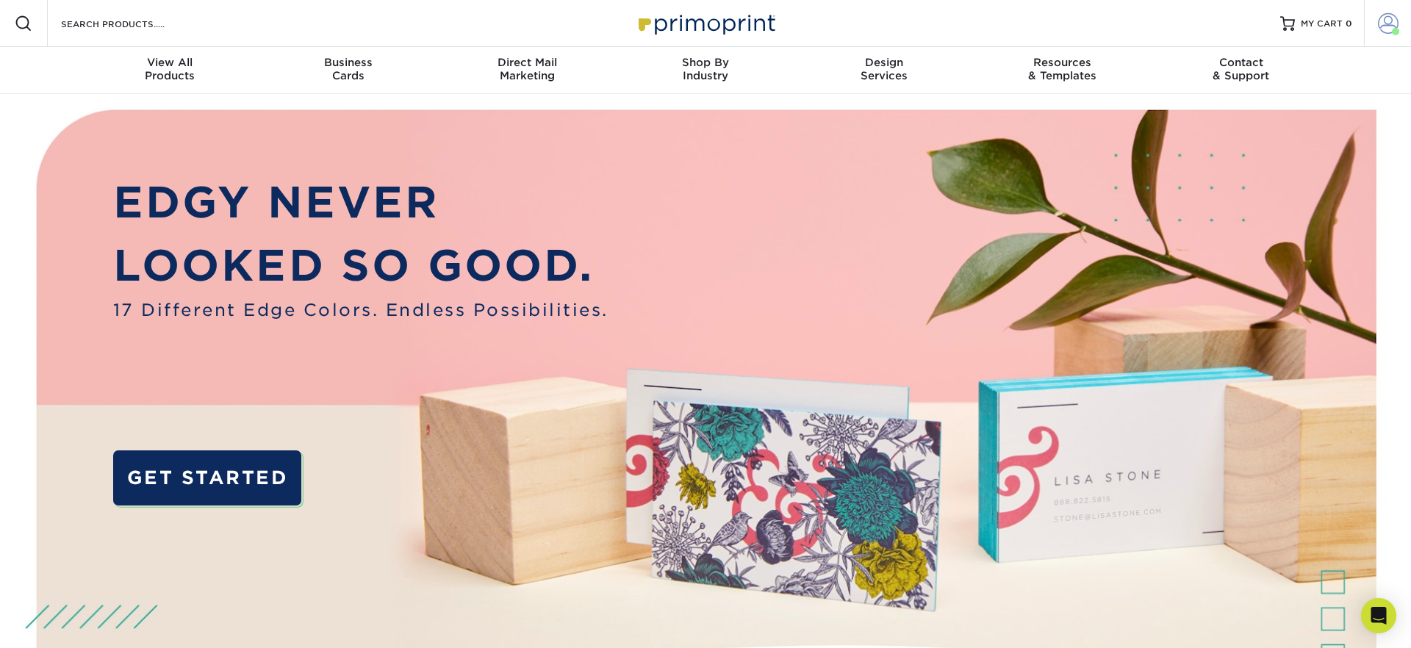
click at [1390, 31] on span at bounding box center [1388, 23] width 21 height 21
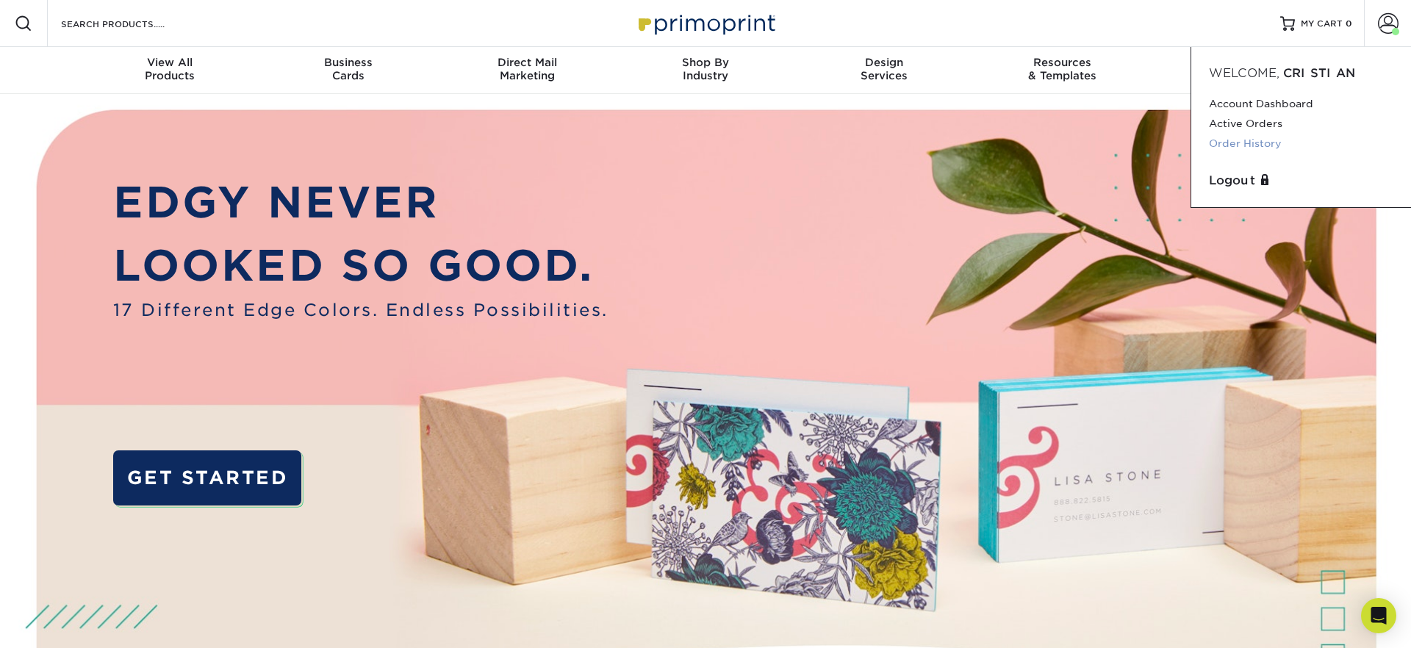
click at [1259, 145] on link "Order History" at bounding box center [1301, 144] width 184 height 20
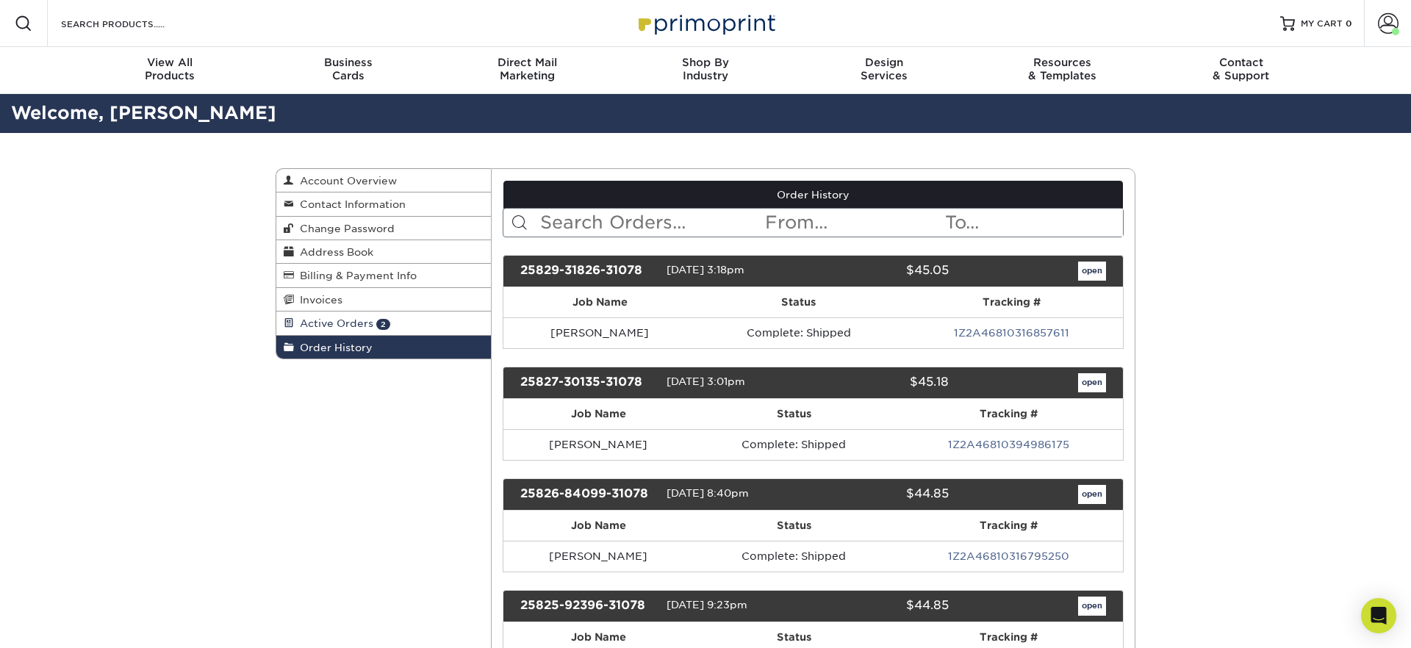
click at [391, 319] on link "Active Orders 2" at bounding box center [383, 324] width 215 height 24
